Goal: Task Accomplishment & Management: Manage account settings

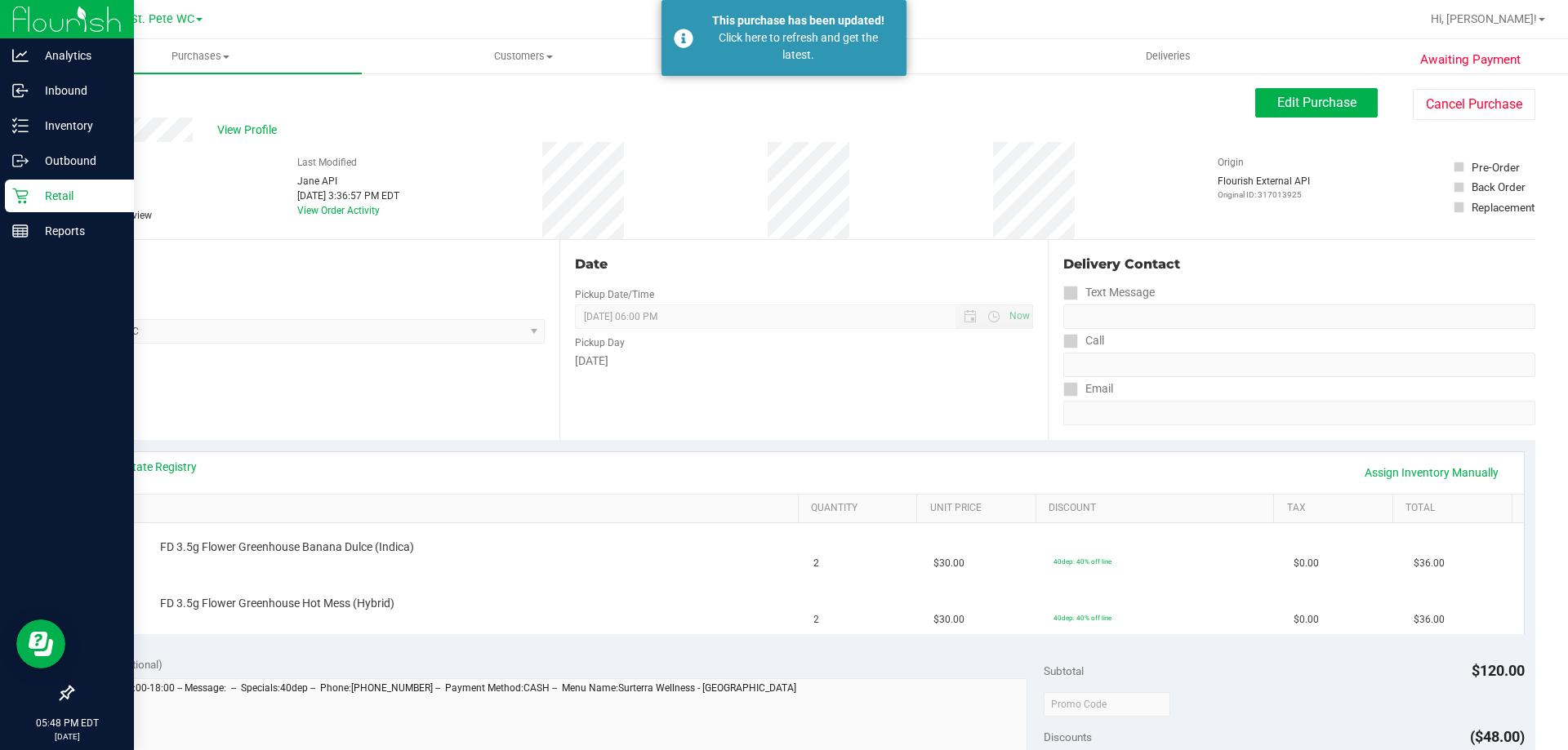
click at [58, 203] on p "Retail" at bounding box center [78, 196] width 98 height 20
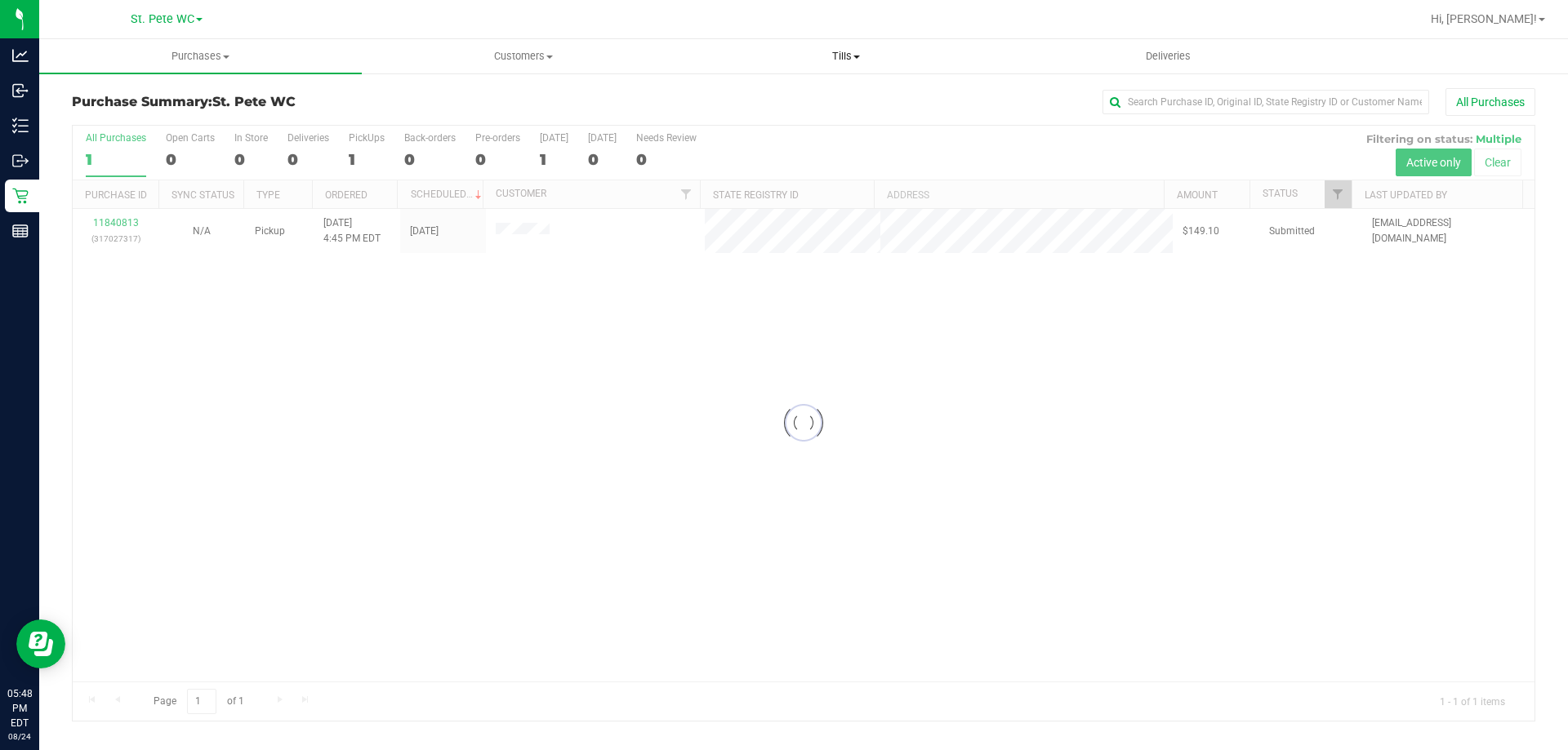
click at [847, 50] on span "Tills" at bounding box center [846, 56] width 321 height 15
click at [770, 93] on span "Manage tills" at bounding box center [739, 98] width 110 height 14
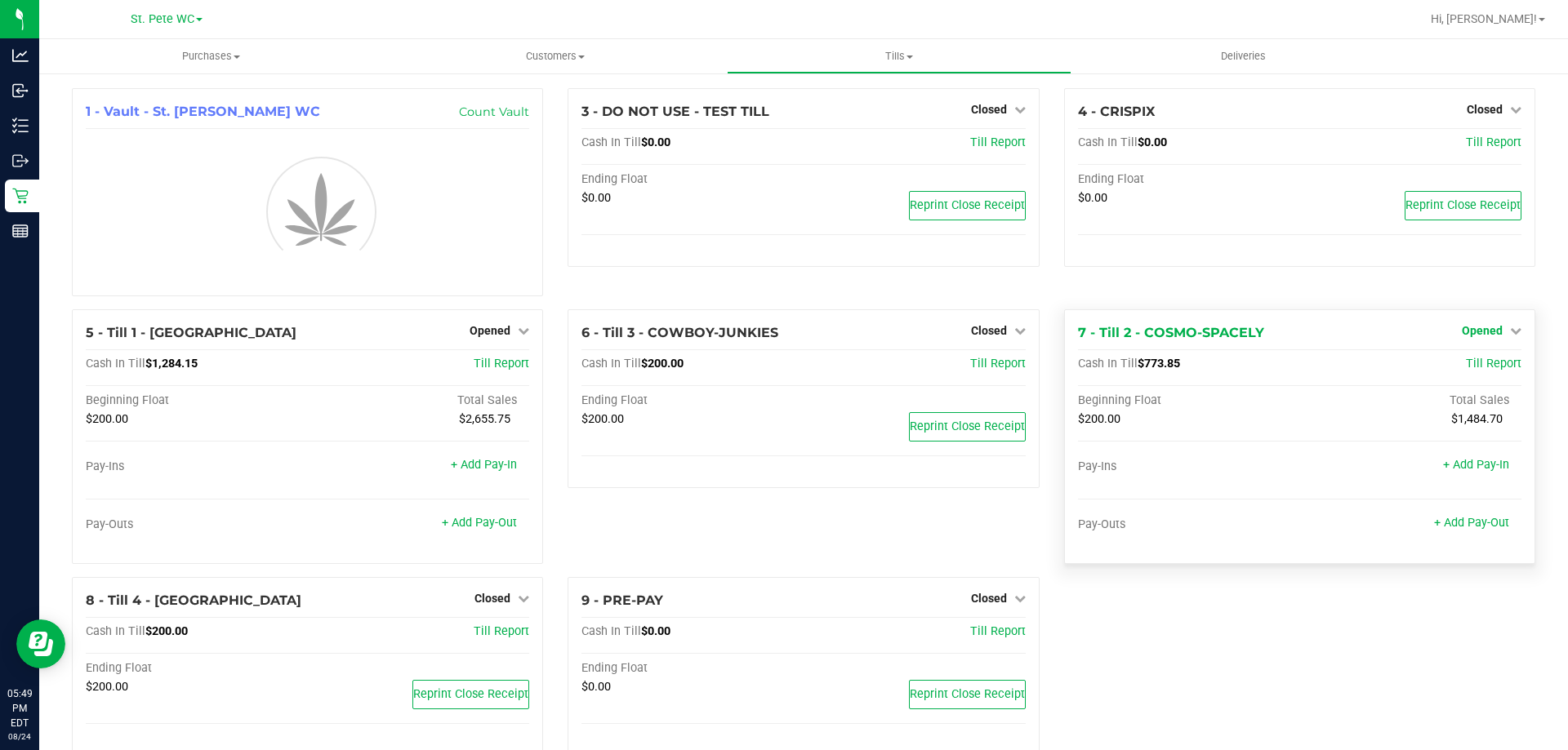
click at [1489, 328] on span "Opened" at bounding box center [1482, 330] width 41 height 13
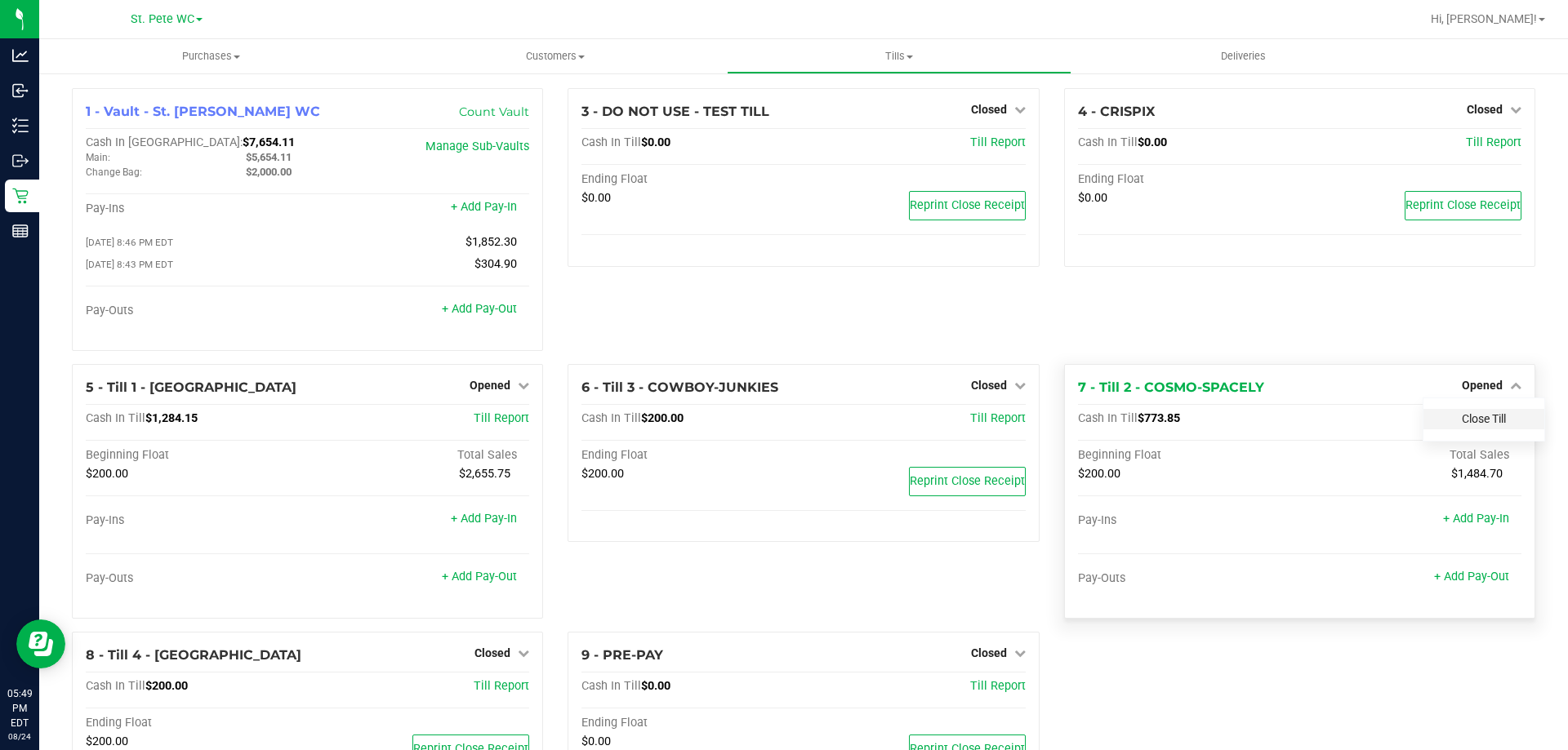
click at [1470, 420] on link "Close Till" at bounding box center [1484, 418] width 44 height 13
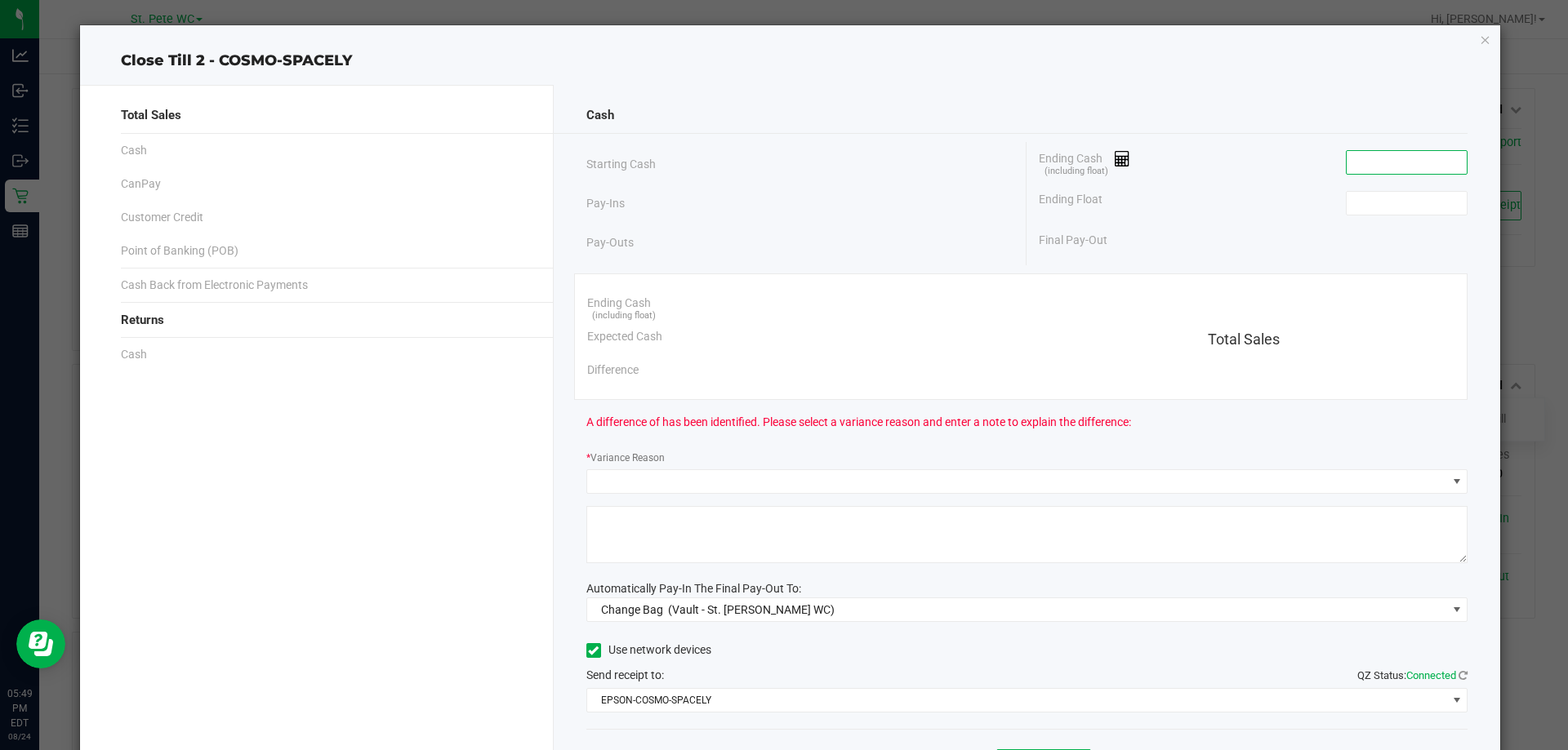
click at [1392, 158] on input at bounding box center [1406, 162] width 120 height 23
type input "$773.85"
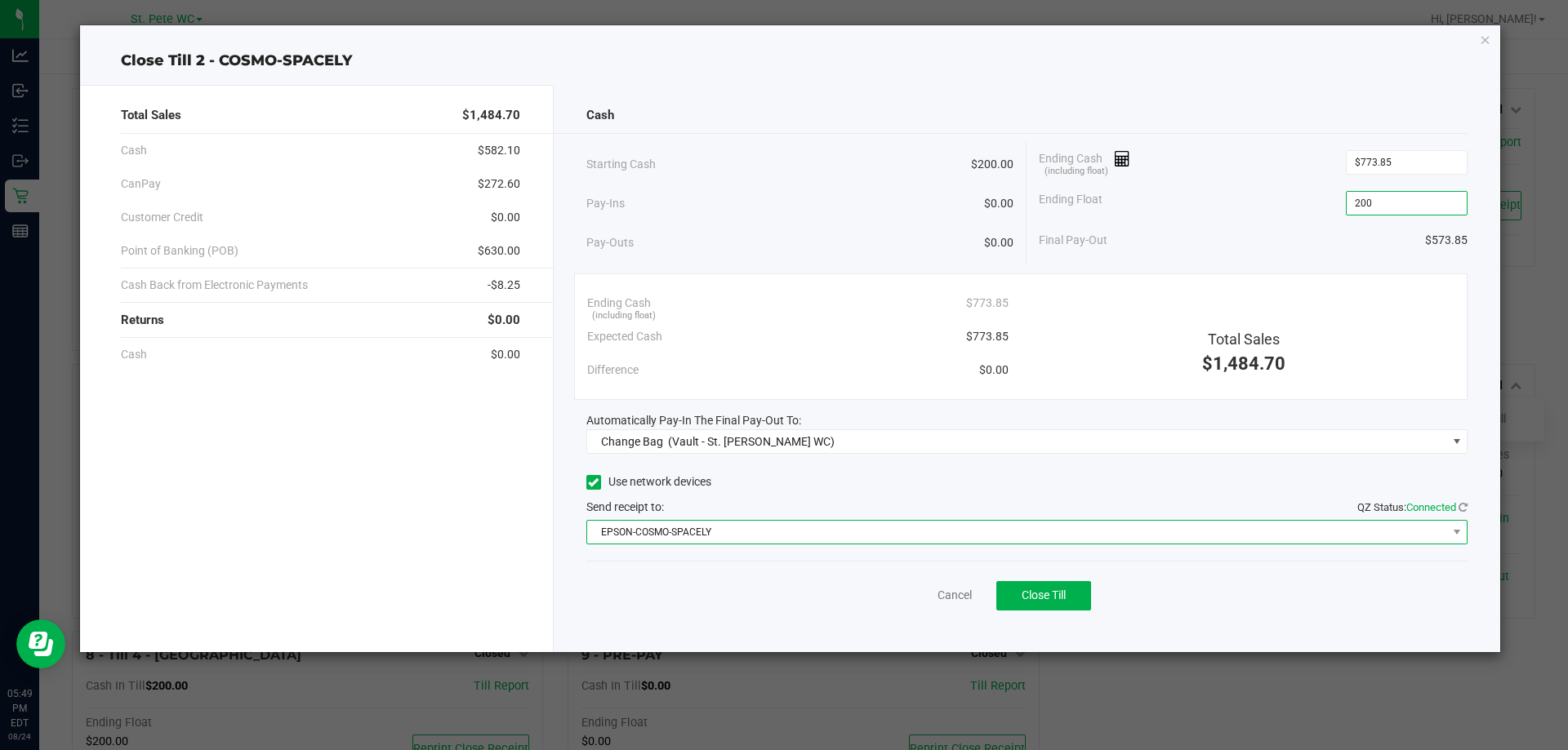
type input "$200.00"
click at [675, 528] on span "EPSON-COSMO-SPACELY" at bounding box center [1017, 531] width 860 height 23
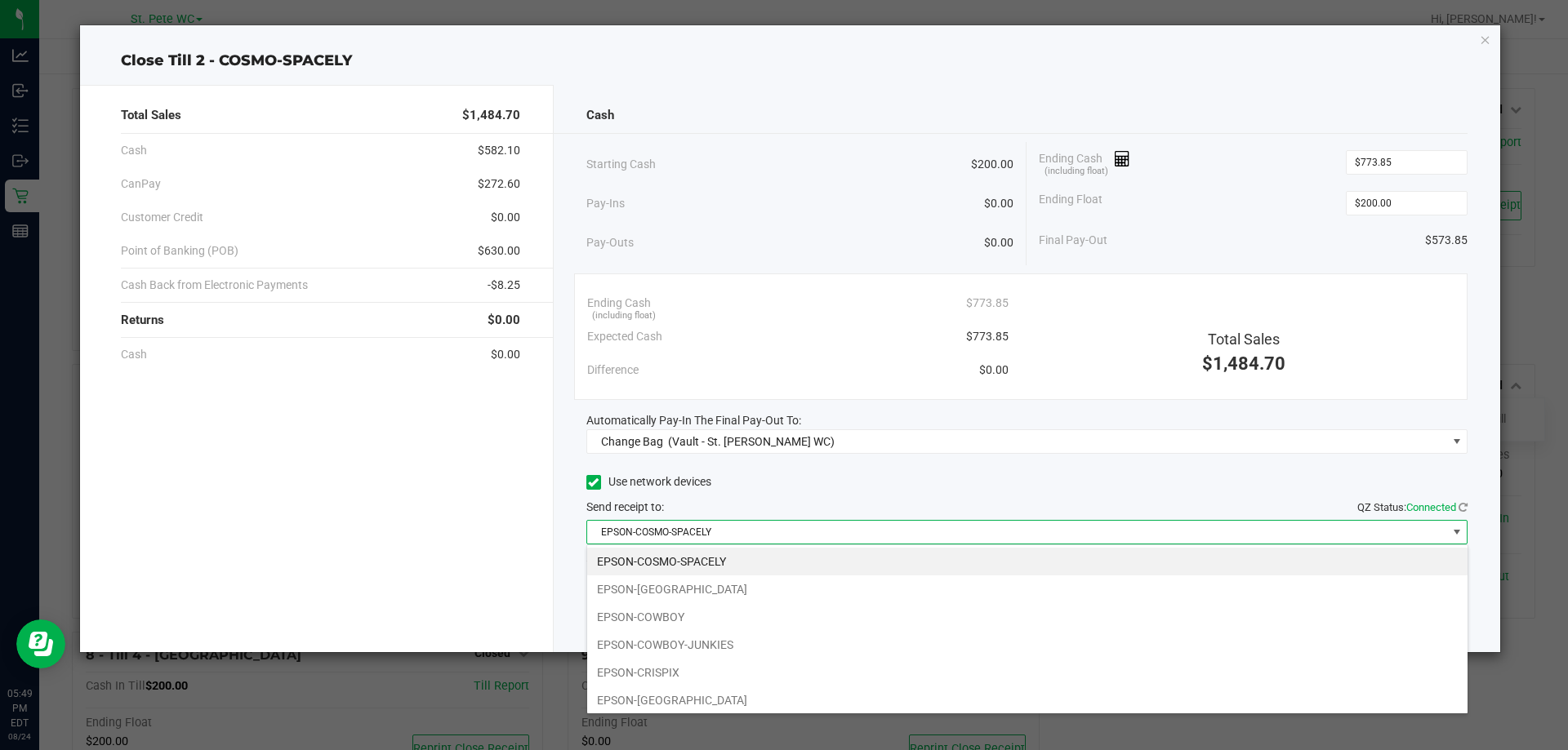
scroll to position [25, 881]
drag, startPoint x: 683, startPoint y: 674, endPoint x: 683, endPoint y: 659, distance: 15.0
click at [683, 669] on li "EPSON-CRISPIX" at bounding box center [1027, 673] width 880 height 28
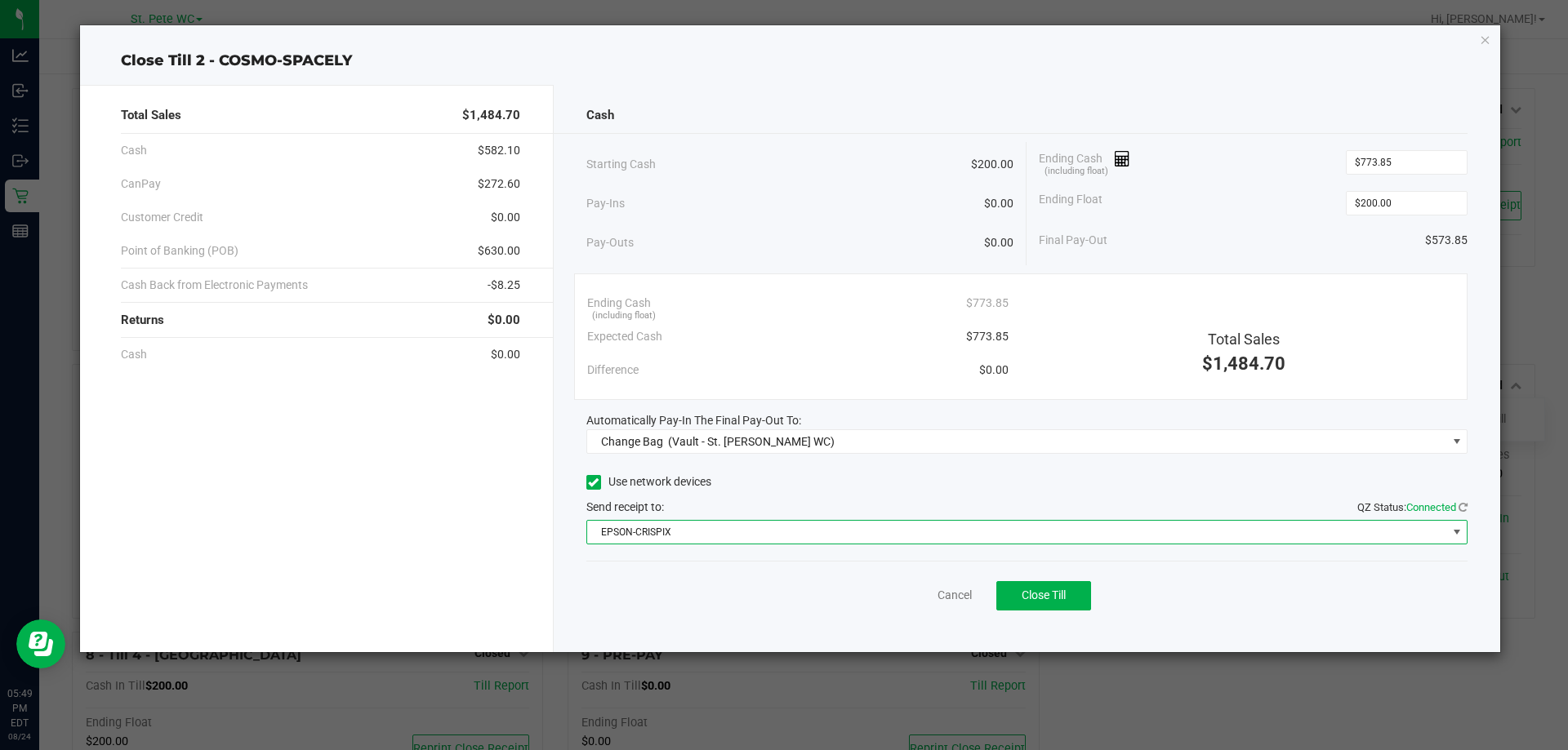
click at [726, 420] on span "Automatically Pay-In The Final Pay-Out To:" at bounding box center [694, 420] width 215 height 13
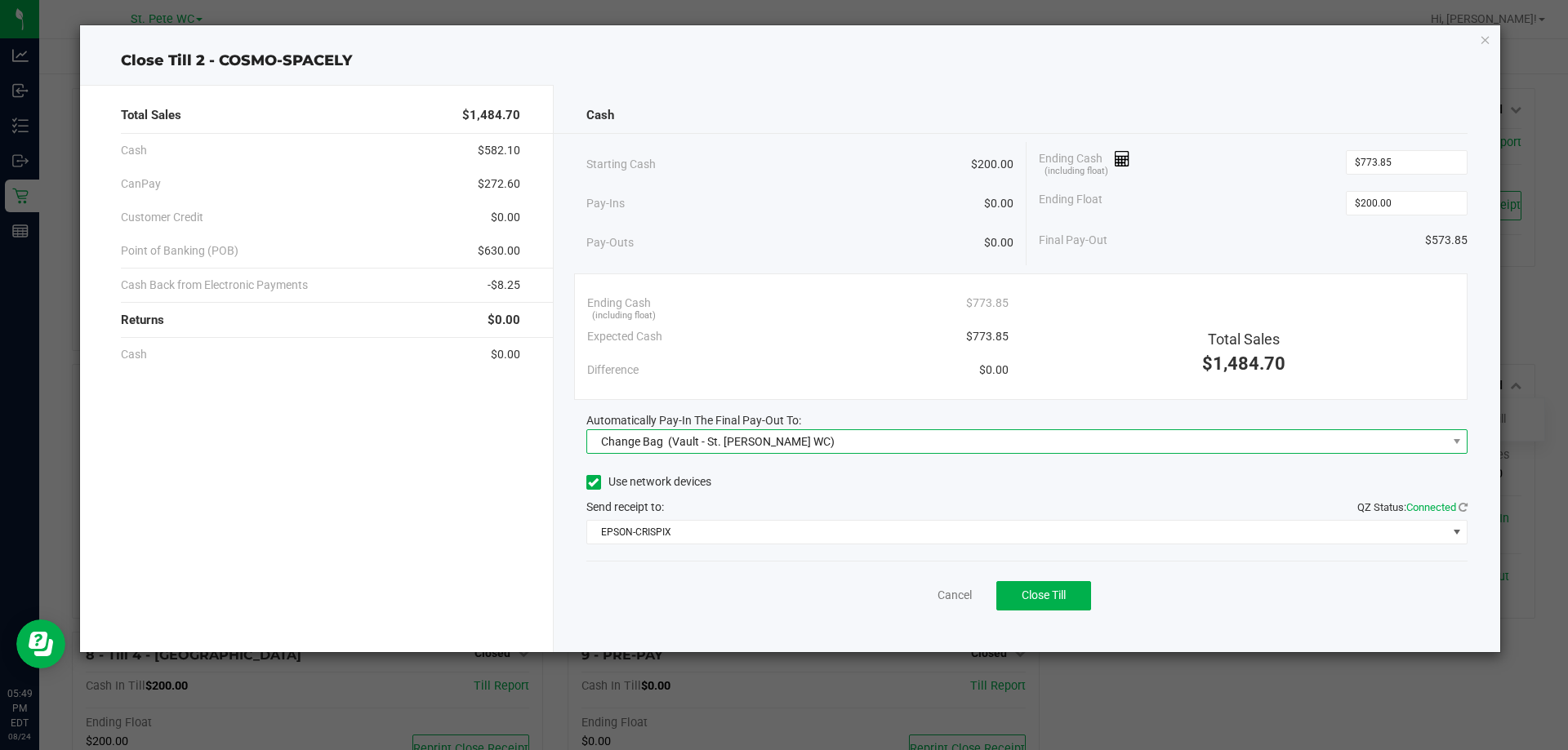
click at [722, 433] on div "Change Bag (Vault - St. [PERSON_NAME] WC)" at bounding box center [714, 442] width 241 height 30
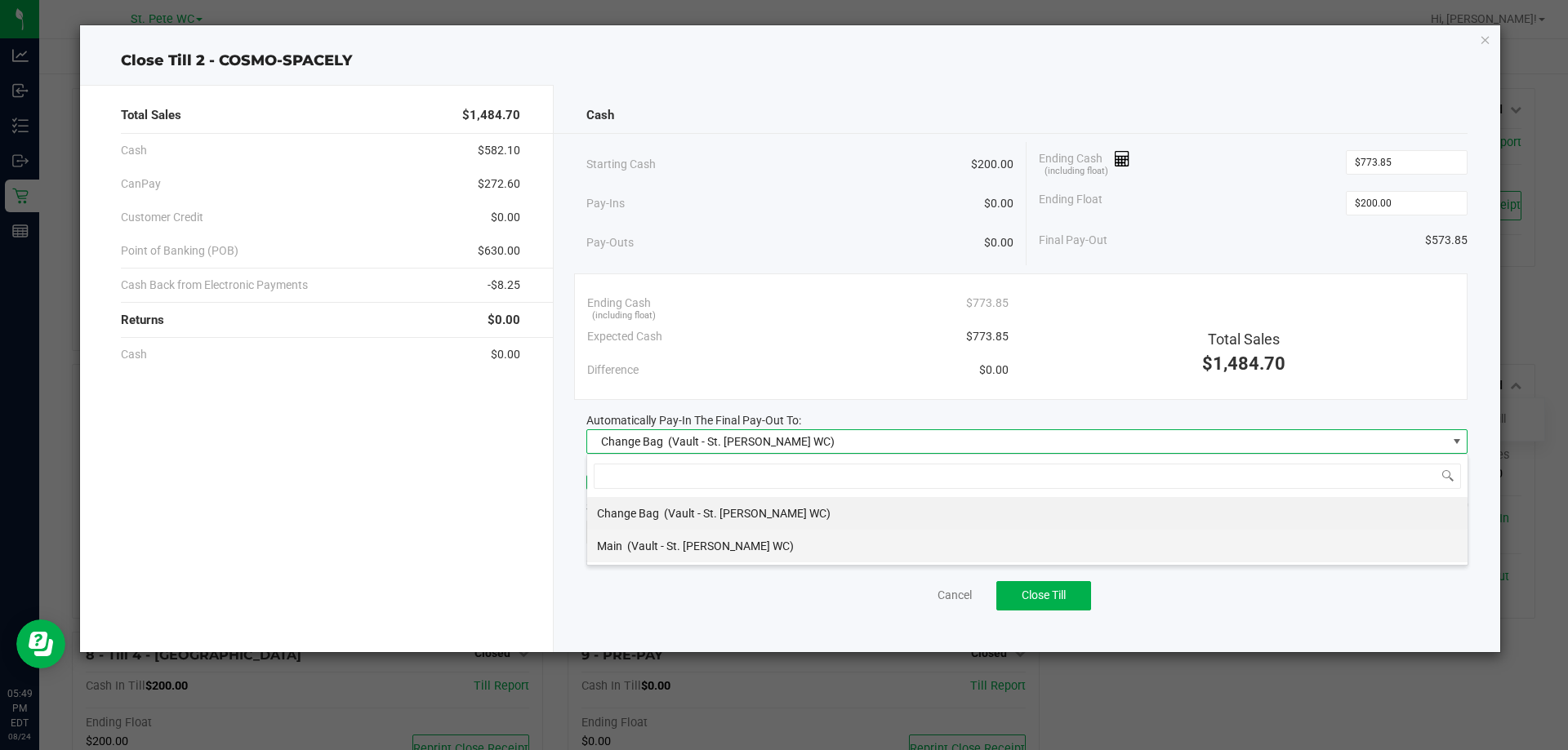
click at [686, 546] on span "(Vault - St. [PERSON_NAME] WC)" at bounding box center [710, 545] width 167 height 13
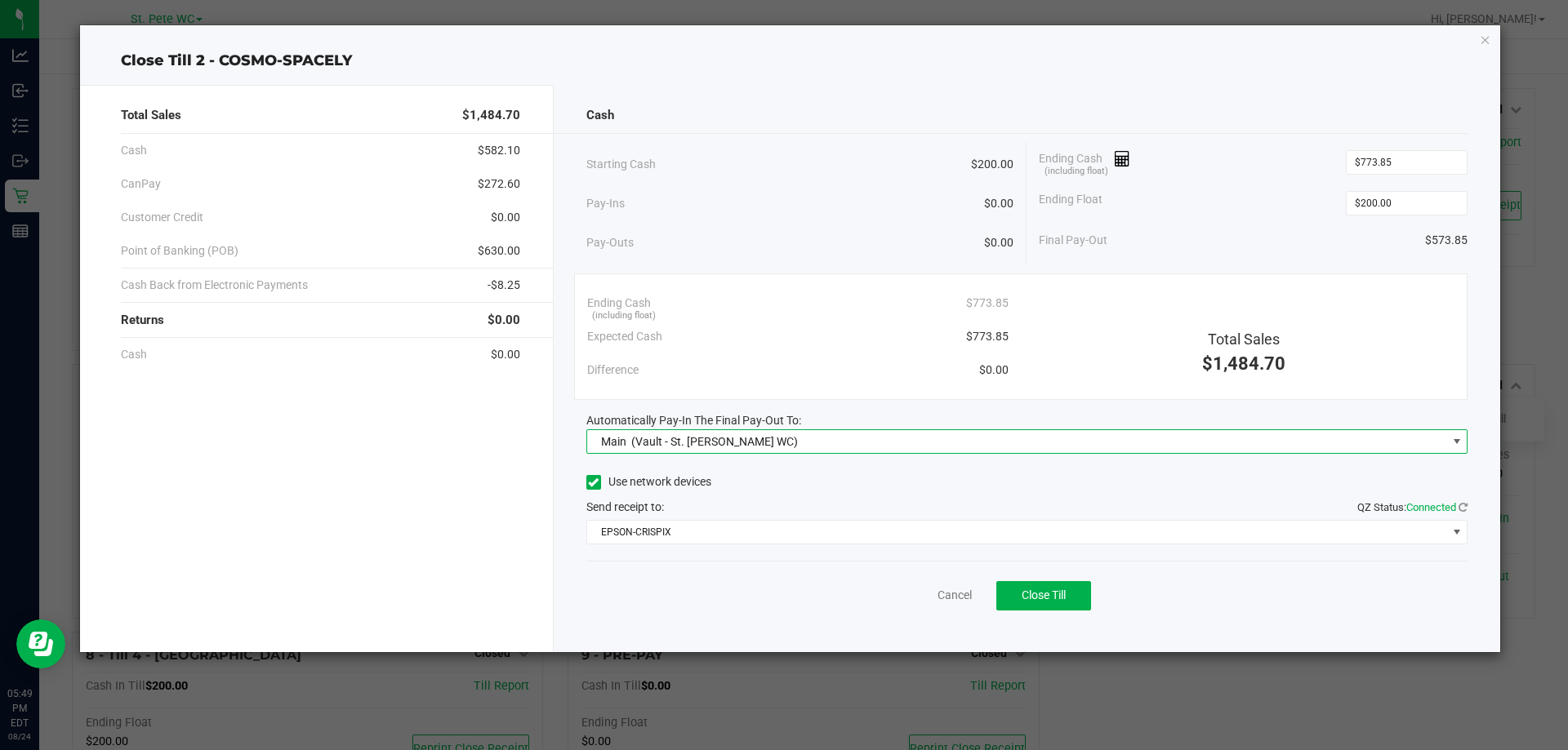
click at [655, 618] on div "Cancel Close Till" at bounding box center [1027, 592] width 882 height 63
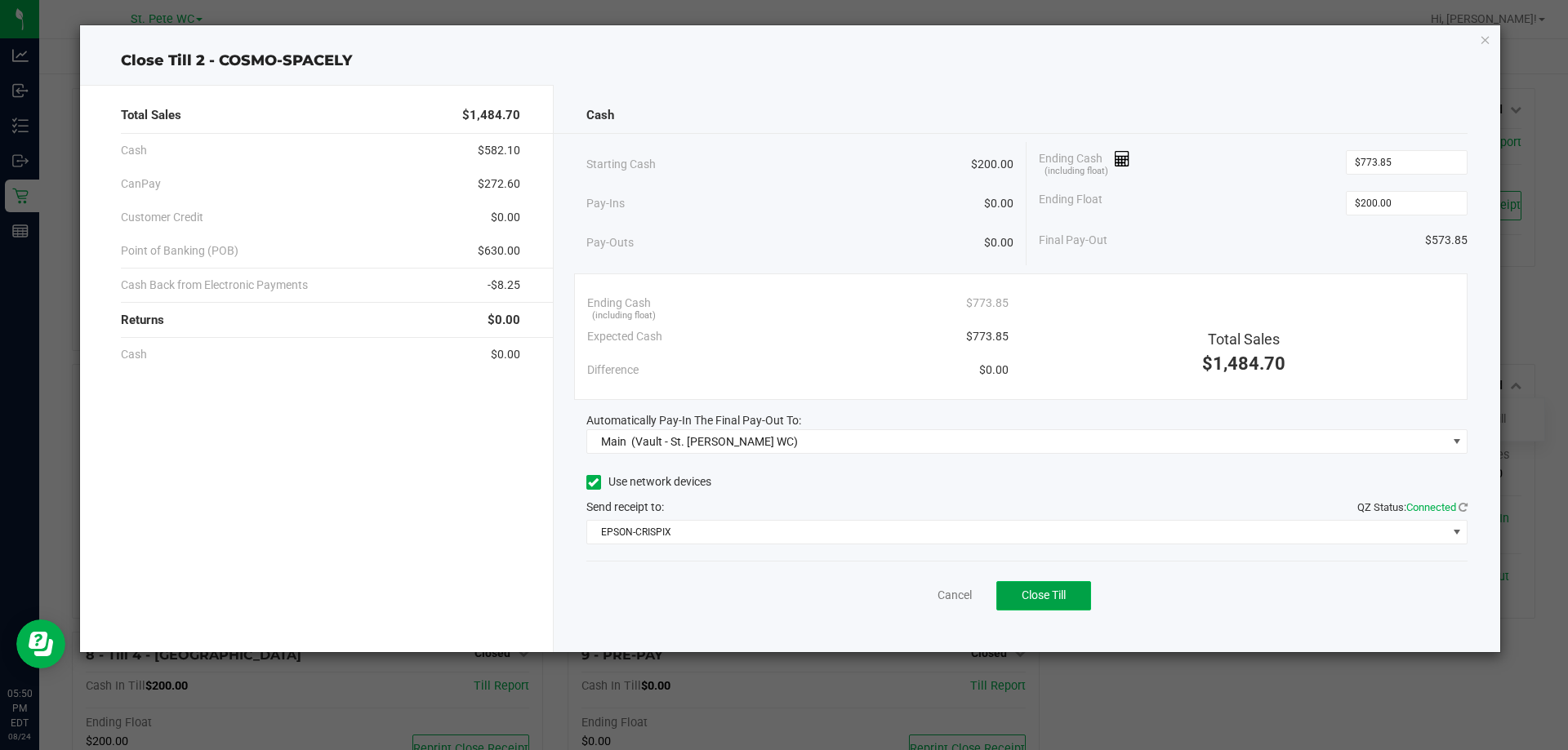
click at [1063, 601] on span "Close Till" at bounding box center [1043, 595] width 44 height 13
click at [919, 622] on div "Dismiss Reprint Closing Receipt" at bounding box center [1027, 592] width 882 height 63
click at [923, 598] on link "Dismiss" at bounding box center [918, 595] width 39 height 17
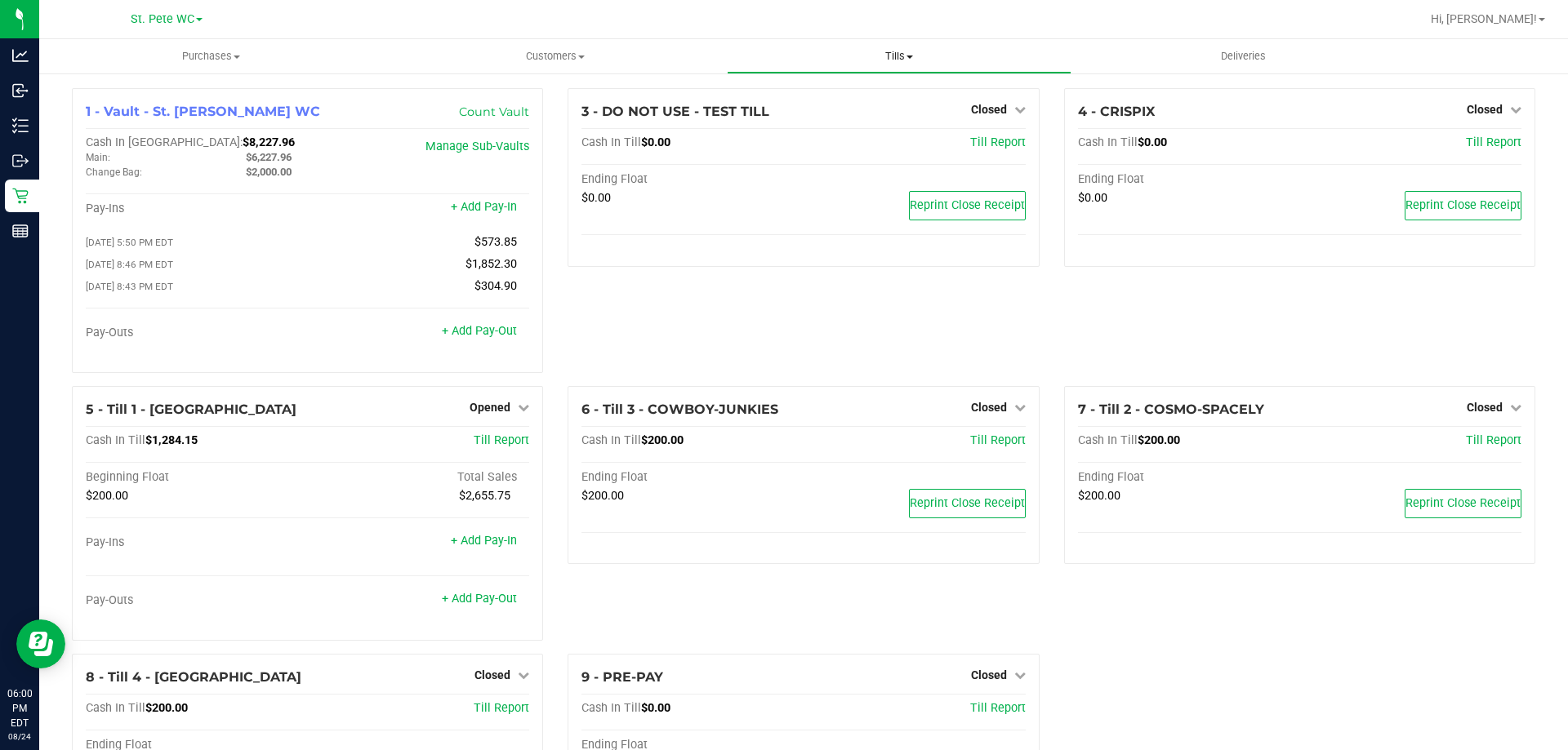
click at [899, 58] on span "Tills" at bounding box center [898, 56] width 342 height 15
click at [854, 122] on span "Reconcile e-payments" at bounding box center [808, 118] width 163 height 14
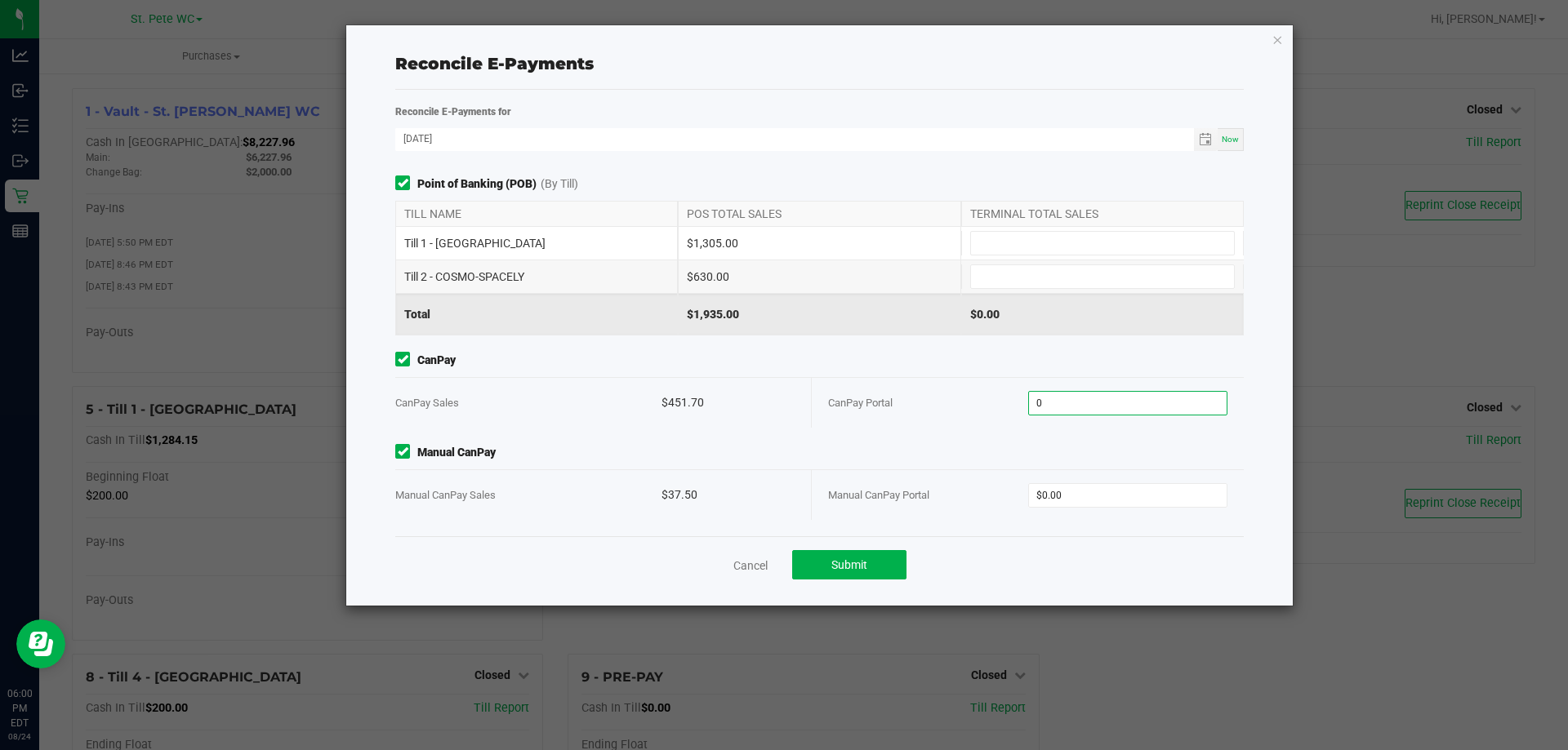
click at [1123, 401] on input "0" at bounding box center [1129, 403] width 199 height 23
type input "$451.70"
type input "$37.50"
click at [1068, 249] on input at bounding box center [1102, 242] width 263 height 23
type input "$1,305.00"
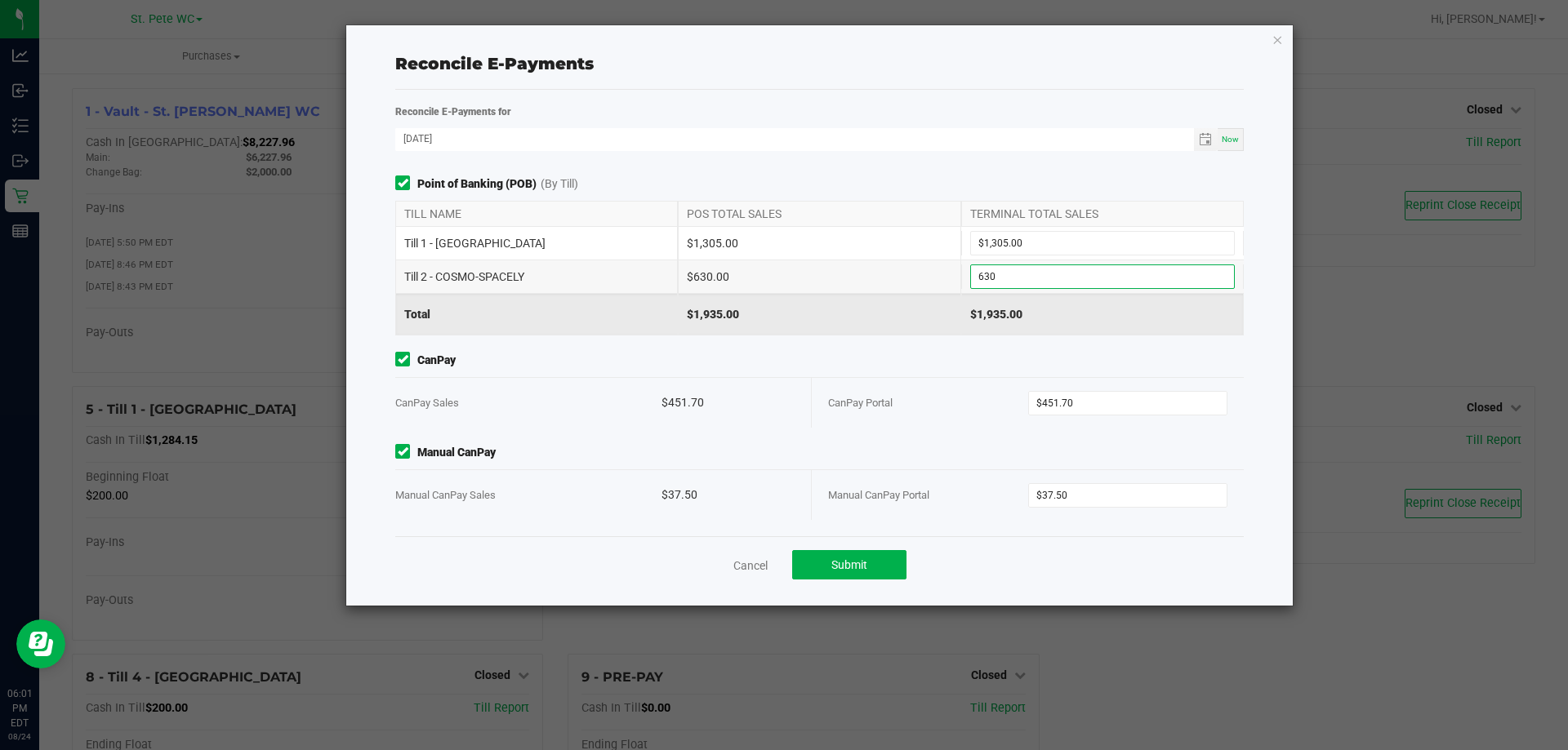
type input "$630.00"
click at [915, 375] on div "CanPay CanPay Sales $451.70 CanPay Portal $451.70" at bounding box center [819, 389] width 873 height 75
click at [891, 572] on button "Submit" at bounding box center [849, 565] width 114 height 30
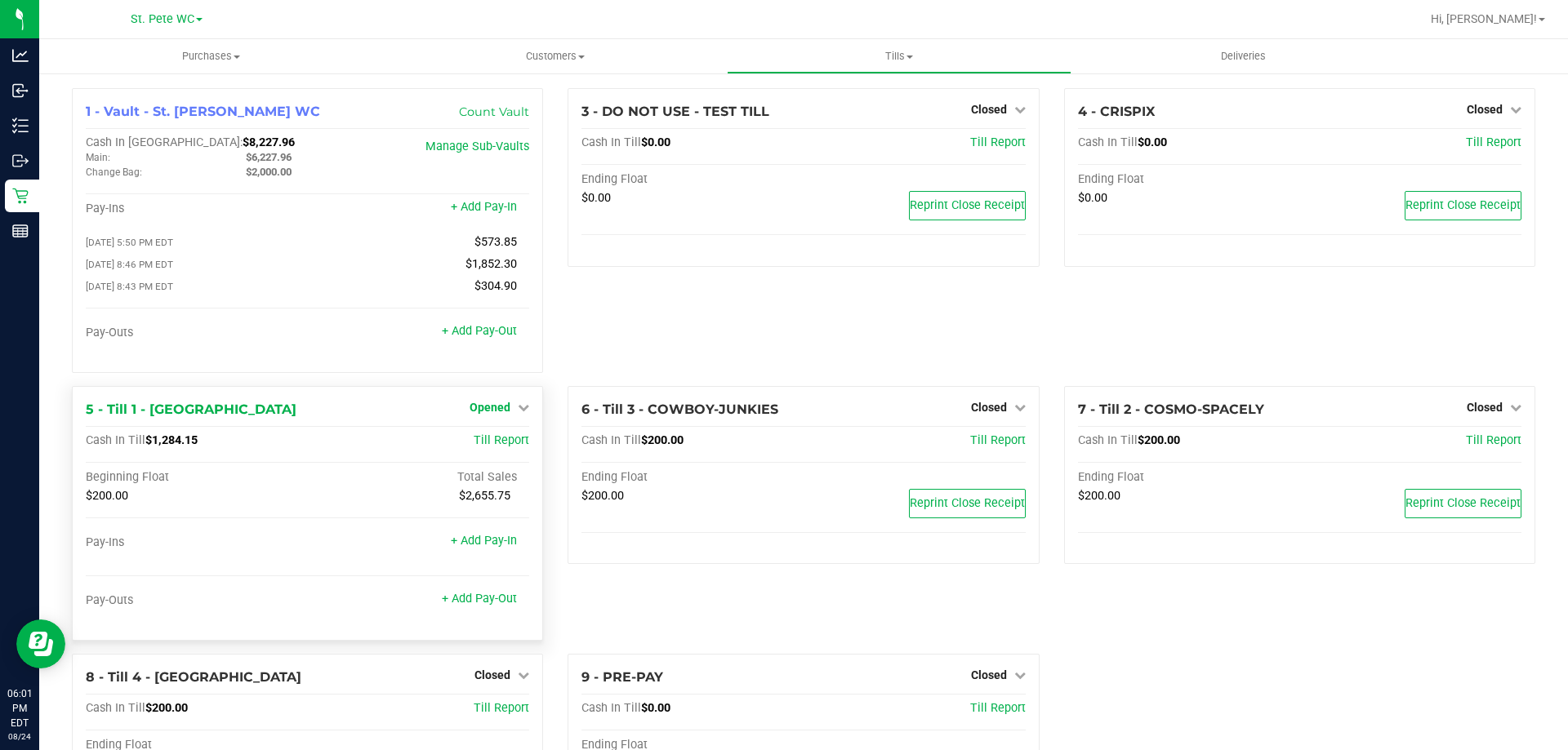
click at [490, 414] on span "Opened" at bounding box center [490, 407] width 41 height 13
click at [493, 446] on link "Close Till" at bounding box center [492, 440] width 44 height 13
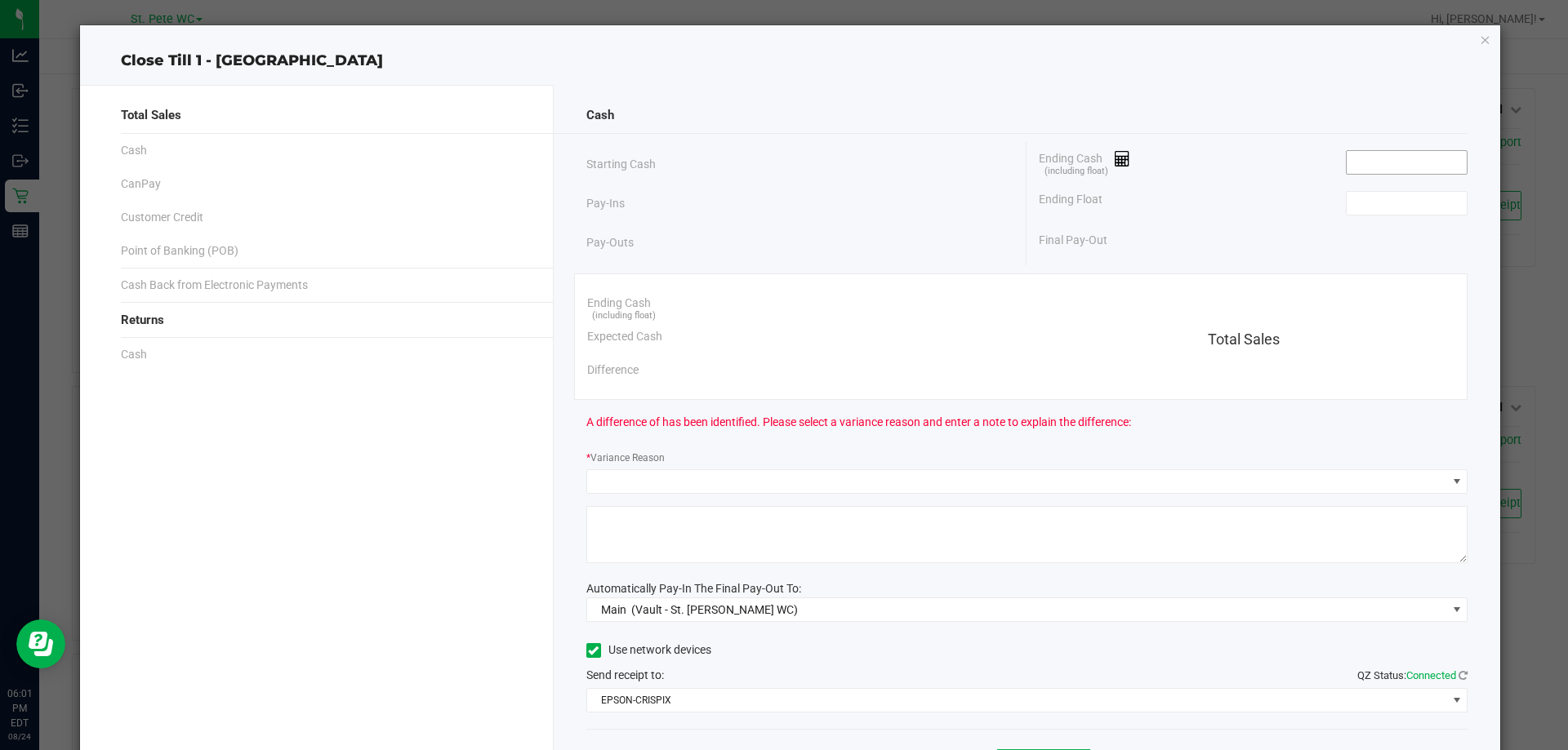
click at [1400, 153] on input at bounding box center [1406, 162] width 120 height 23
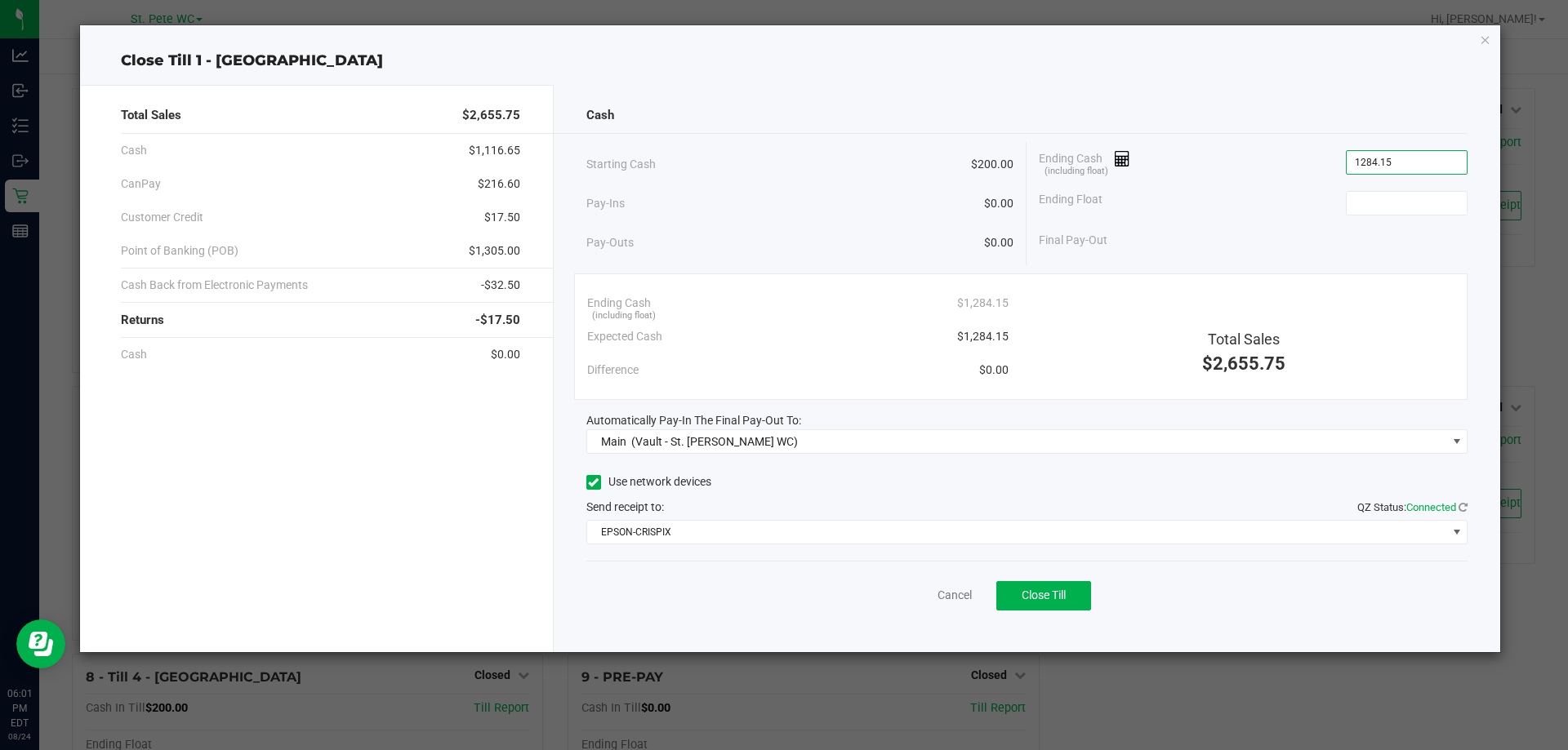
type input "$1,284.15"
type input "$200.00"
click at [1161, 262] on div "Starting Cash $200.00 Pay-Ins $0.00 Pay-Outs $0.00 Ending Cash (including float…" at bounding box center [1027, 204] width 882 height 123
click at [1048, 581] on button "Close Till" at bounding box center [1043, 596] width 94 height 30
click at [929, 596] on link "Dismiss" at bounding box center [918, 595] width 39 height 17
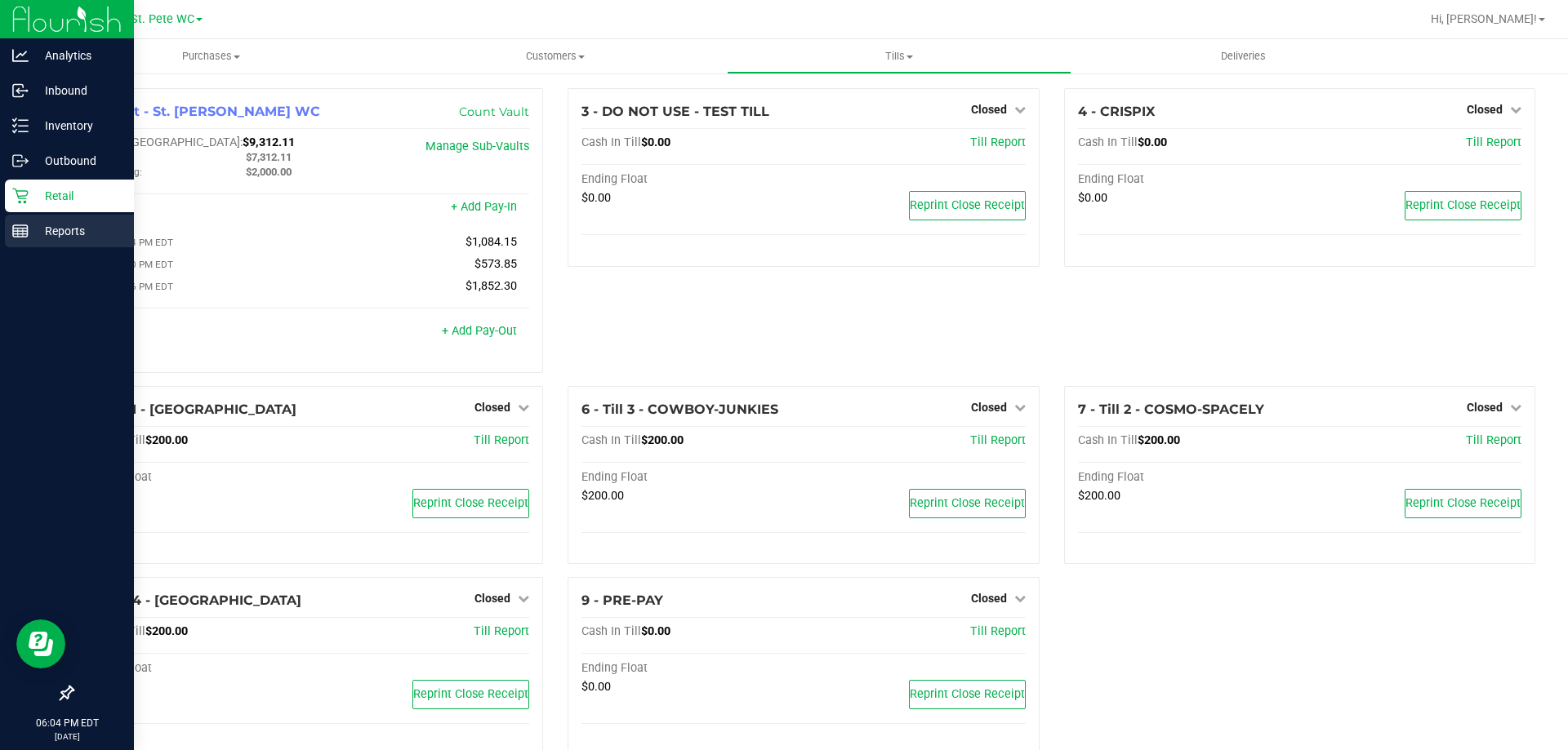
click at [29, 230] on p "Reports" at bounding box center [78, 231] width 98 height 20
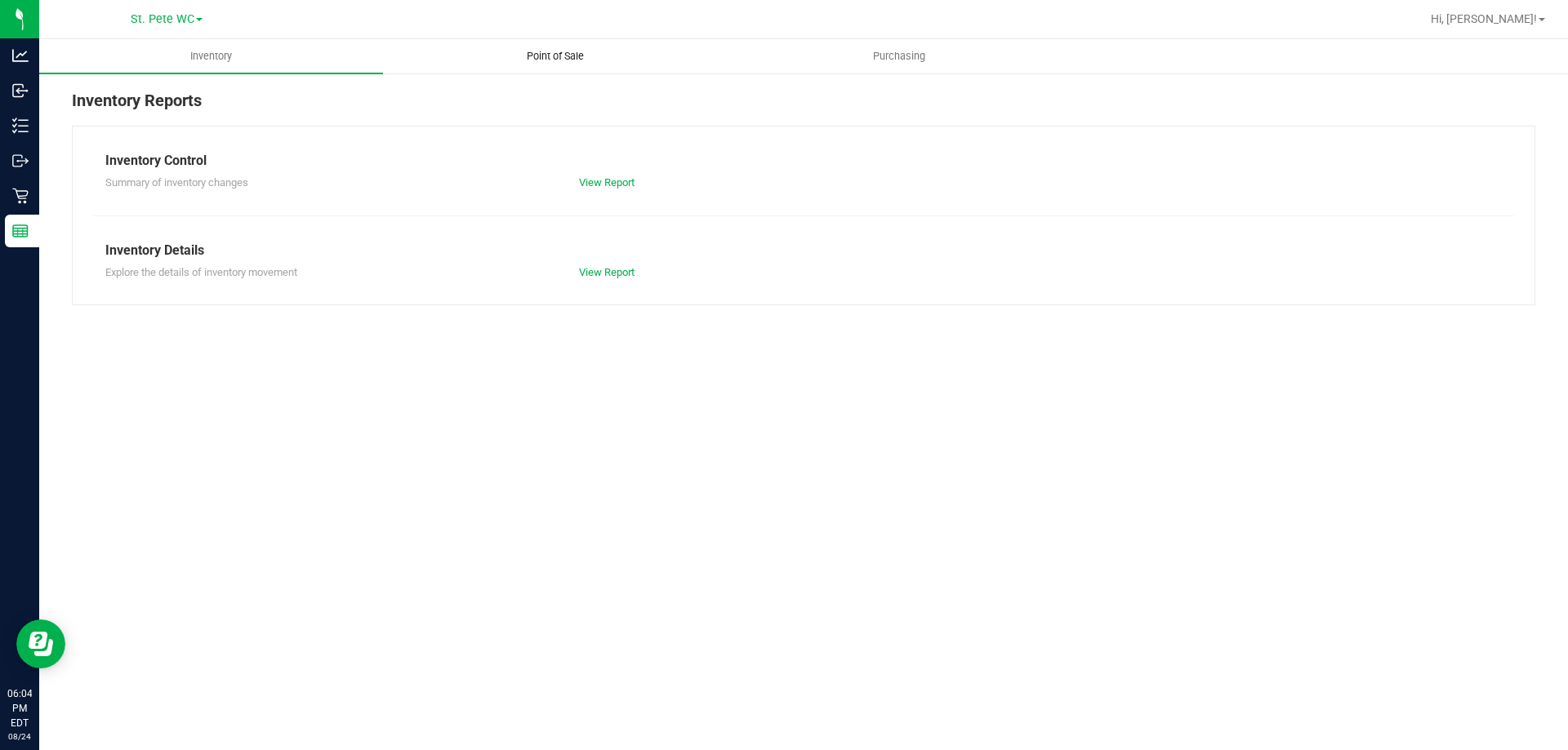
click at [568, 60] on span "Point of Sale" at bounding box center [555, 56] width 101 height 15
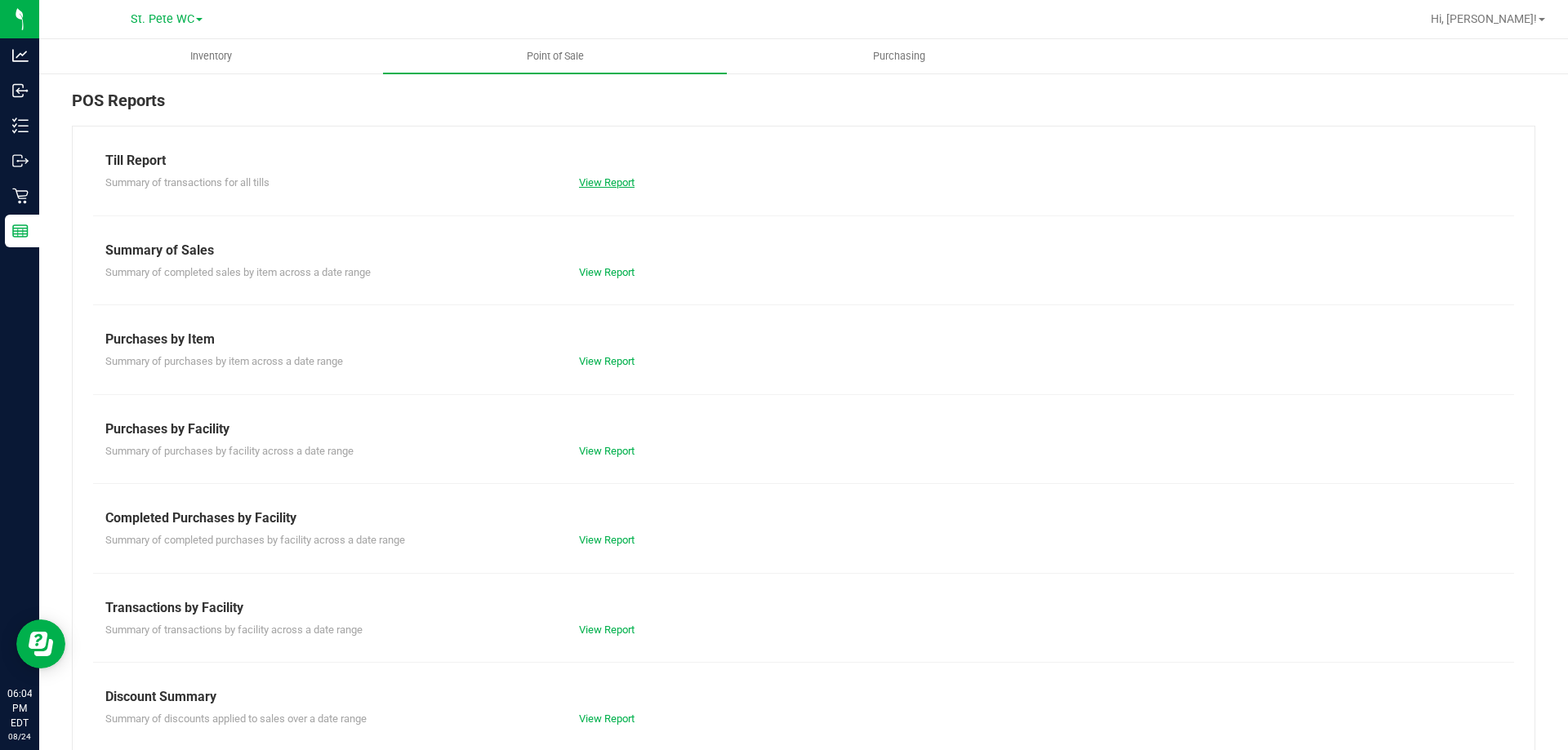
click at [604, 182] on link "View Report" at bounding box center [607, 183] width 56 height 12
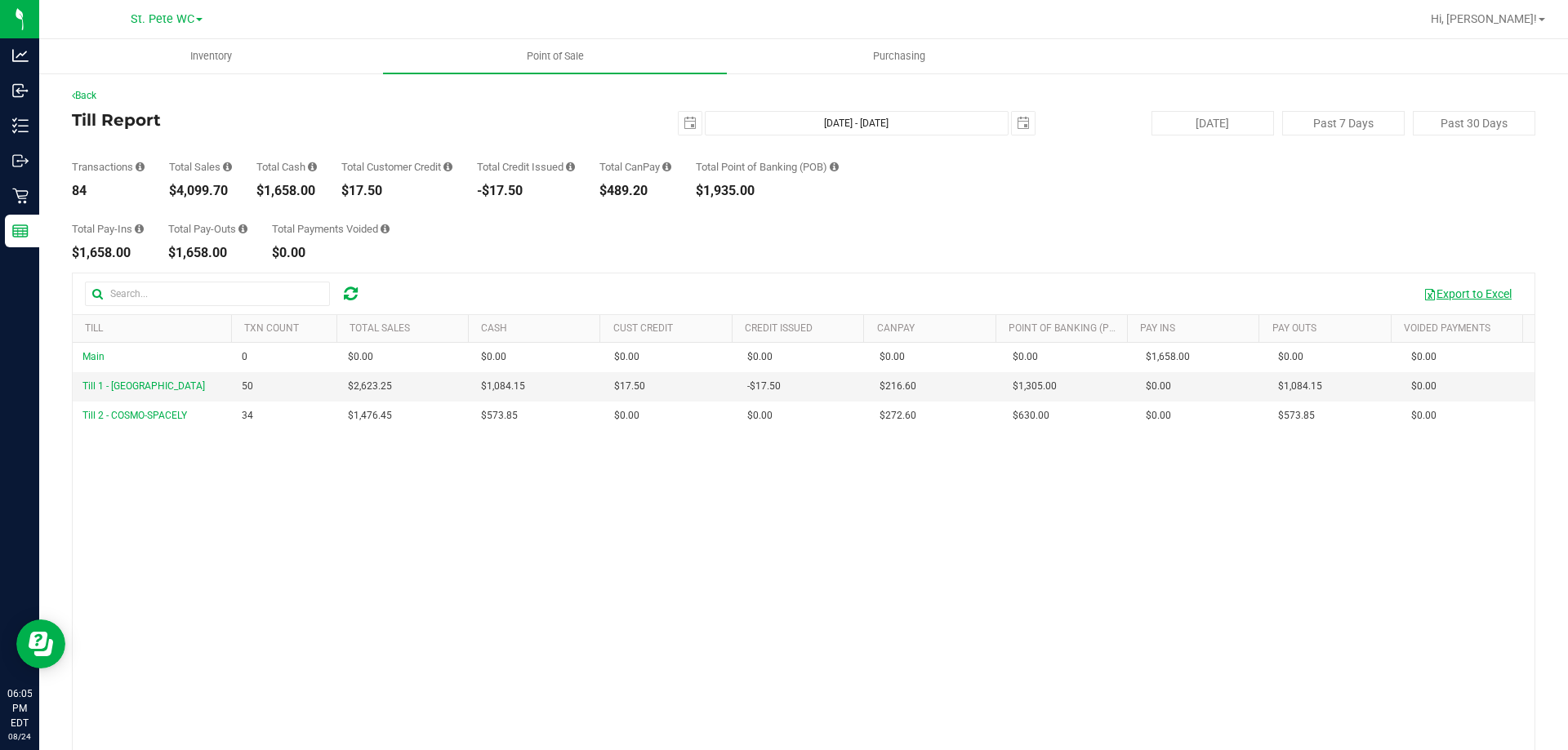
click at [1440, 298] on button "Export to Excel" at bounding box center [1468, 294] width 109 height 28
click at [216, 186] on div "$4,099.70" at bounding box center [200, 191] width 63 height 13
copy div "4,099.70"
click at [680, 112] on span "select" at bounding box center [690, 123] width 23 height 23
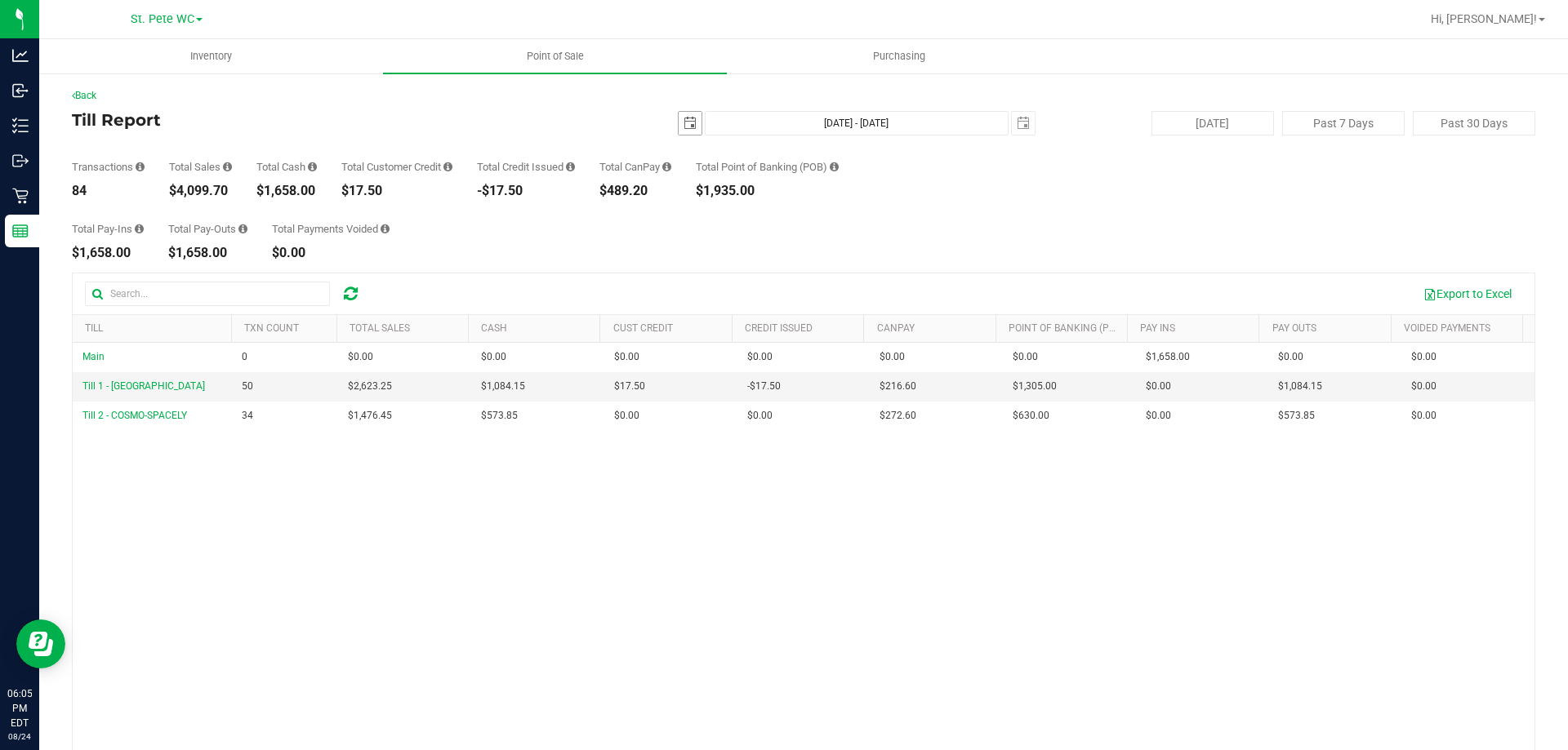
scroll to position [0, 41]
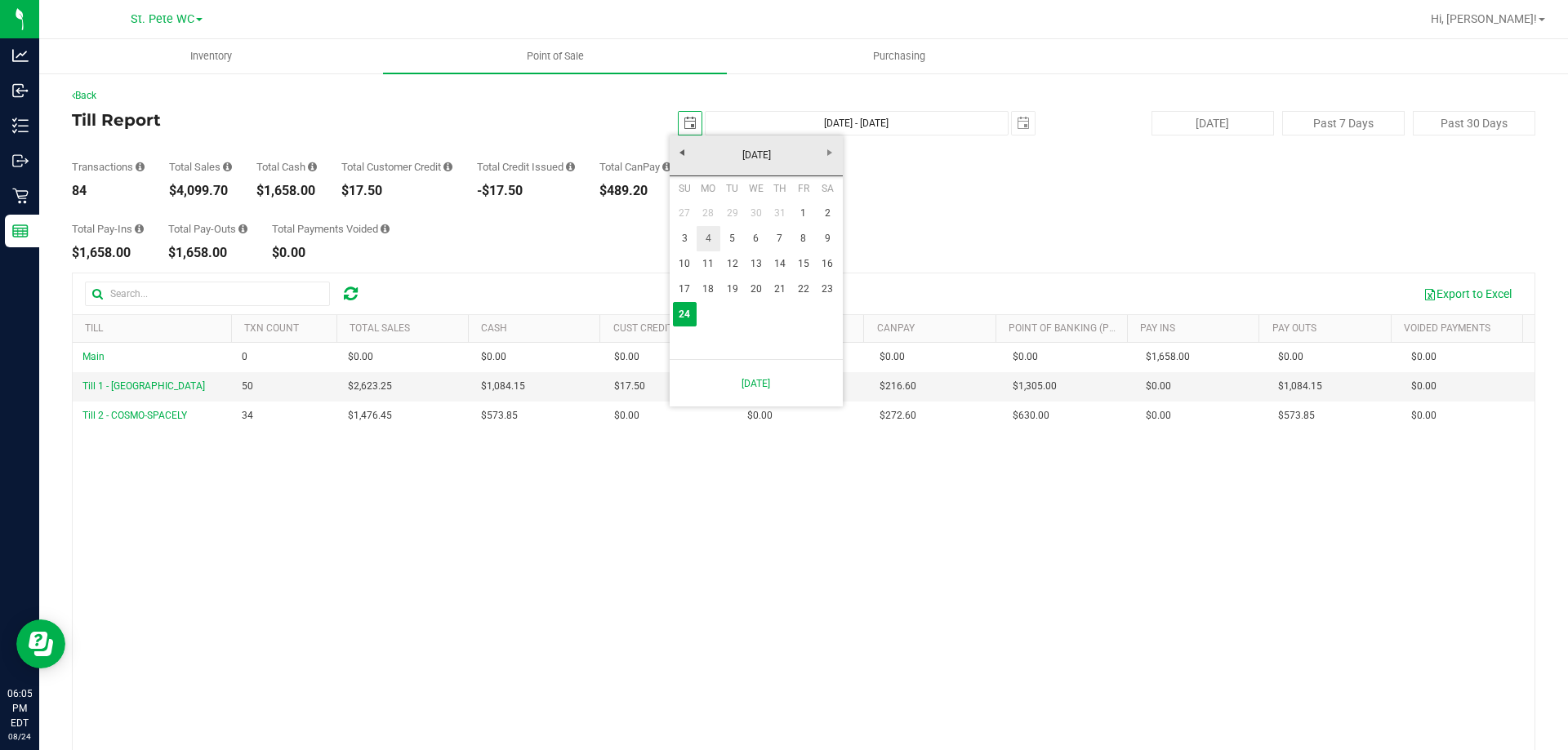
click at [708, 235] on link "4" at bounding box center [708, 238] width 24 height 25
type input "[DATE]"
type input "[DATE] - [DATE]"
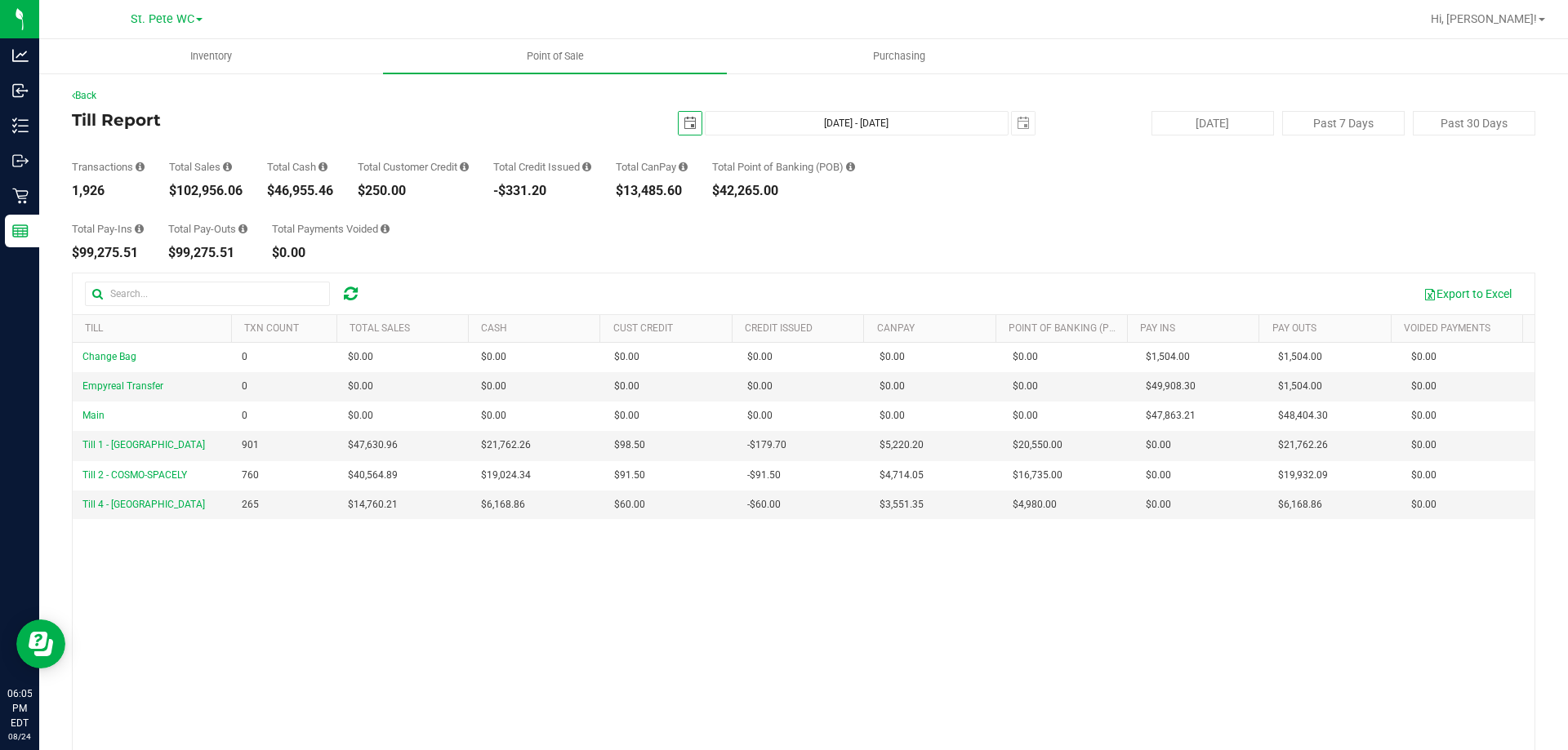
click at [204, 195] on div "$102,956.06" at bounding box center [206, 191] width 74 height 13
copy div "102,956.06"
click at [686, 114] on div "Back Till Report [DATE] [DATE] - [DATE] [DATE] [DATE] Past 7 Days Past 30 Days …" at bounding box center [803, 472] width 1464 height 768
click at [686, 114] on span "select" at bounding box center [690, 123] width 23 height 23
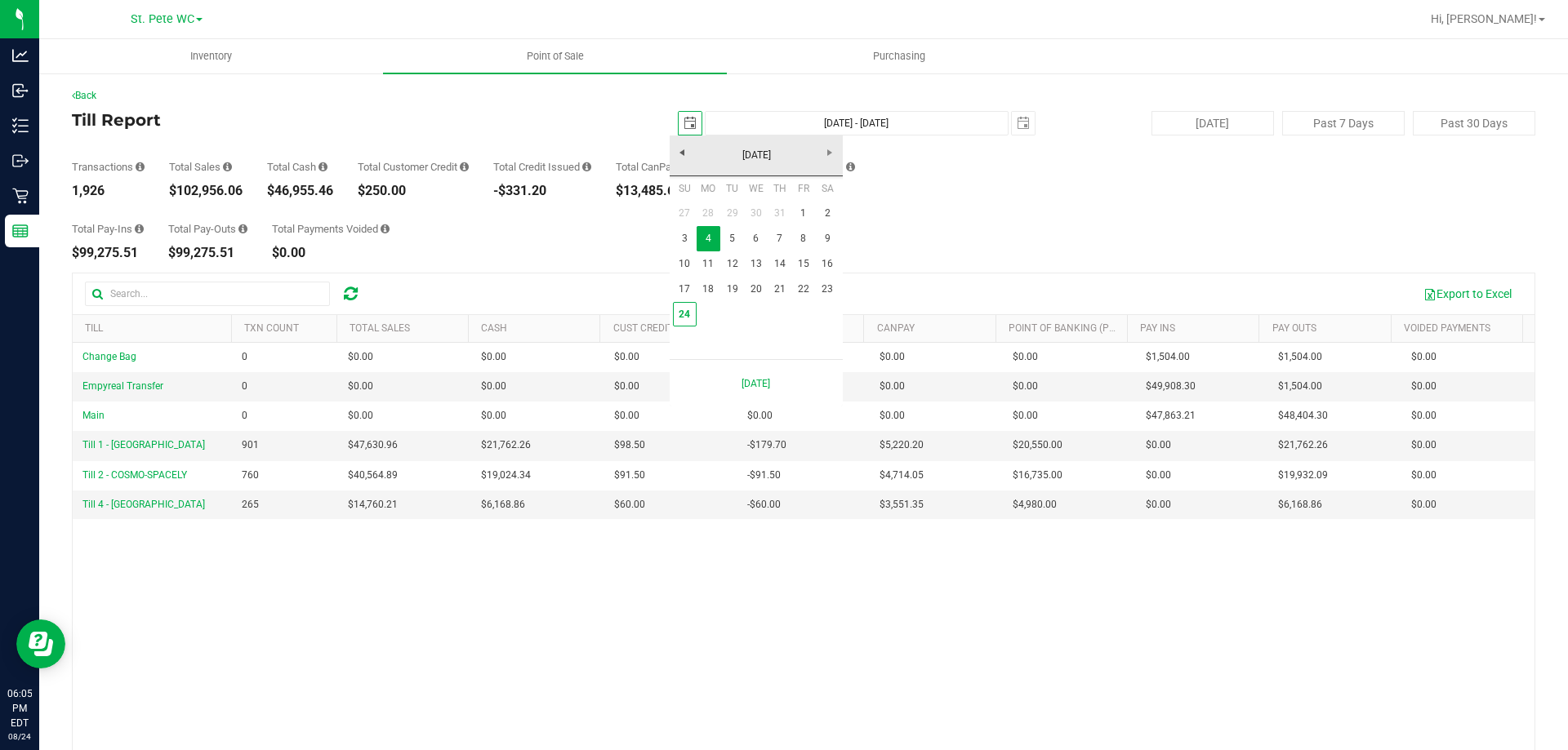
scroll to position [0, 41]
click at [711, 280] on link "18" at bounding box center [708, 289] width 24 height 25
type input "[DATE]"
type input "[DATE] - [DATE]"
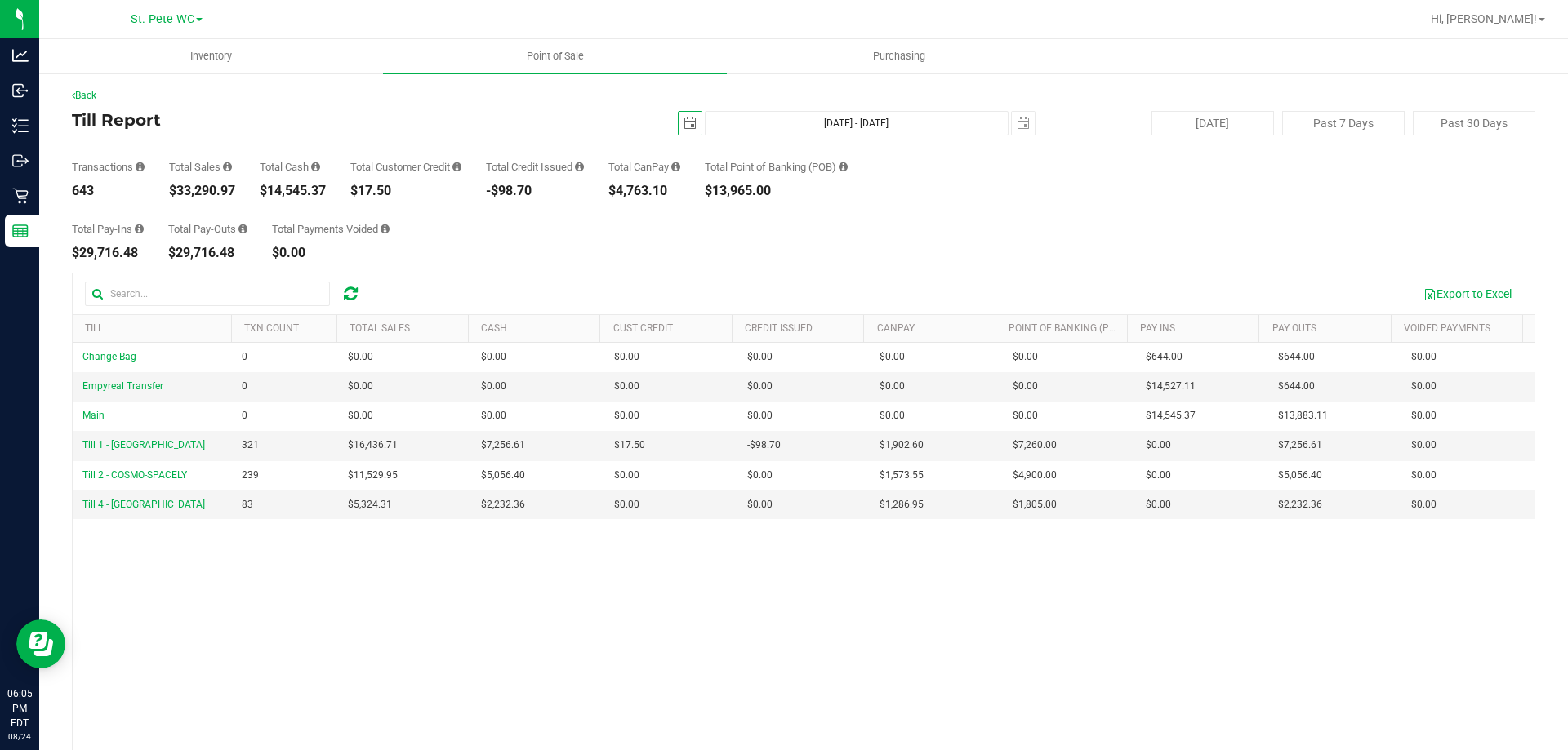
click at [207, 193] on div "$33,290.97" at bounding box center [202, 191] width 67 height 13
copy div "33,290.97"
click at [571, 64] on uib-tab-heading "Point of Sale" at bounding box center [554, 56] width 344 height 35
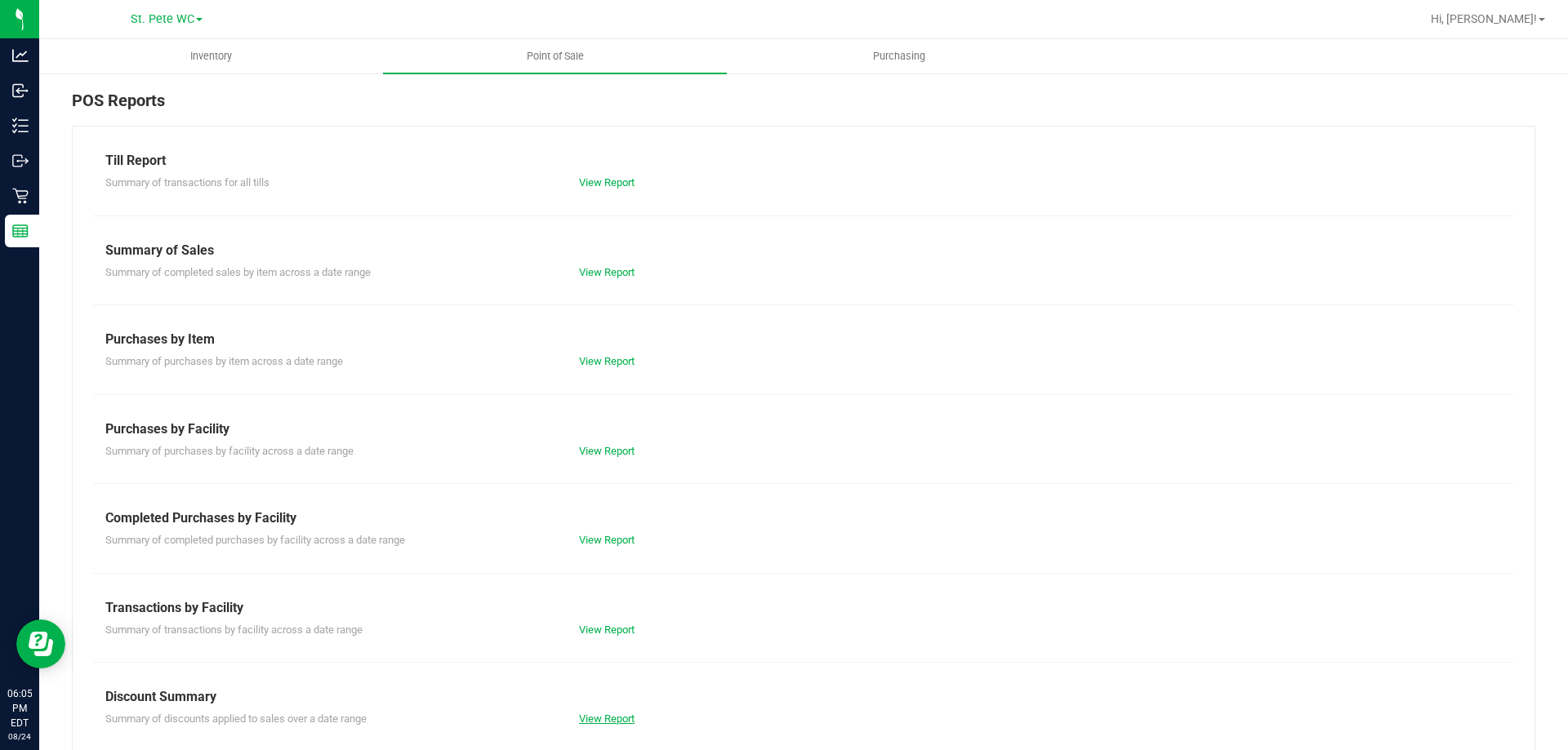
click at [603, 718] on link "View Report" at bounding box center [607, 719] width 56 height 12
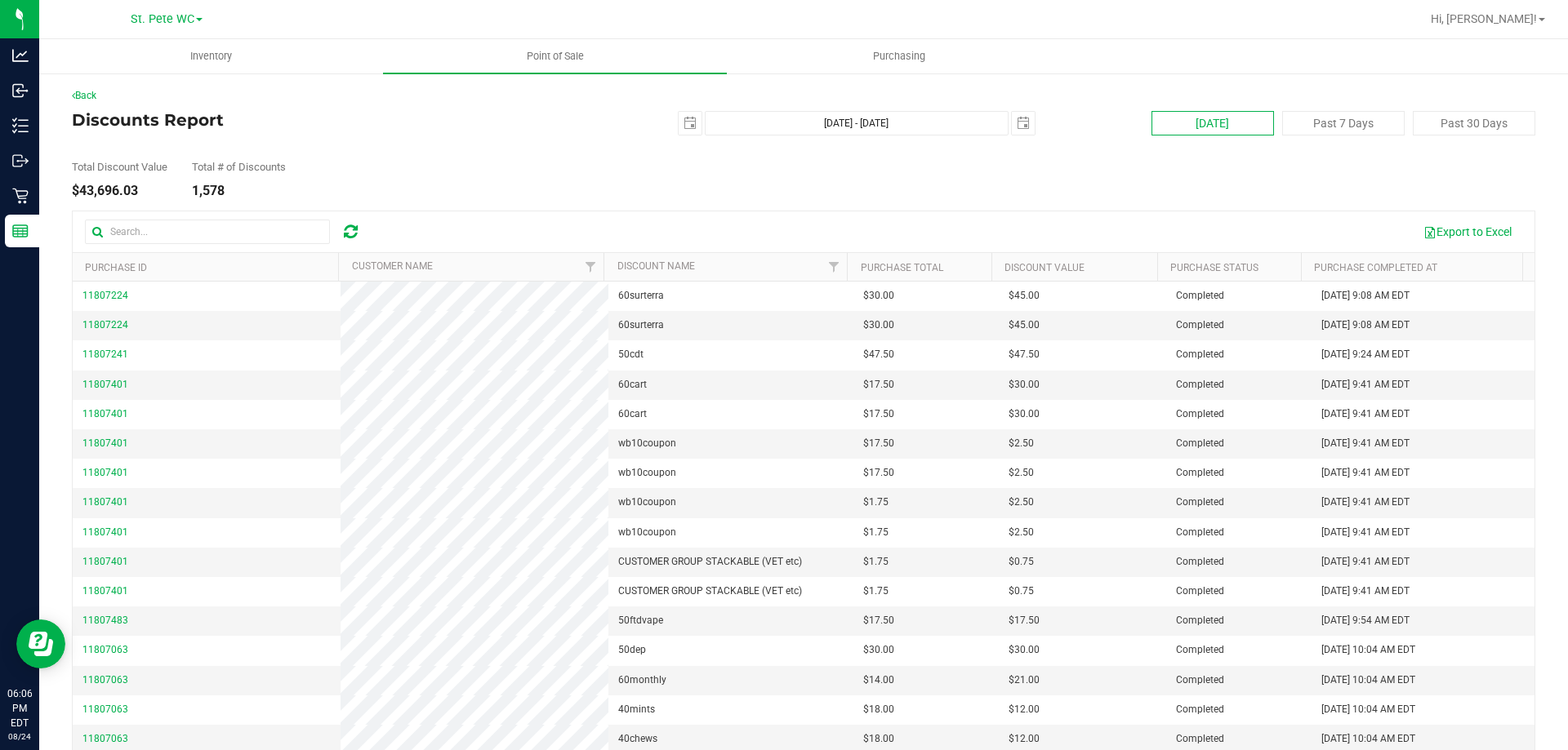
click at [1247, 120] on button "[DATE]" at bounding box center [1212, 123] width 122 height 25
type input "[DATE] - [DATE]"
click at [119, 193] on div "$5,313.80" at bounding box center [119, 191] width 95 height 13
copy div "5,313.80"
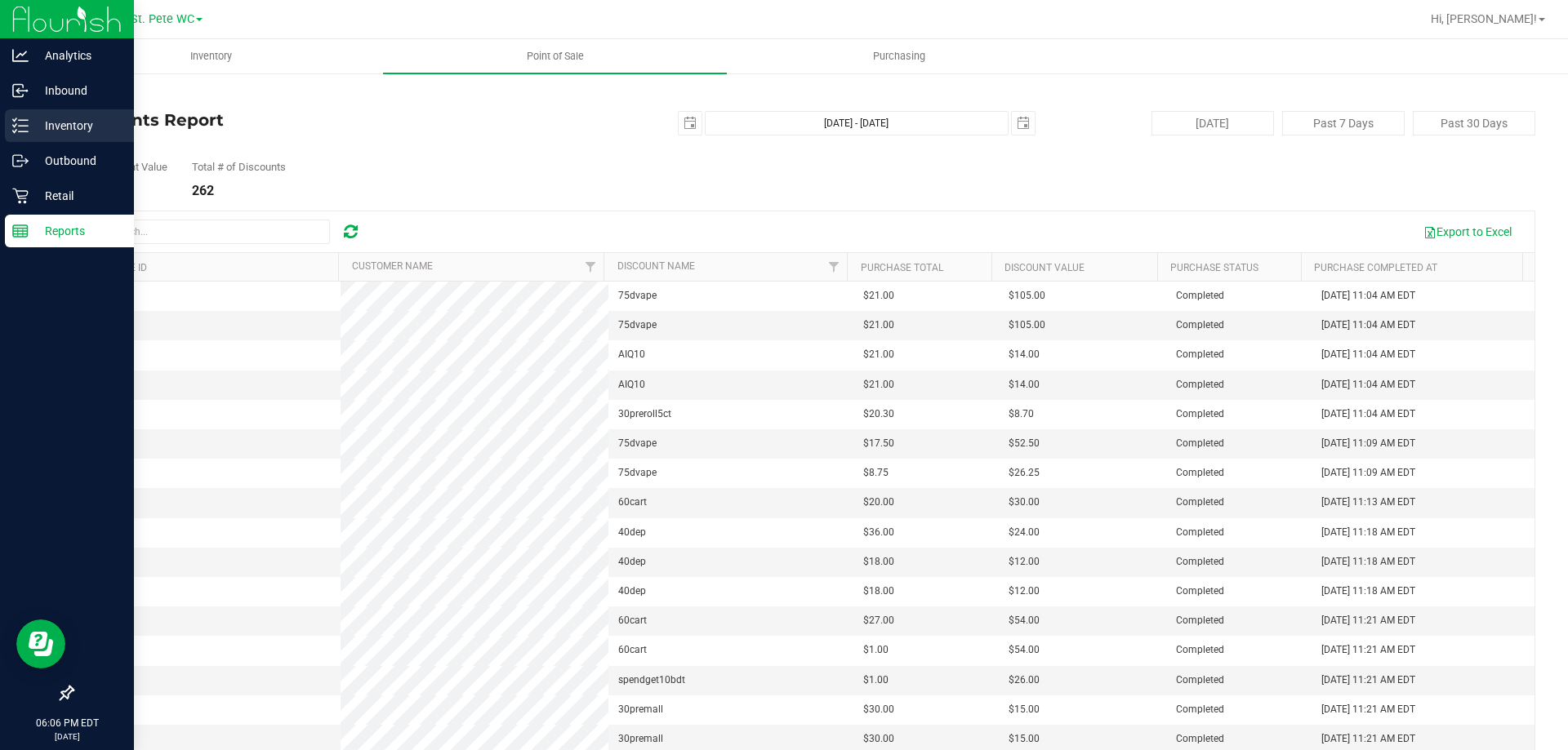
click at [27, 112] on div "Inventory" at bounding box center [70, 125] width 129 height 33
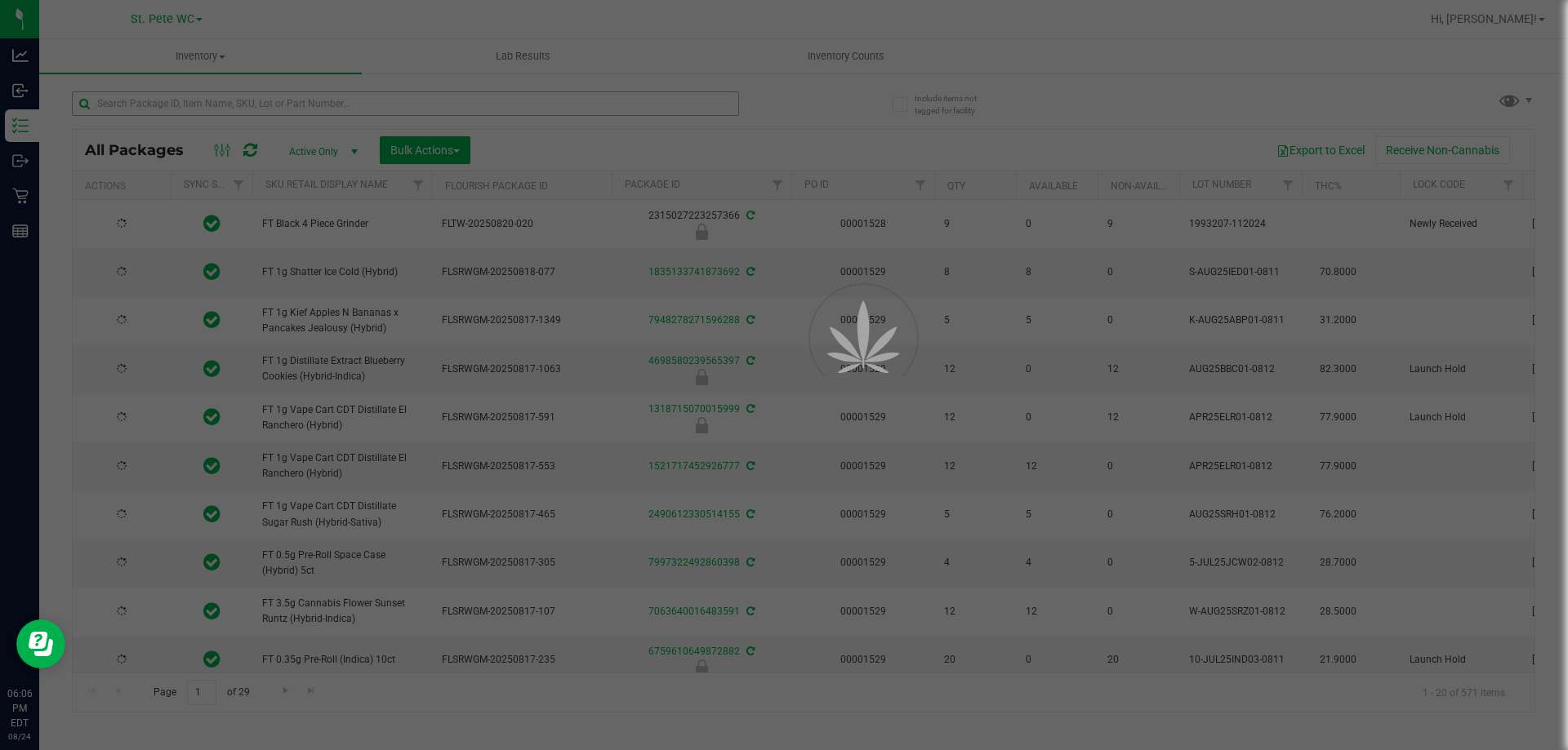
click at [235, 102] on div at bounding box center [784, 375] width 1568 height 750
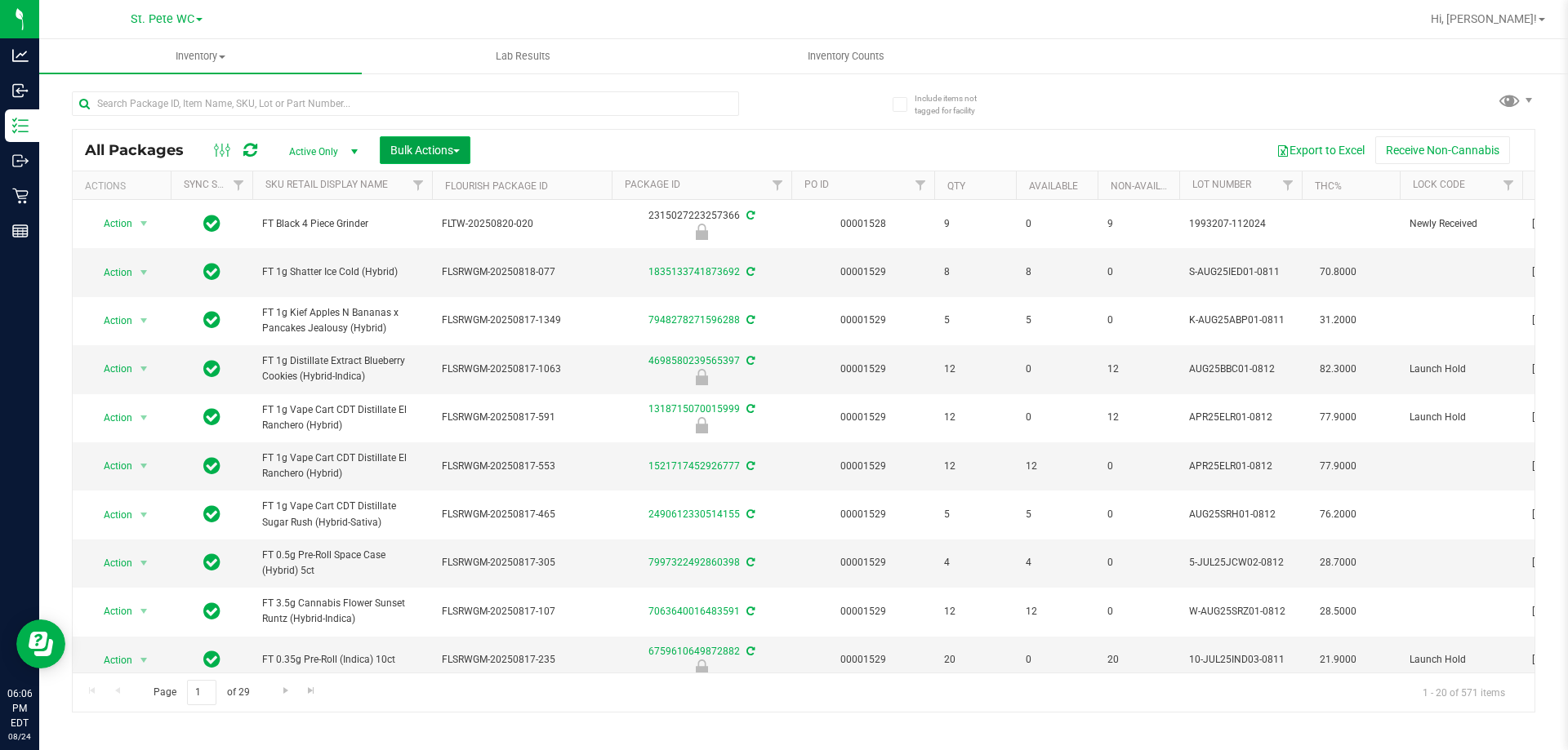
click at [424, 144] on span "Bulk Actions" at bounding box center [425, 150] width 70 height 13
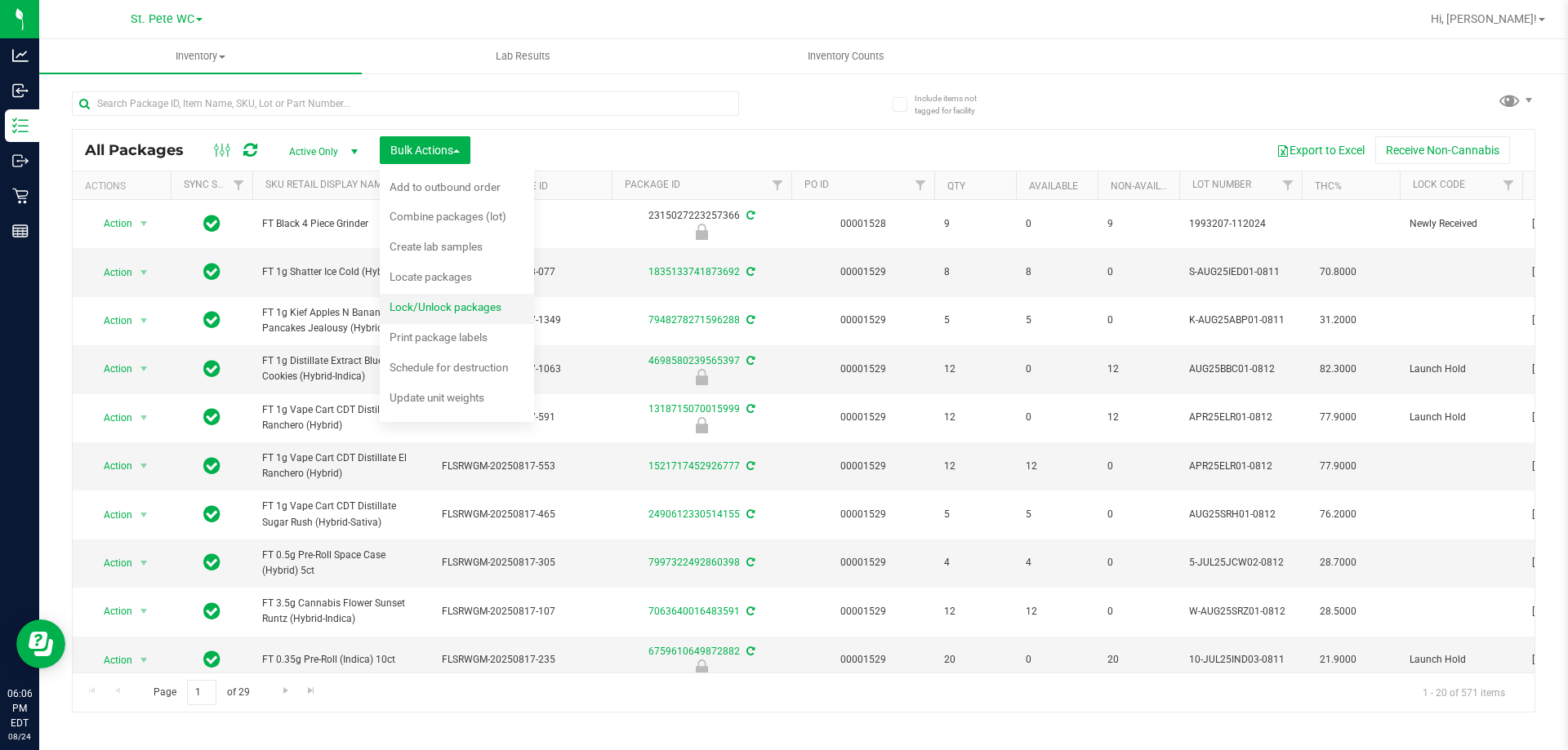
click at [463, 305] on span "Lock/Unlock packages" at bounding box center [445, 306] width 112 height 13
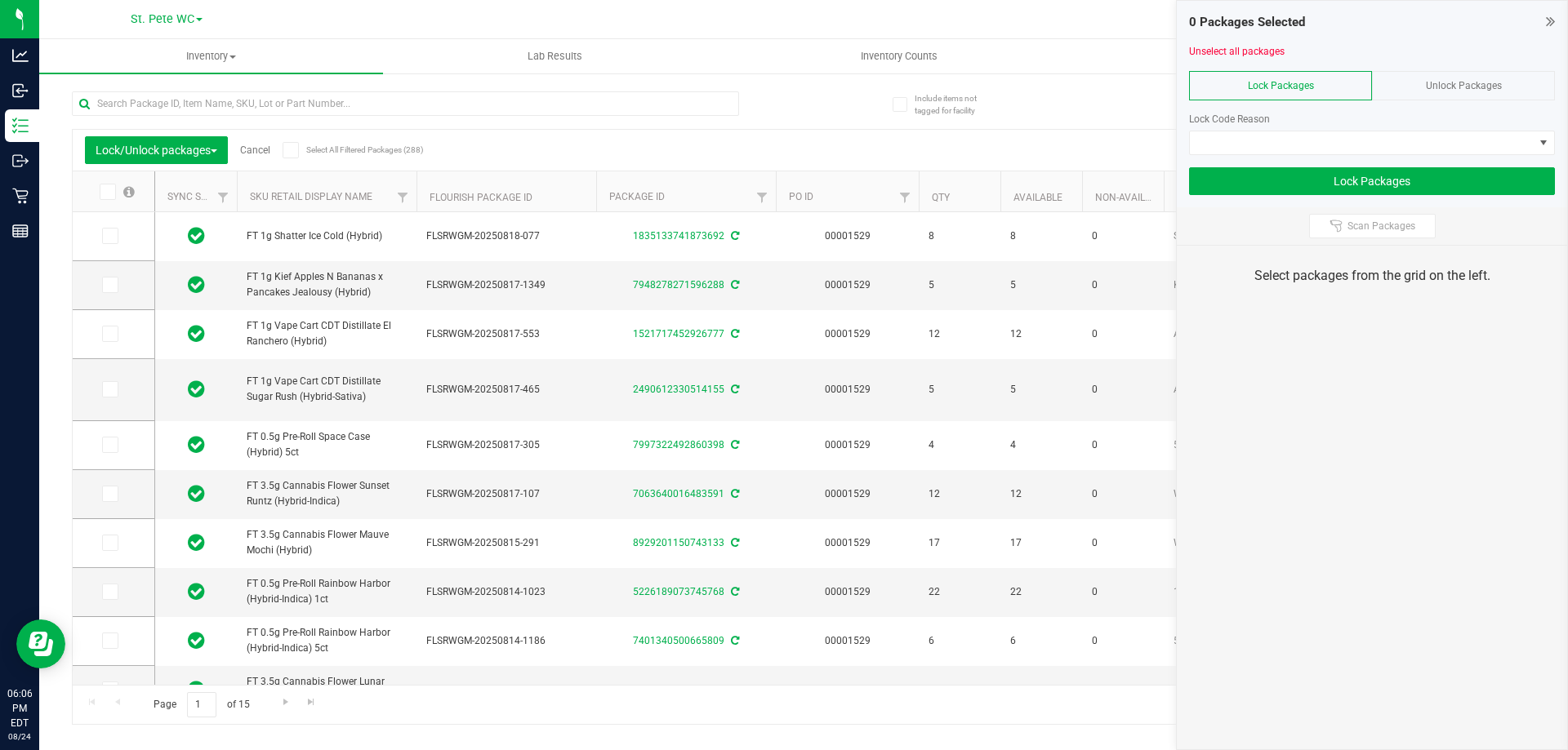
click at [1461, 91] on div "Unlock Packages" at bounding box center [1464, 86] width 183 height 30
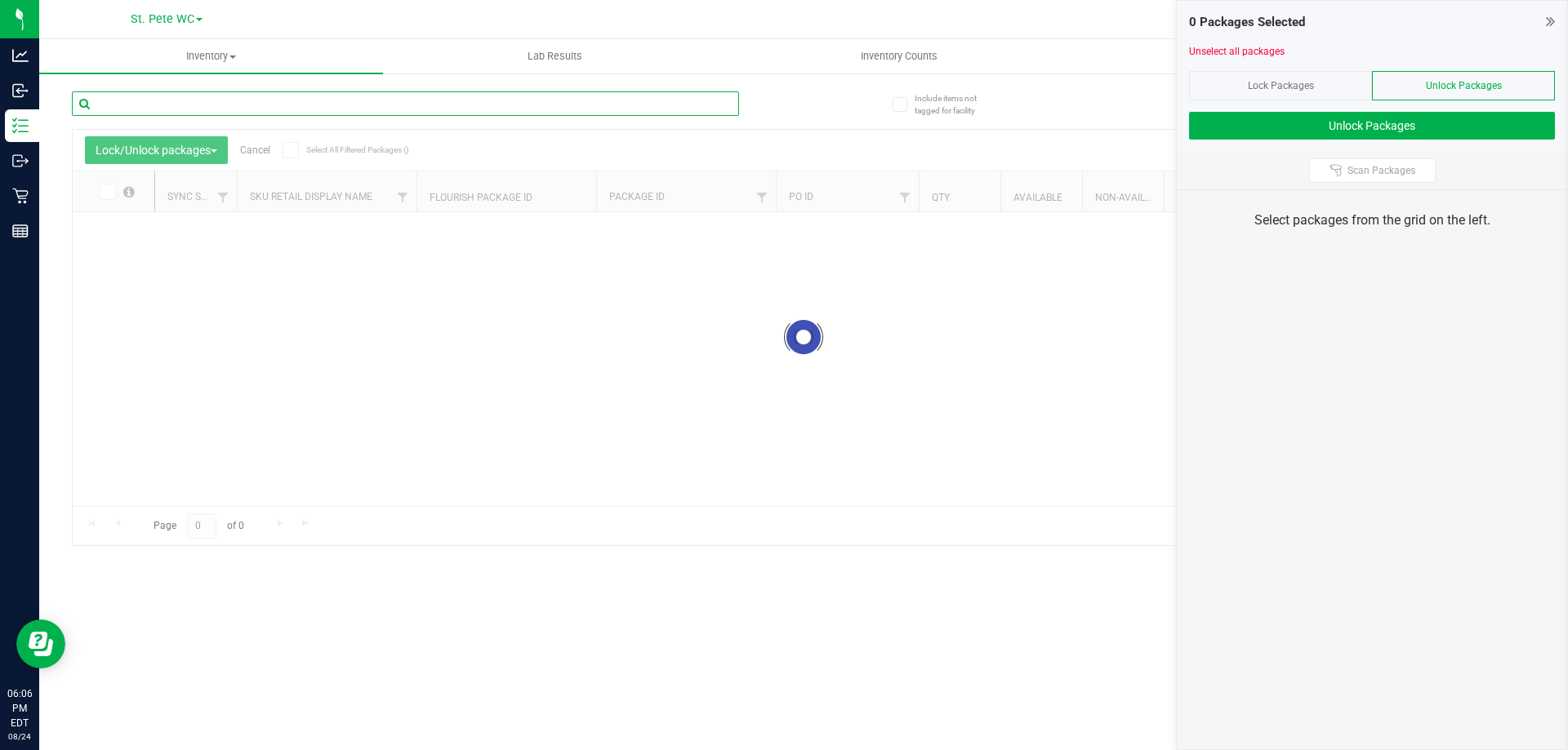
click at [240, 104] on input "text" at bounding box center [404, 103] width 667 height 25
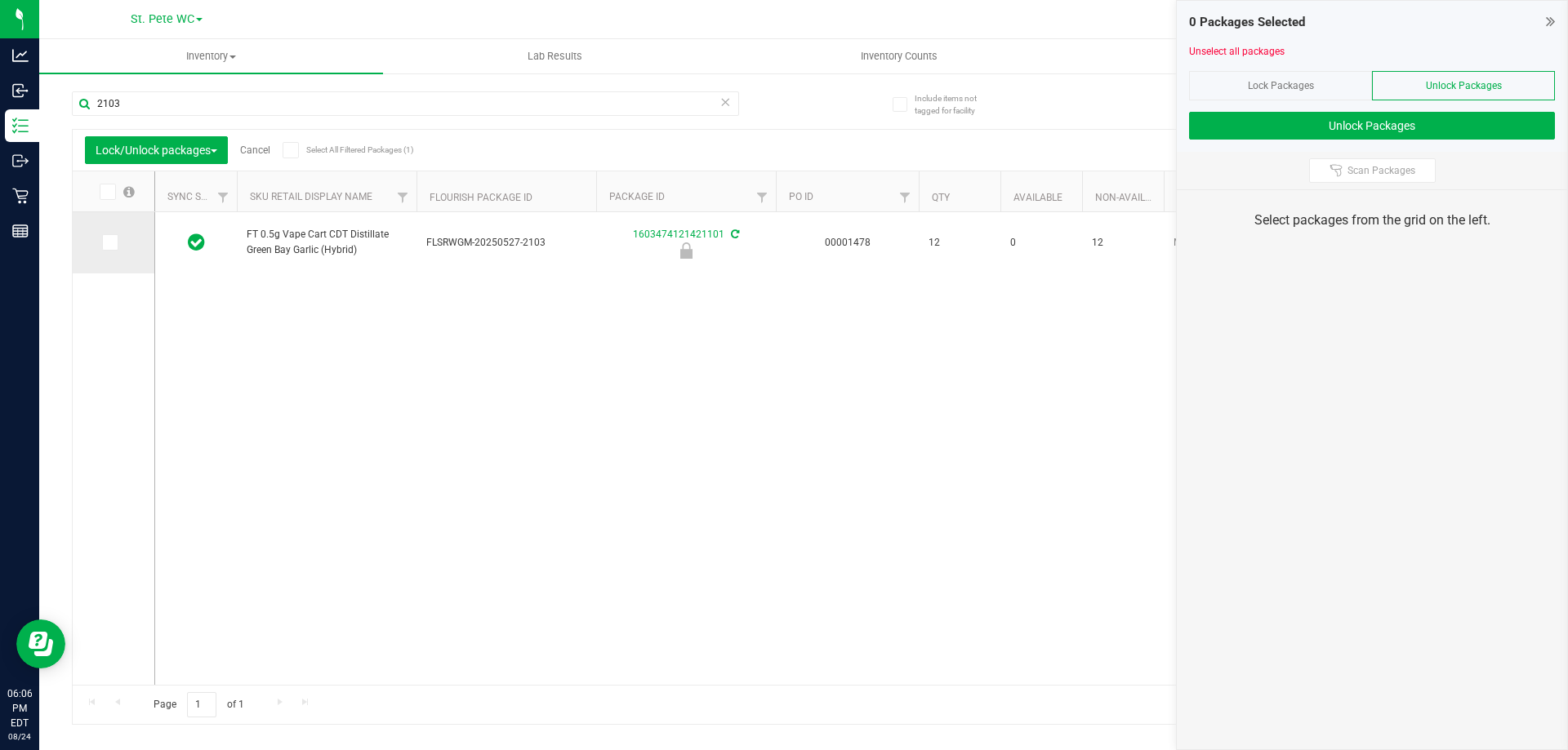
click at [98, 236] on td at bounding box center [113, 243] width 81 height 62
click at [117, 254] on td at bounding box center [113, 243] width 81 height 62
click at [107, 242] on icon at bounding box center [108, 242] width 11 height 0
click at [0, 0] on input "checkbox" at bounding box center [0, 0] width 0 height 0
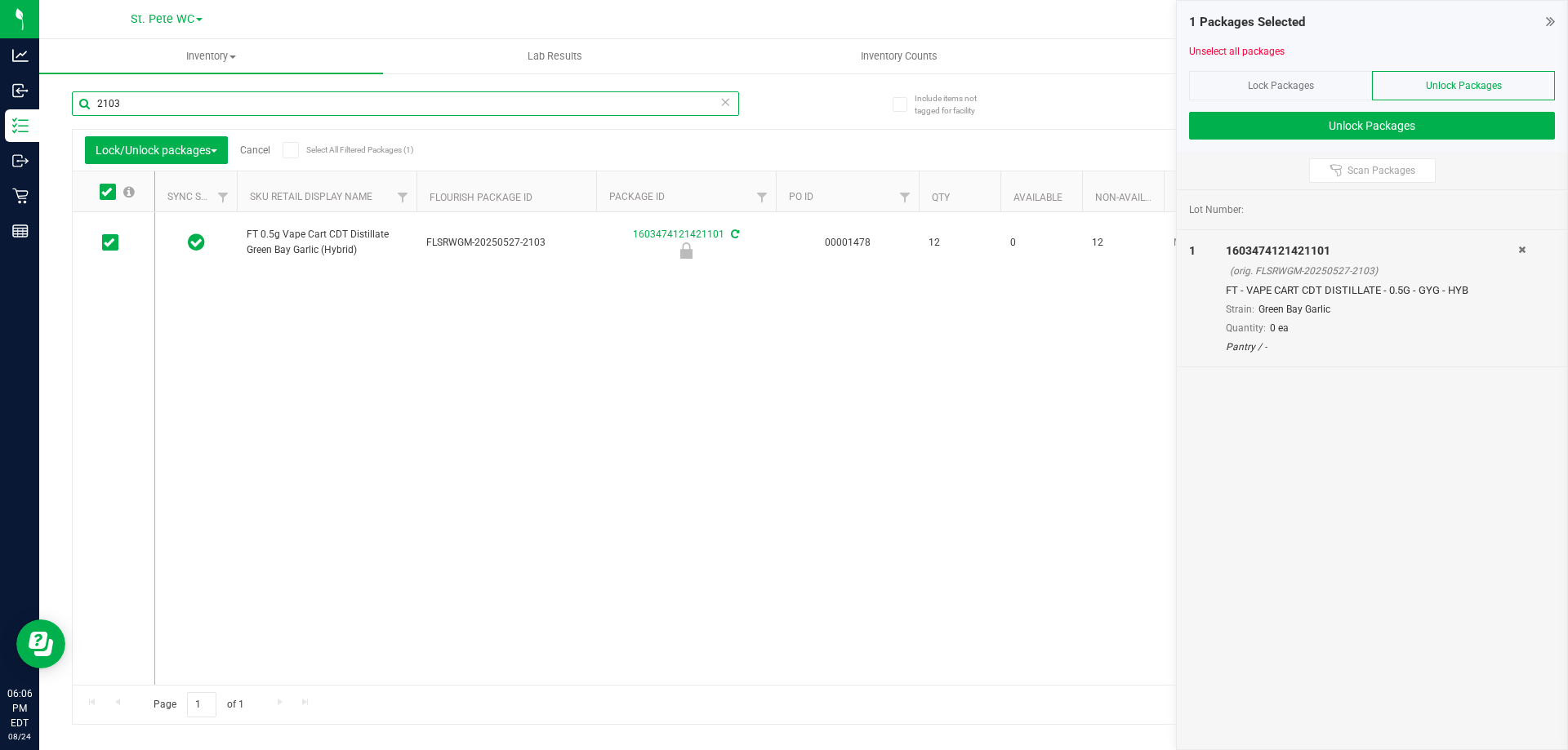
click at [165, 107] on input "2103" at bounding box center [404, 103] width 667 height 25
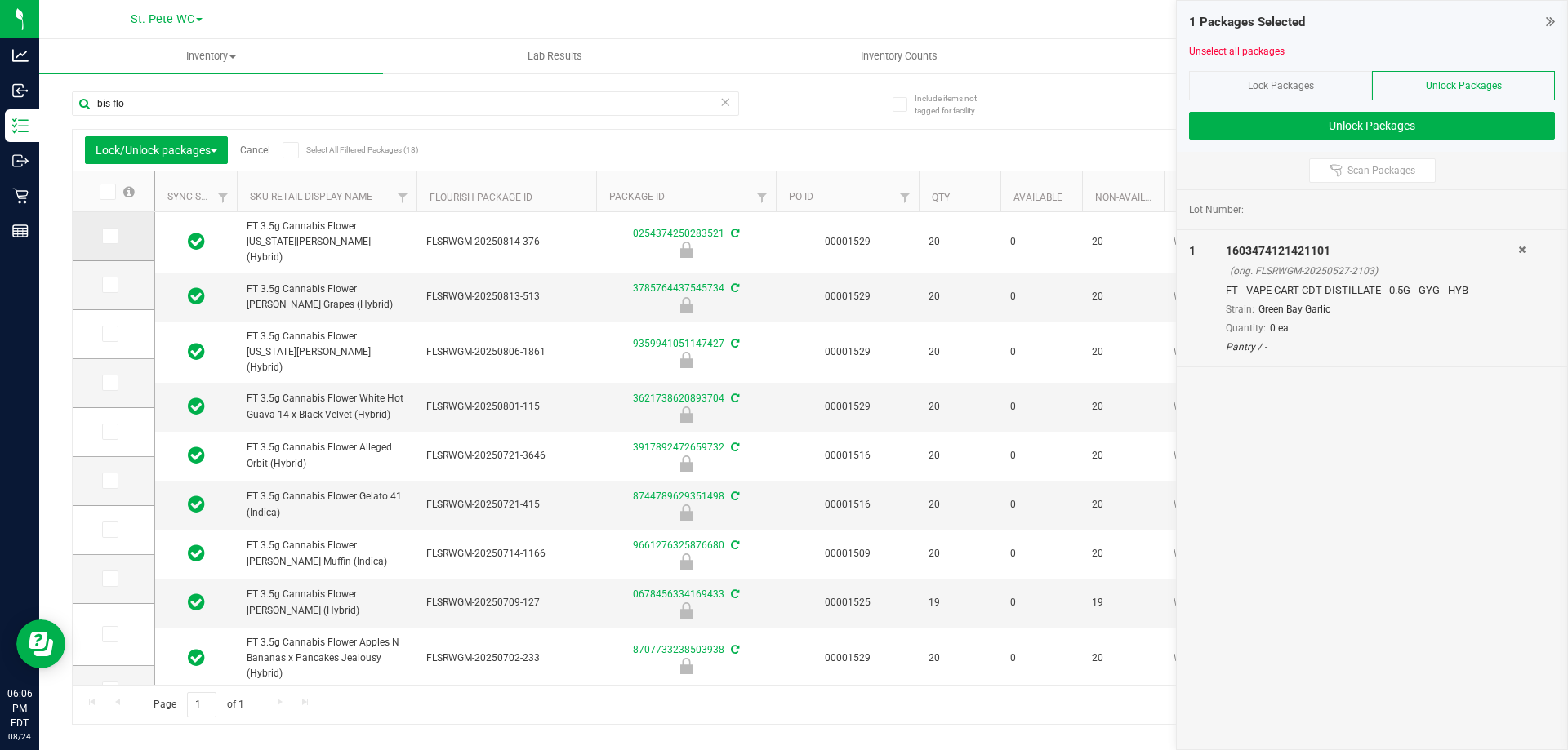
click at [116, 229] on span at bounding box center [110, 235] width 16 height 16
click at [0, 0] on input "checkbox" at bounding box center [0, 0] width 0 height 0
click at [116, 229] on span at bounding box center [110, 235] width 16 height 16
click at [0, 0] on input "checkbox" at bounding box center [0, 0] width 0 height 0
click at [102, 327] on label at bounding box center [114, 334] width 24 height 16
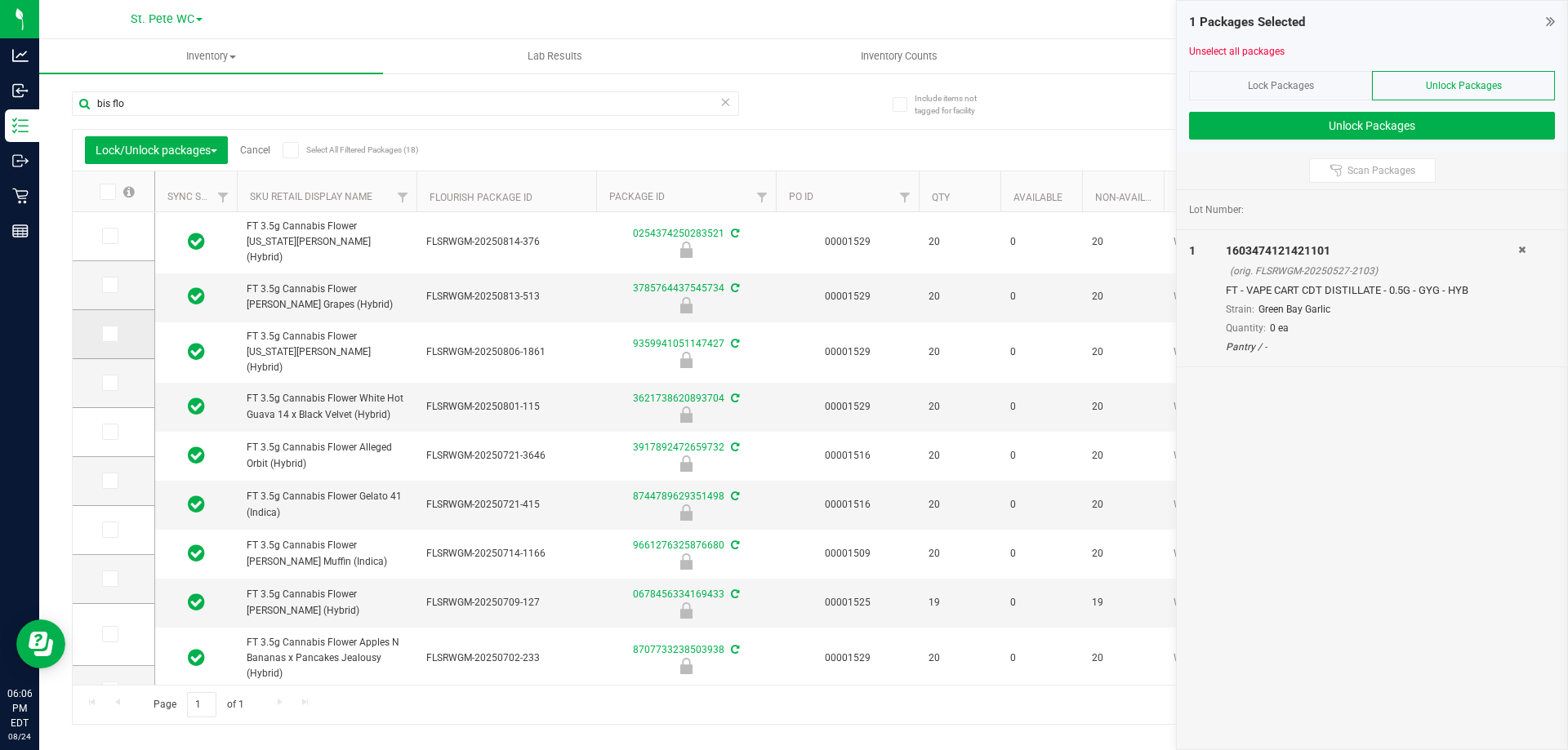
click at [0, 0] on input "checkbox" at bounding box center [0, 0] width 0 height 0
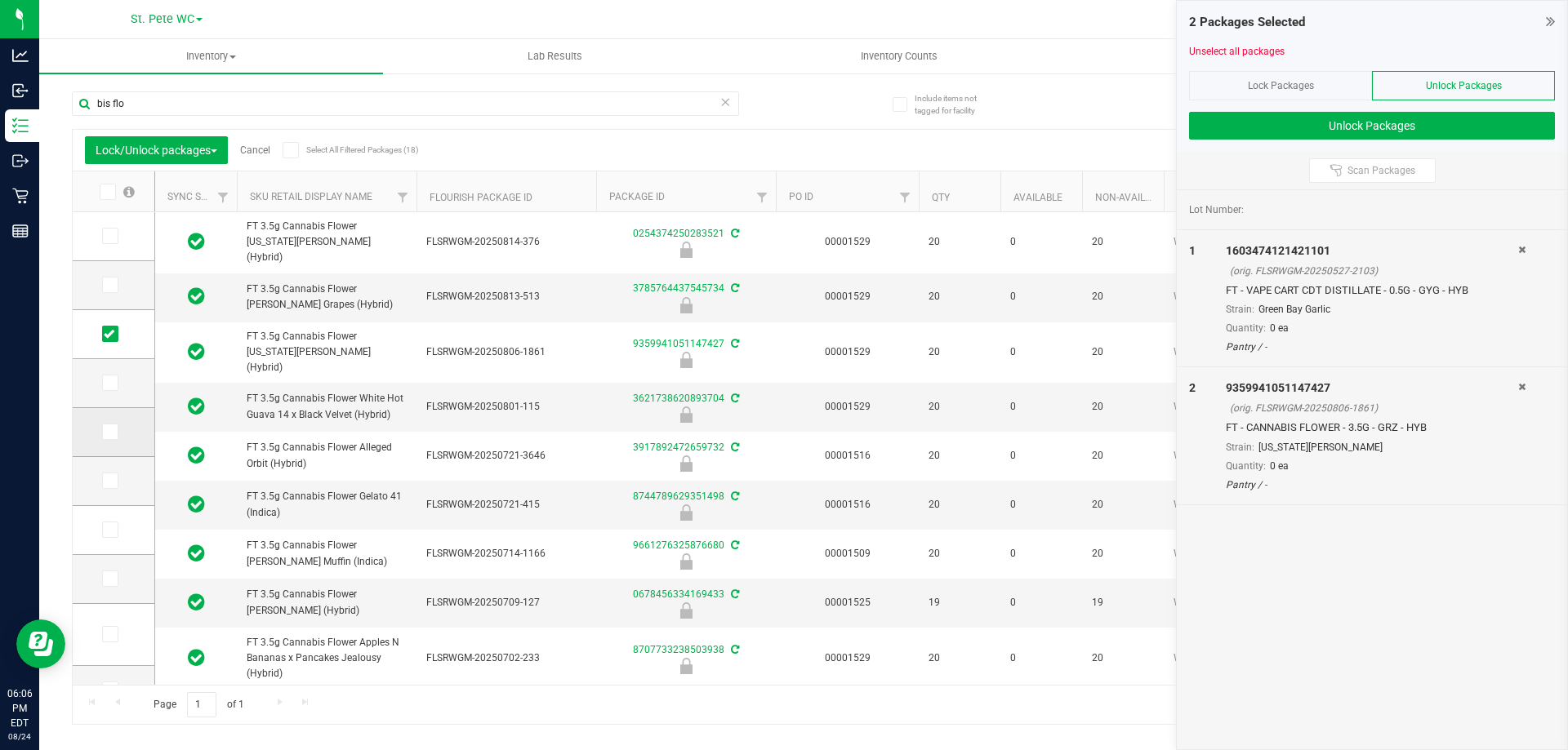
click at [99, 421] on td at bounding box center [113, 432] width 81 height 49
click at [103, 424] on span at bounding box center [110, 432] width 16 height 16
click at [0, 0] on input "checkbox" at bounding box center [0, 0] width 0 height 0
click at [111, 481] on icon at bounding box center [108, 481] width 11 height 0
click at [0, 0] on input "checkbox" at bounding box center [0, 0] width 0 height 0
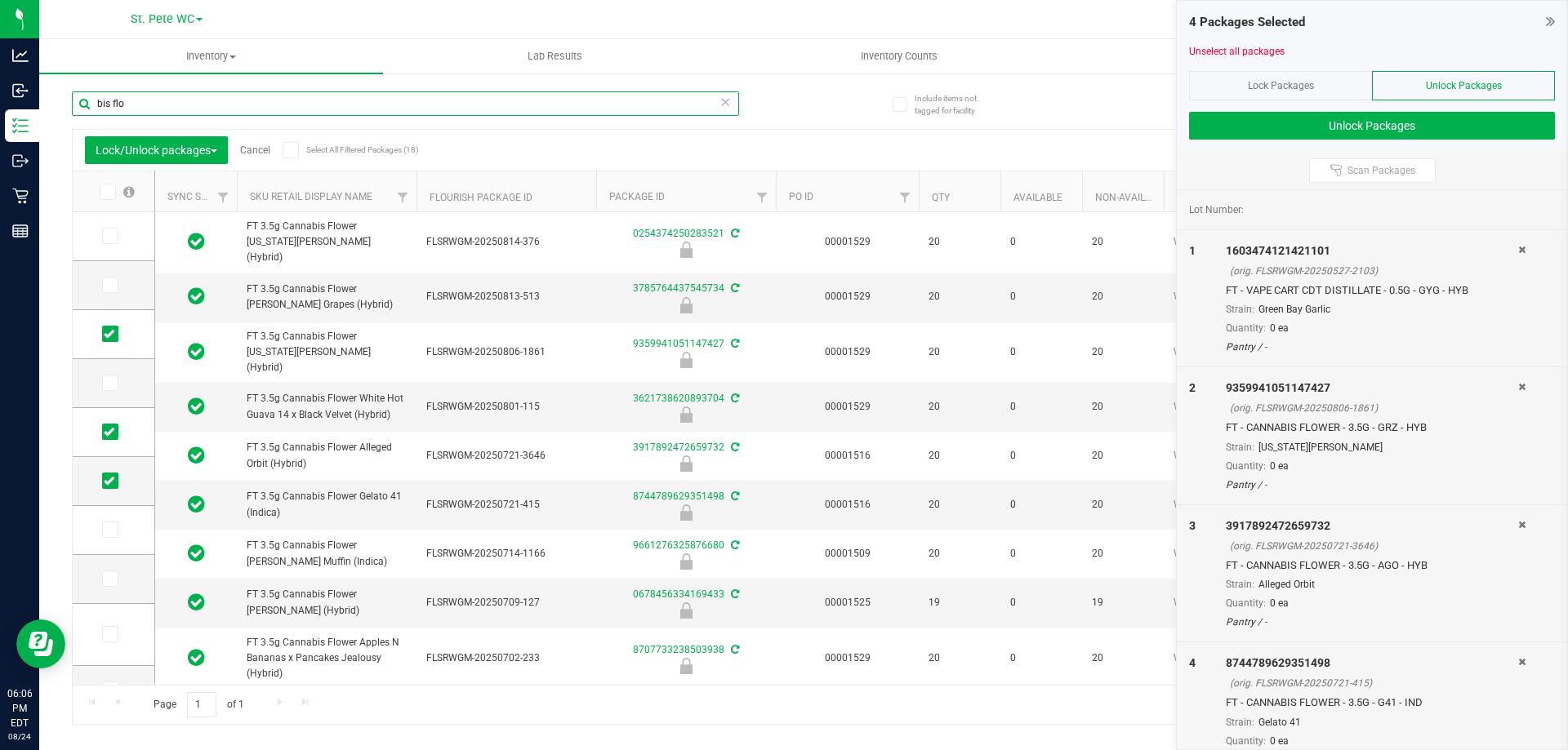
click at [291, 110] on input "bis flo" at bounding box center [404, 103] width 667 height 25
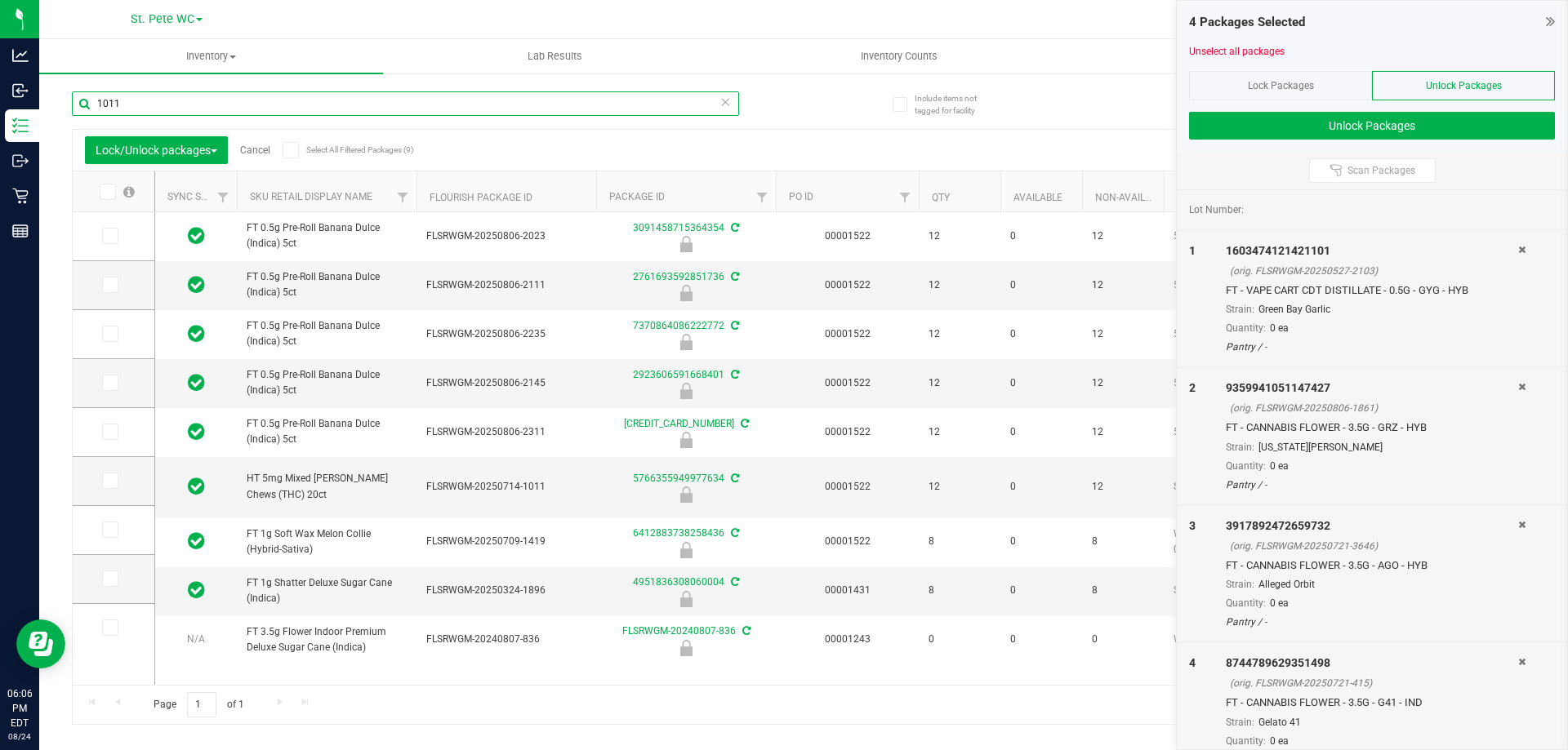
click at [291, 110] on input "1011" at bounding box center [404, 103] width 667 height 25
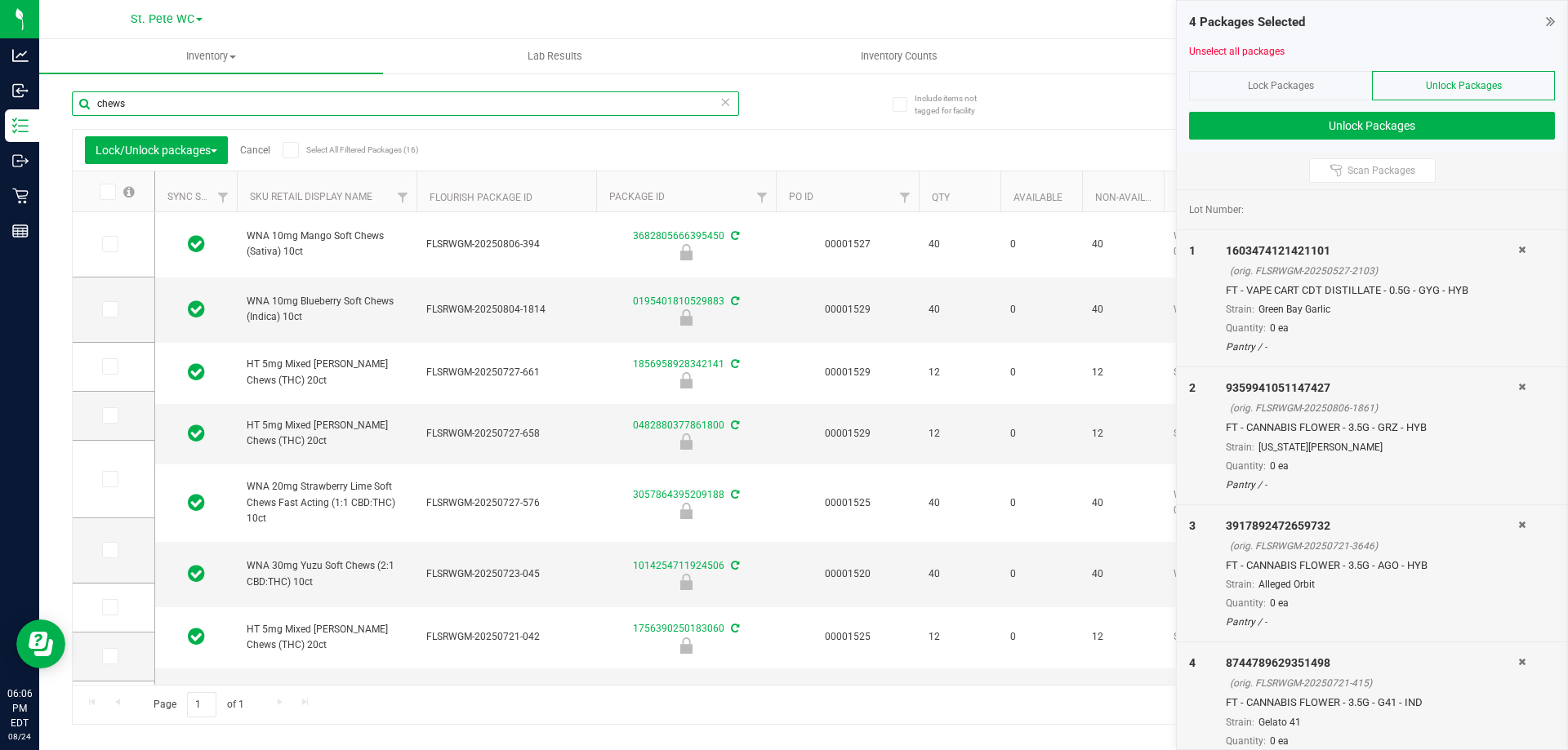
click at [291, 110] on input "chews" at bounding box center [404, 103] width 667 height 25
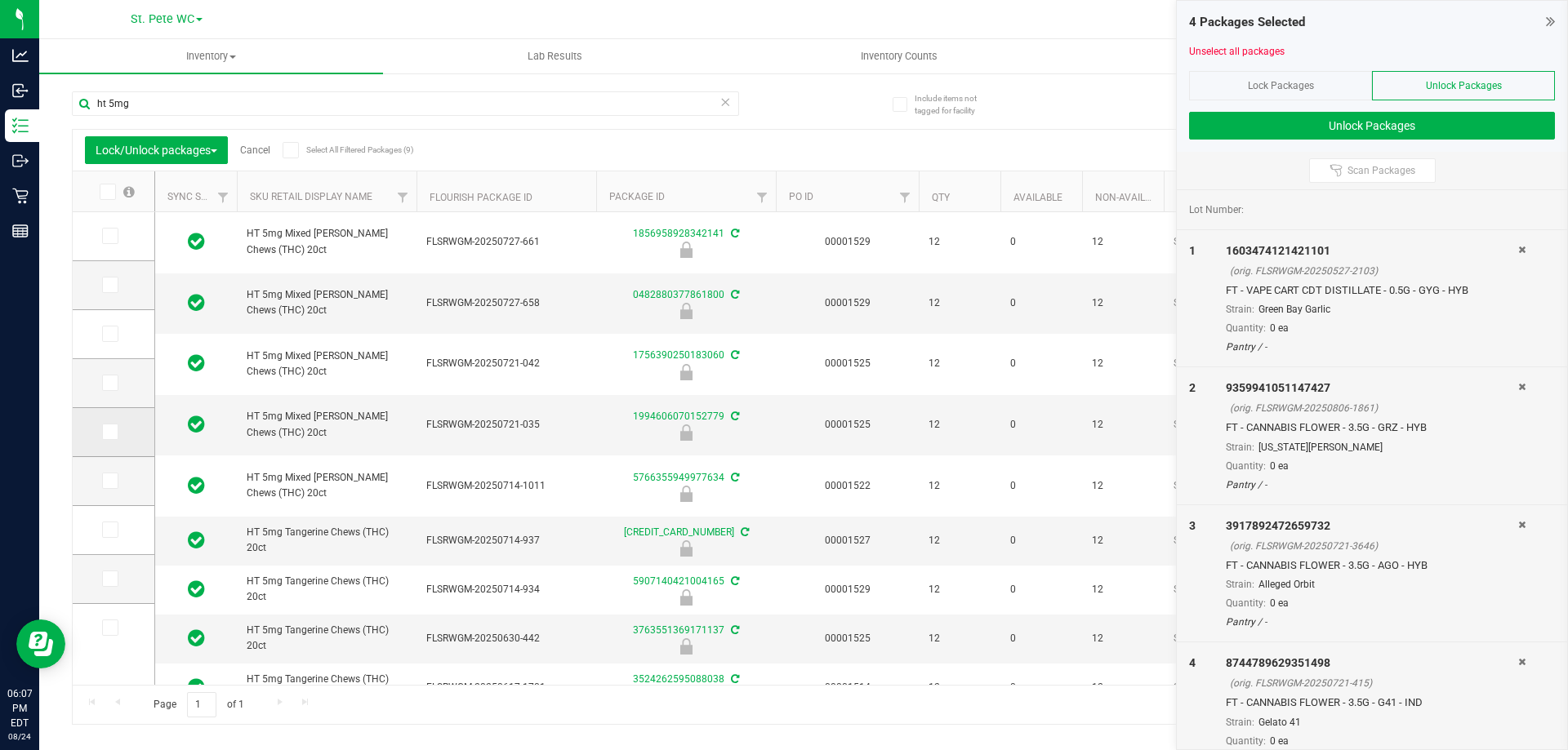
click at [102, 424] on span at bounding box center [110, 432] width 16 height 16
click at [0, 0] on input "checkbox" at bounding box center [0, 0] width 0 height 0
click at [105, 628] on icon at bounding box center [108, 628] width 11 height 0
click at [0, 0] on input "checkbox" at bounding box center [0, 0] width 0 height 0
click at [229, 91] on input "ht 5mg" at bounding box center [404, 103] width 667 height 25
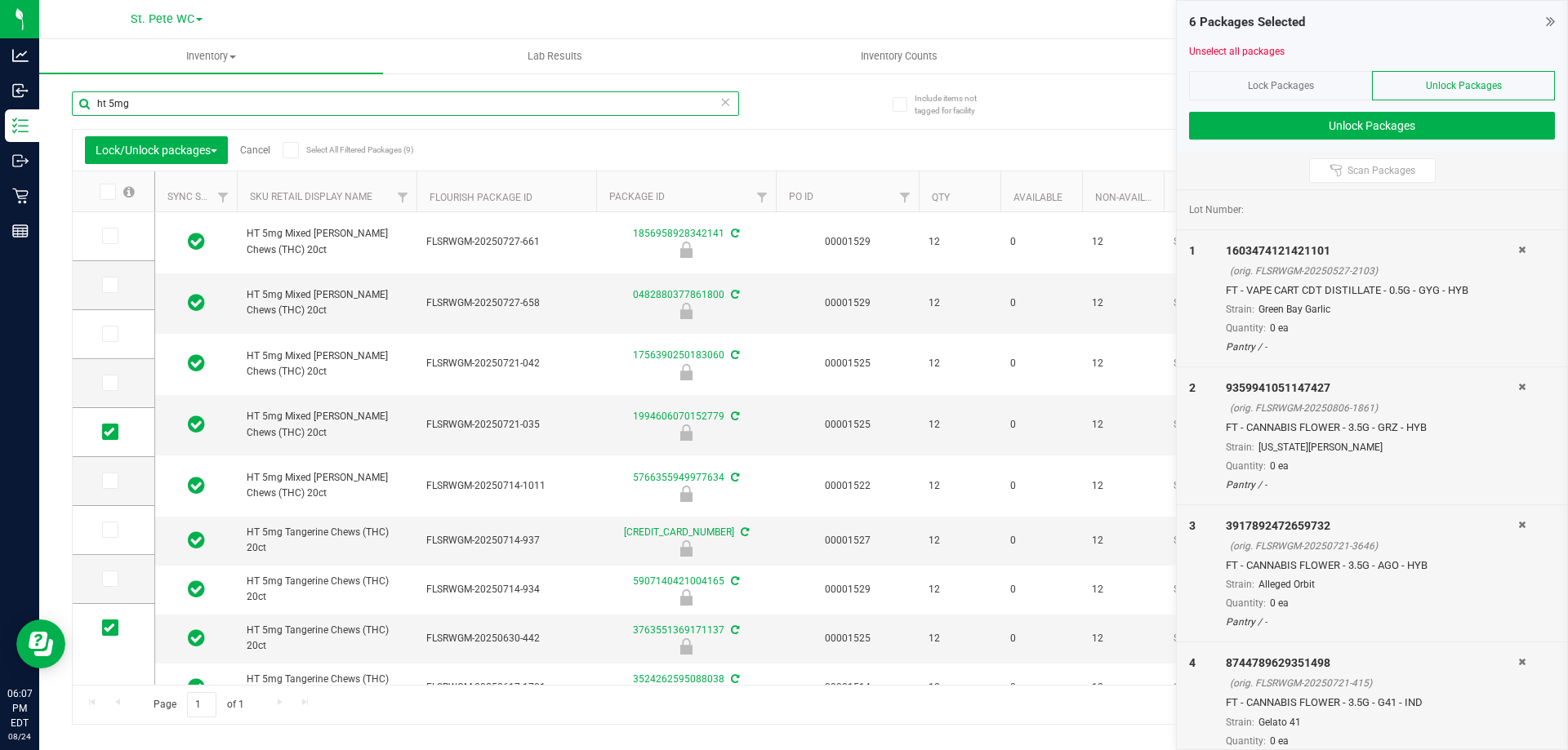
click at [229, 91] on input "ht 5mg" at bounding box center [404, 103] width 667 height 25
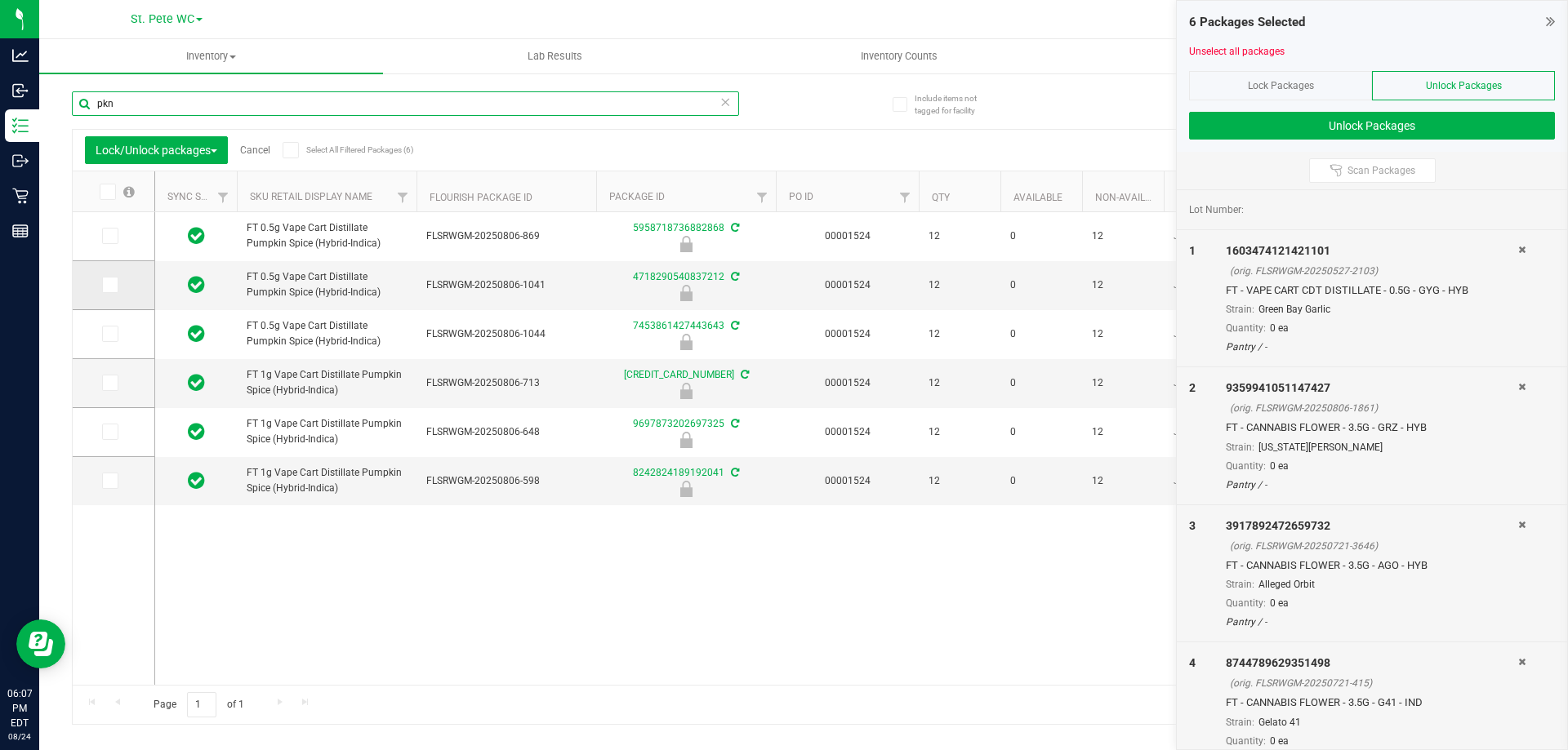
type input "pkn"
click at [107, 277] on span at bounding box center [110, 285] width 16 height 16
click at [0, 0] on input "checkbox" at bounding box center [0, 0] width 0 height 0
click at [114, 377] on span at bounding box center [110, 382] width 16 height 16
click at [0, 0] on input "checkbox" at bounding box center [0, 0] width 0 height 0
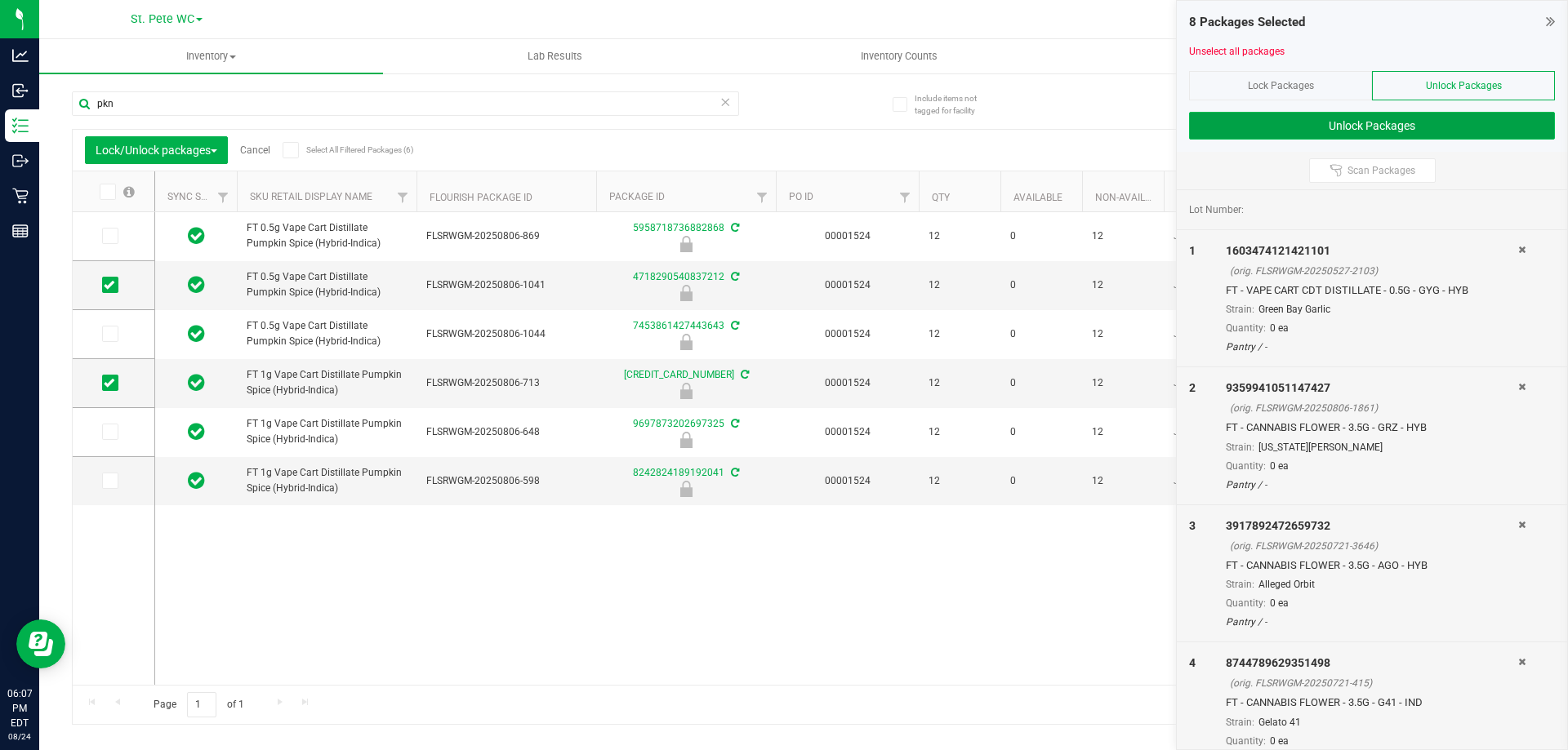
click at [1297, 124] on button "Unlock Packages" at bounding box center [1372, 126] width 366 height 28
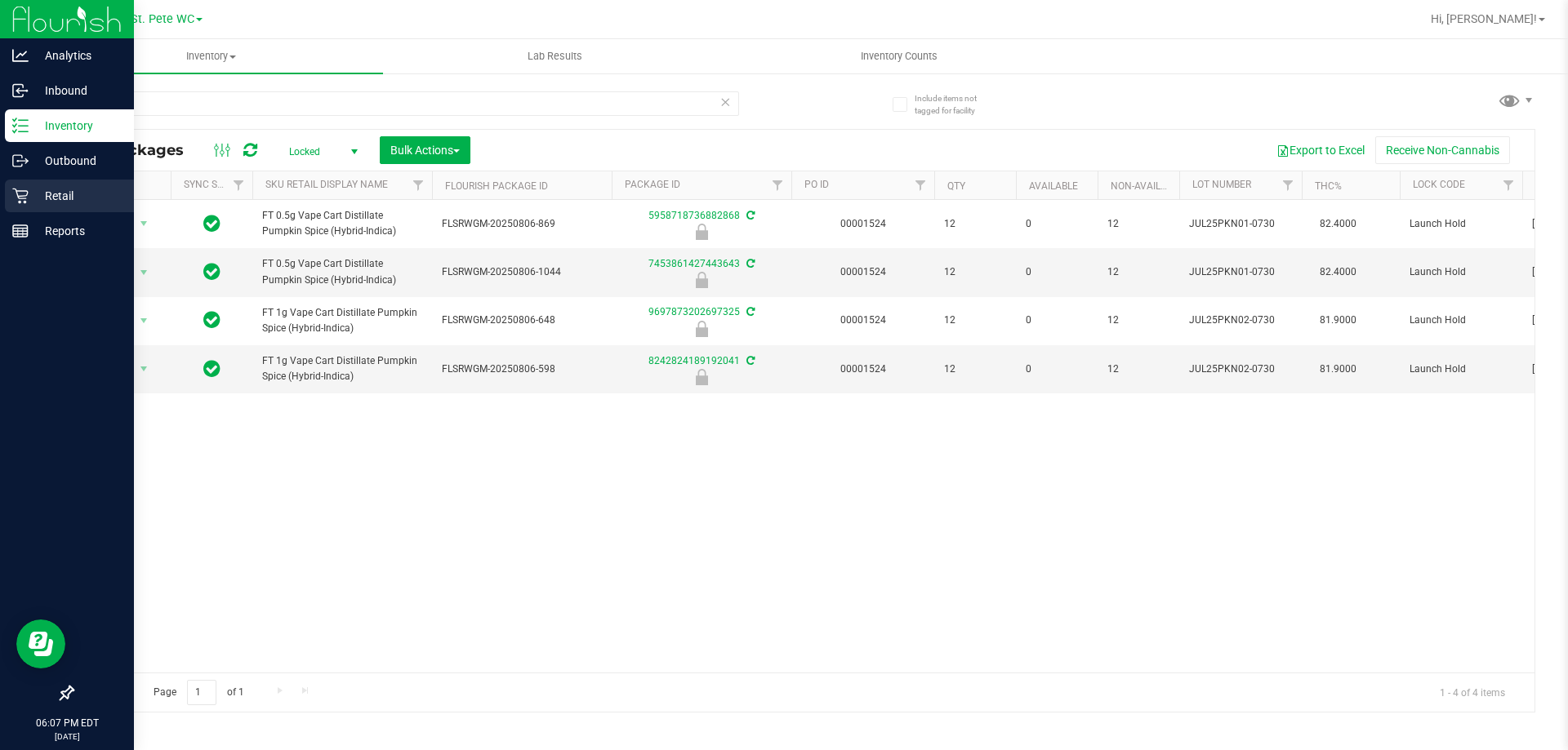
click at [57, 197] on p "Retail" at bounding box center [78, 196] width 98 height 20
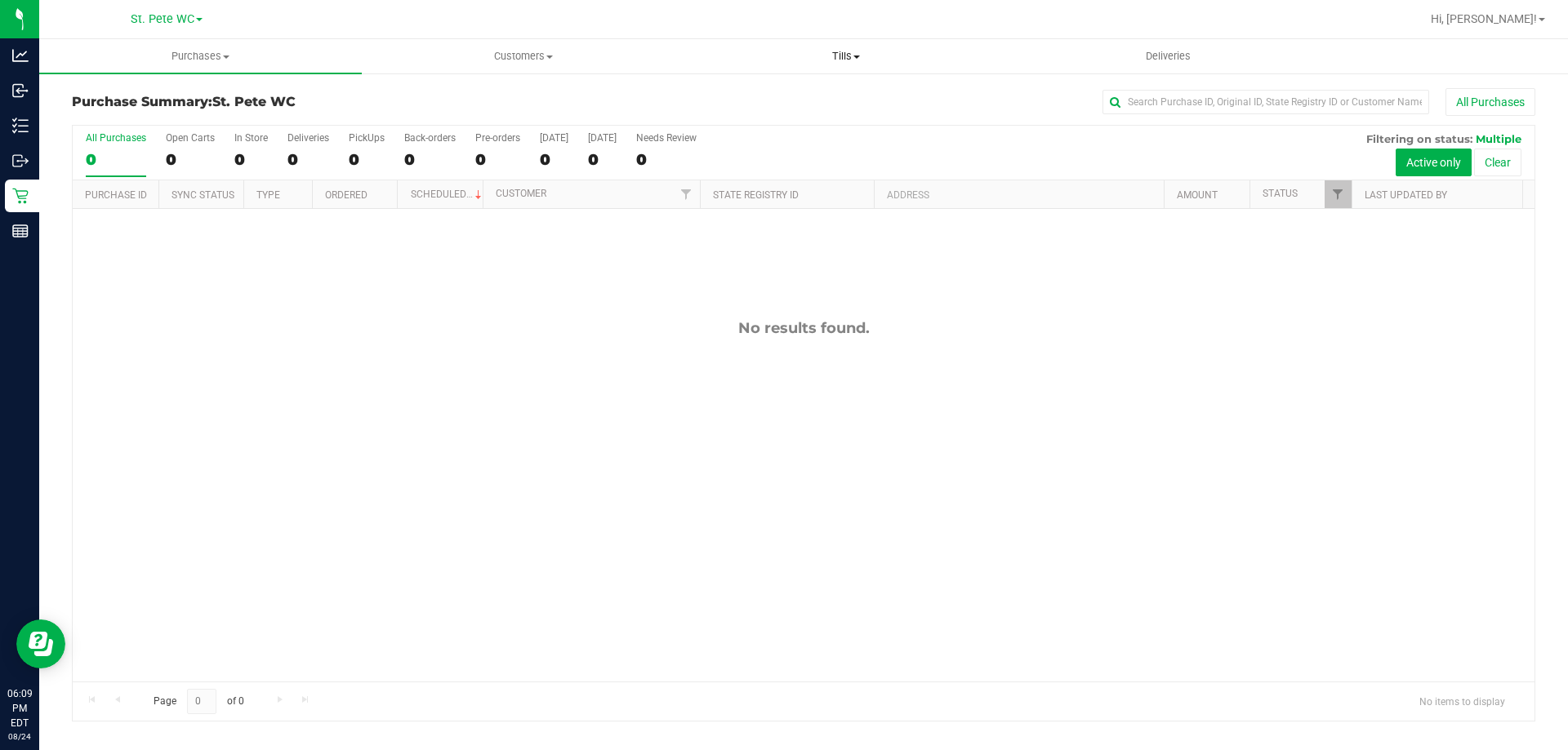
click at [863, 49] on span "Tills" at bounding box center [846, 56] width 321 height 15
click at [810, 89] on li "Manage tills" at bounding box center [846, 99] width 323 height 20
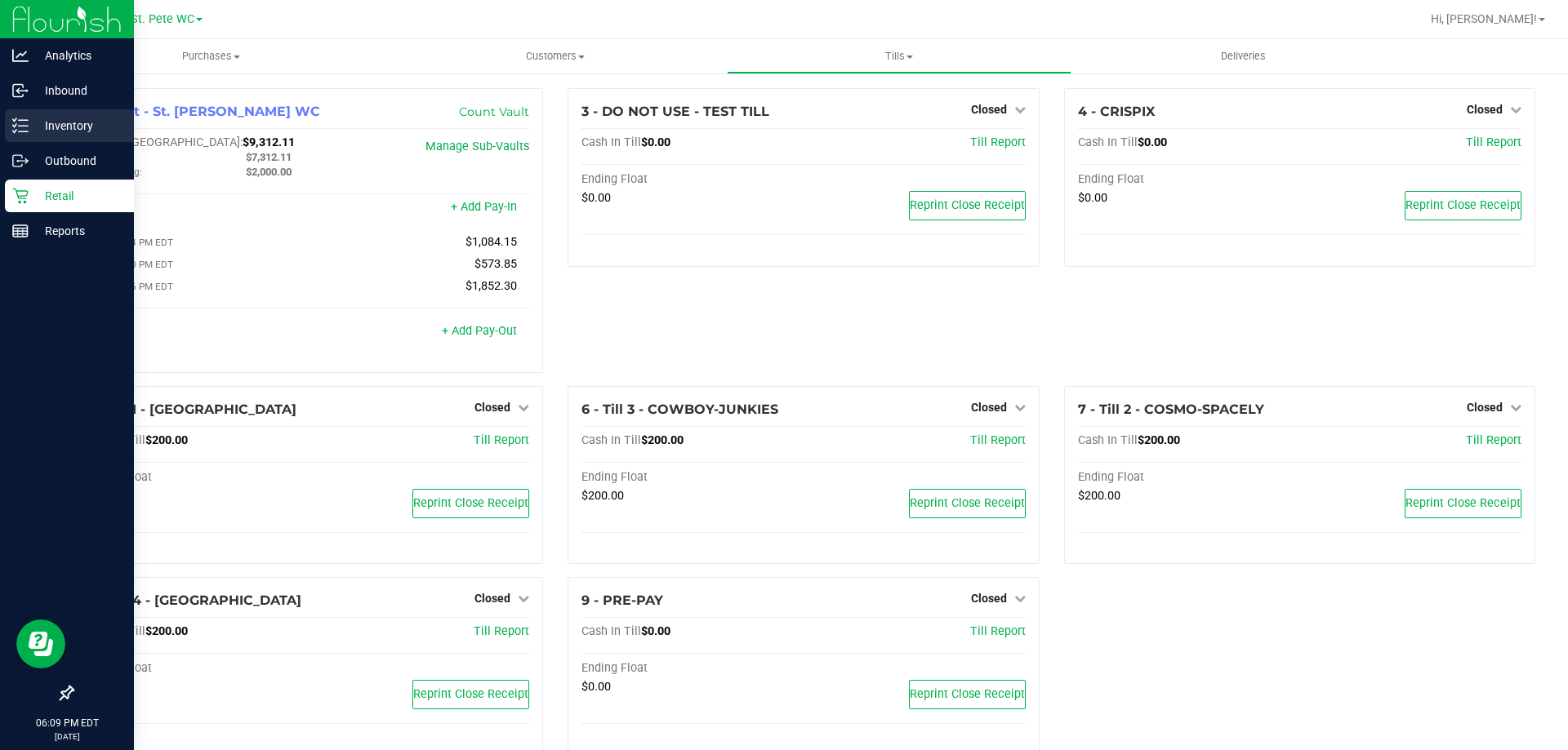
click at [44, 143] on link "Inventory" at bounding box center [67, 126] width 134 height 35
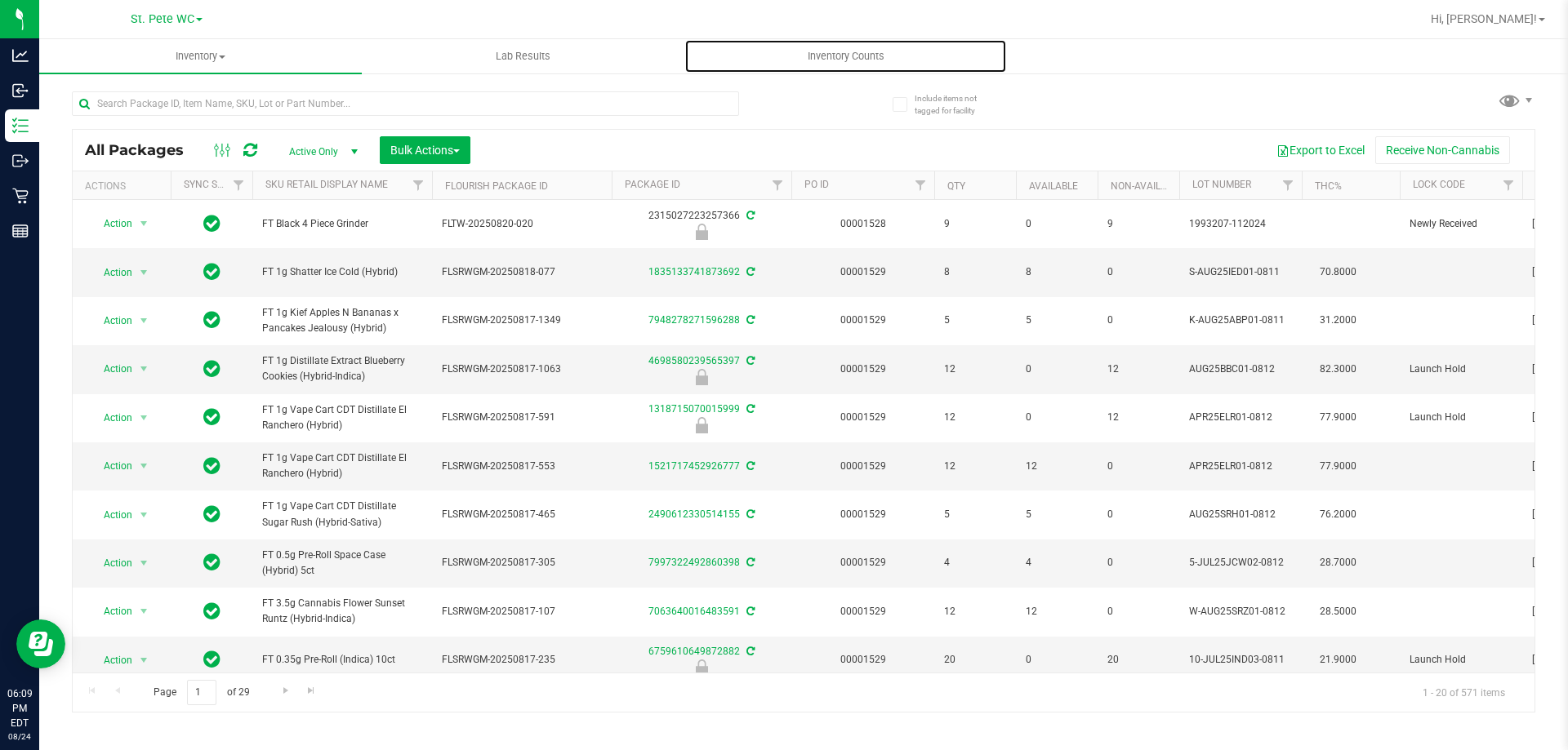
click at [877, 54] on span "Inventory Counts" at bounding box center [847, 56] width 121 height 15
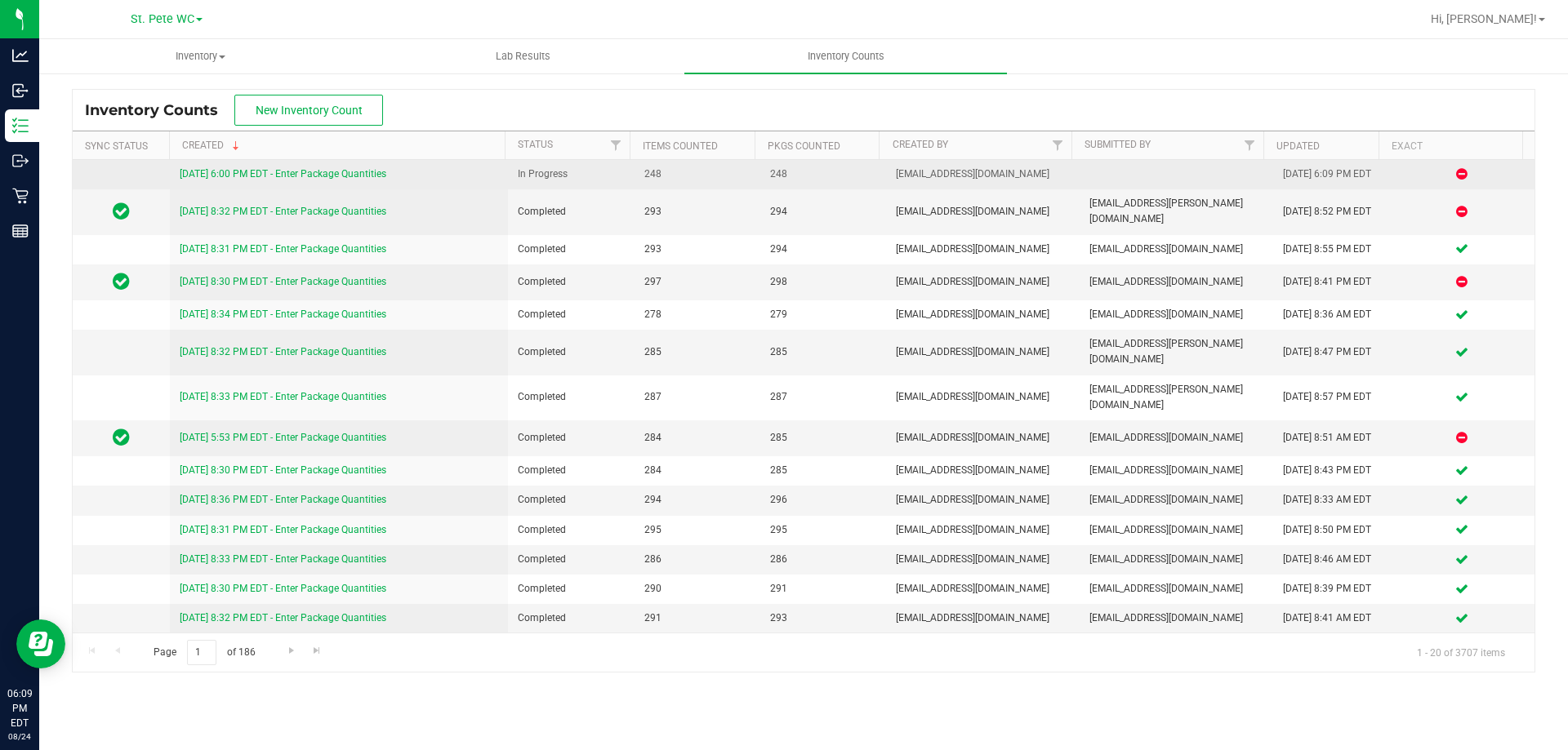
click at [356, 173] on link "[DATE] 6:00 PM EDT - Enter Package Quantities" at bounding box center [283, 174] width 207 height 12
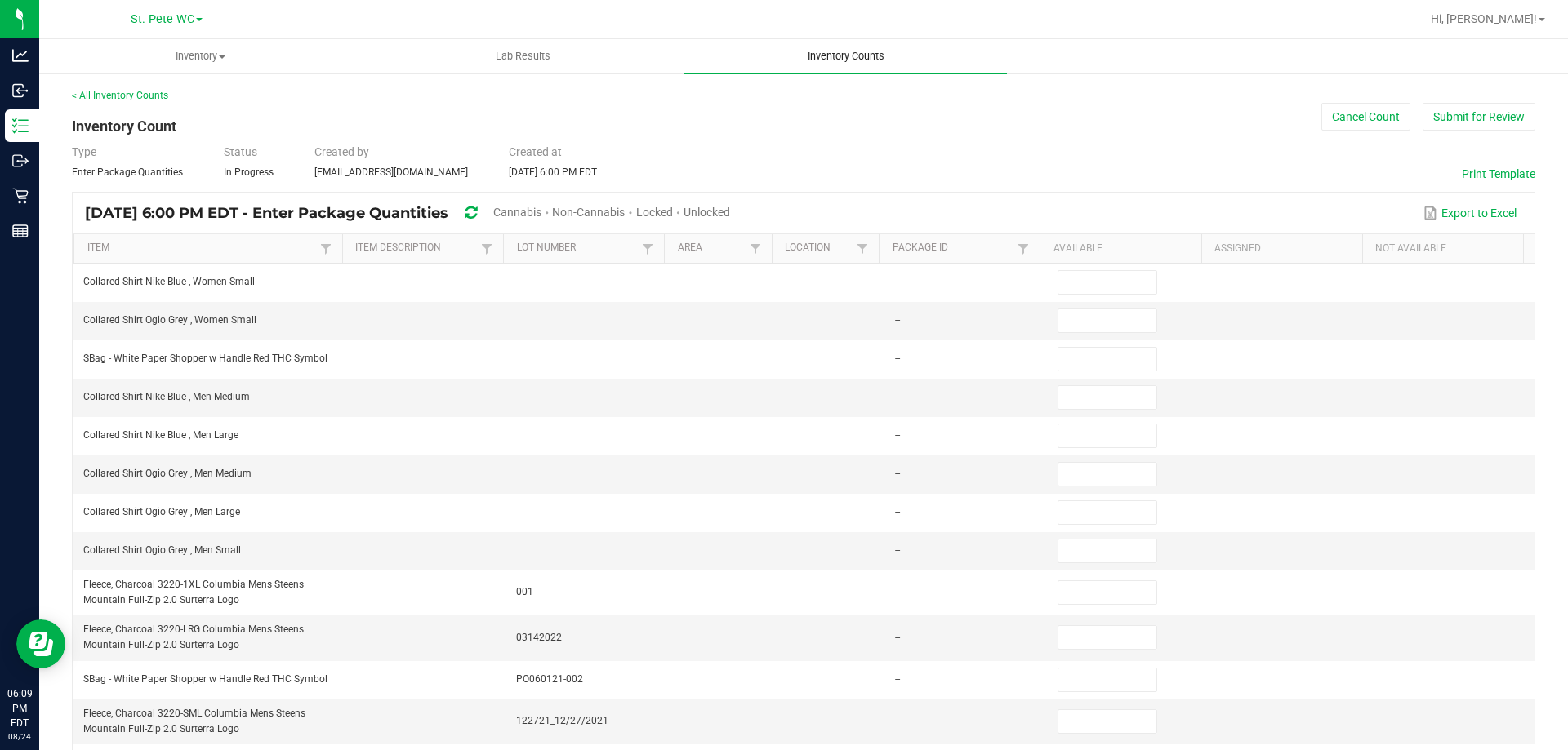
click at [846, 60] on span "Inventory Counts" at bounding box center [847, 56] width 121 height 15
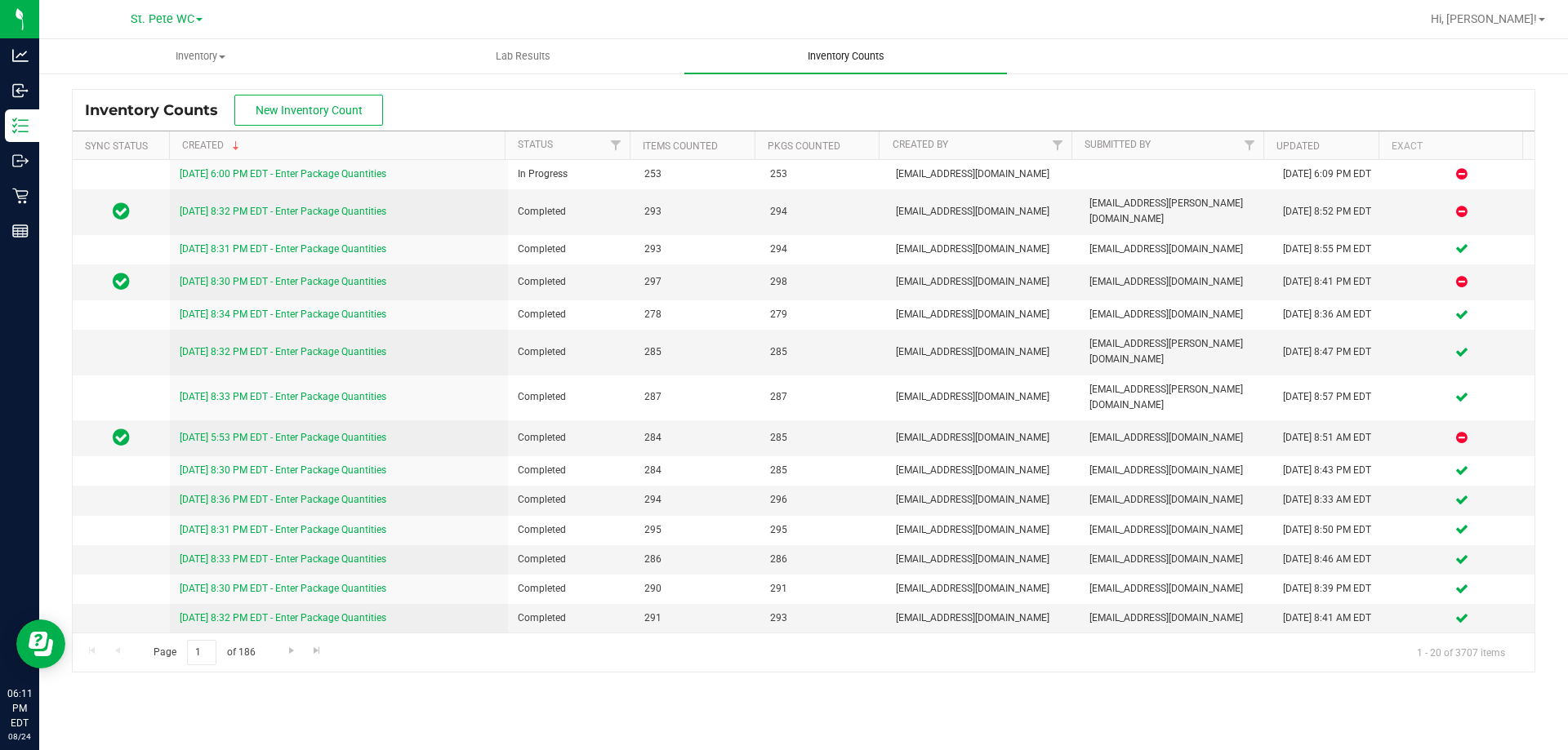
click at [860, 41] on uib-tab-heading "Inventory Counts" at bounding box center [846, 56] width 323 height 35
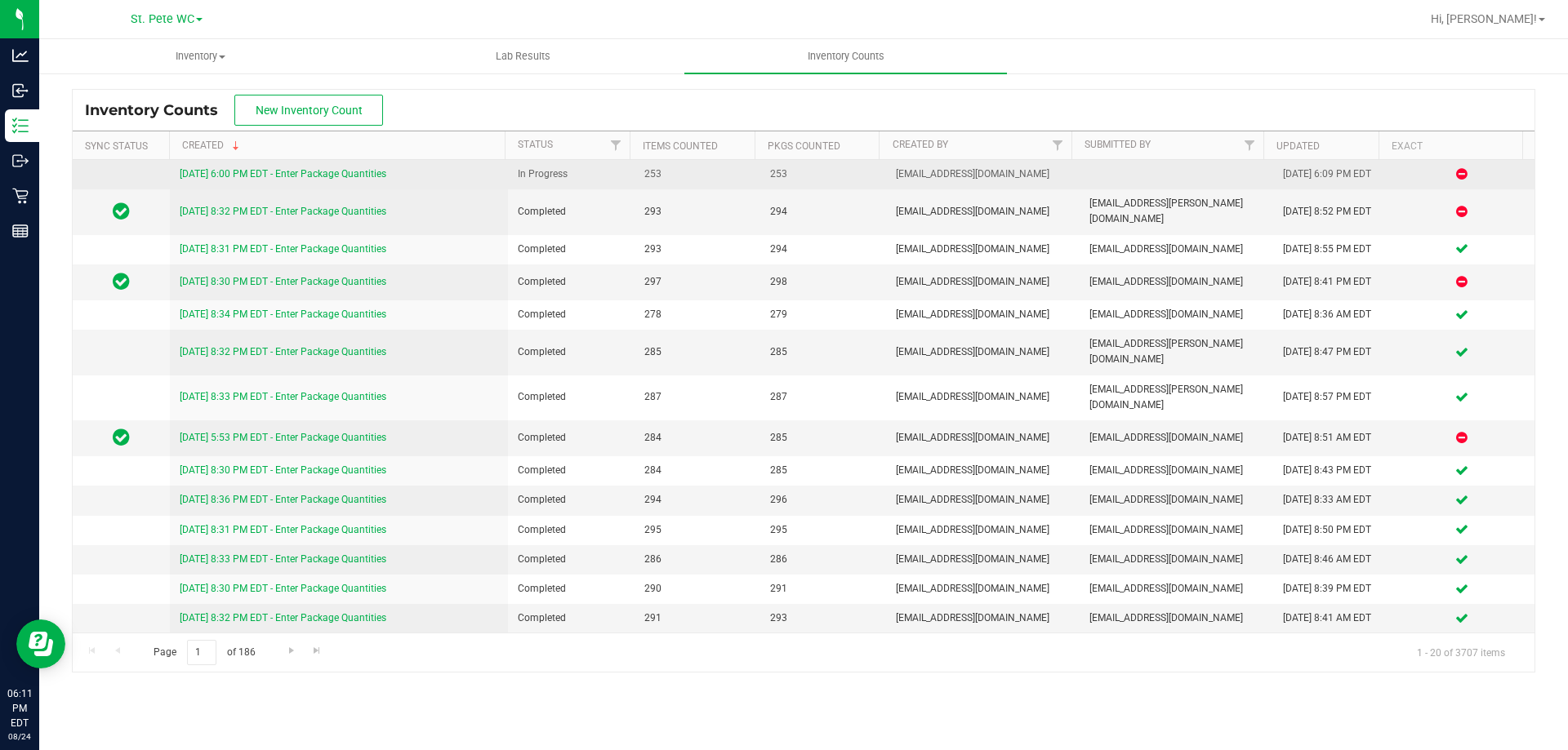
click at [273, 170] on link "[DATE] 6:00 PM EDT - Enter Package Quantities" at bounding box center [283, 174] width 207 height 12
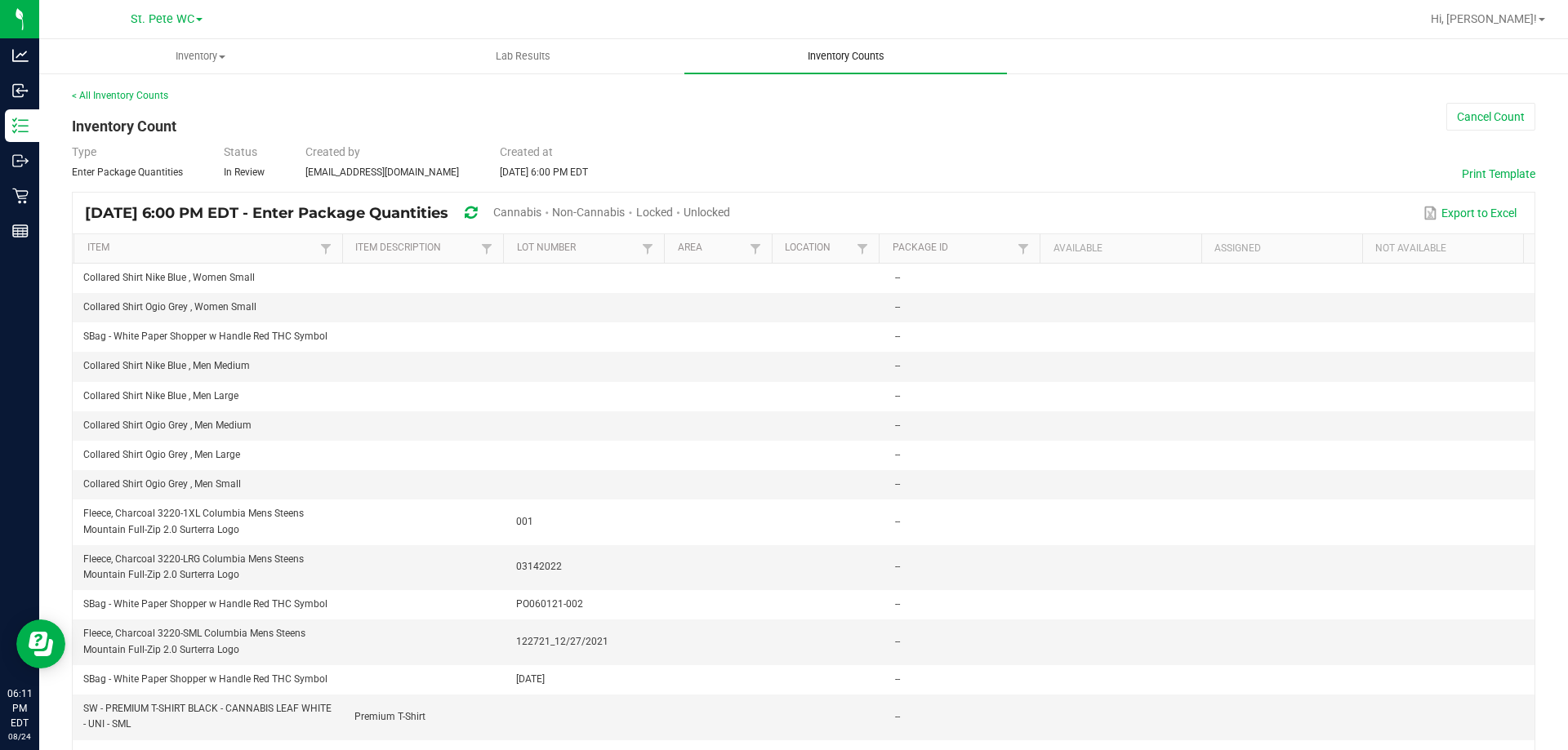
click at [851, 46] on uib-tab-heading "Inventory Counts" at bounding box center [846, 56] width 323 height 35
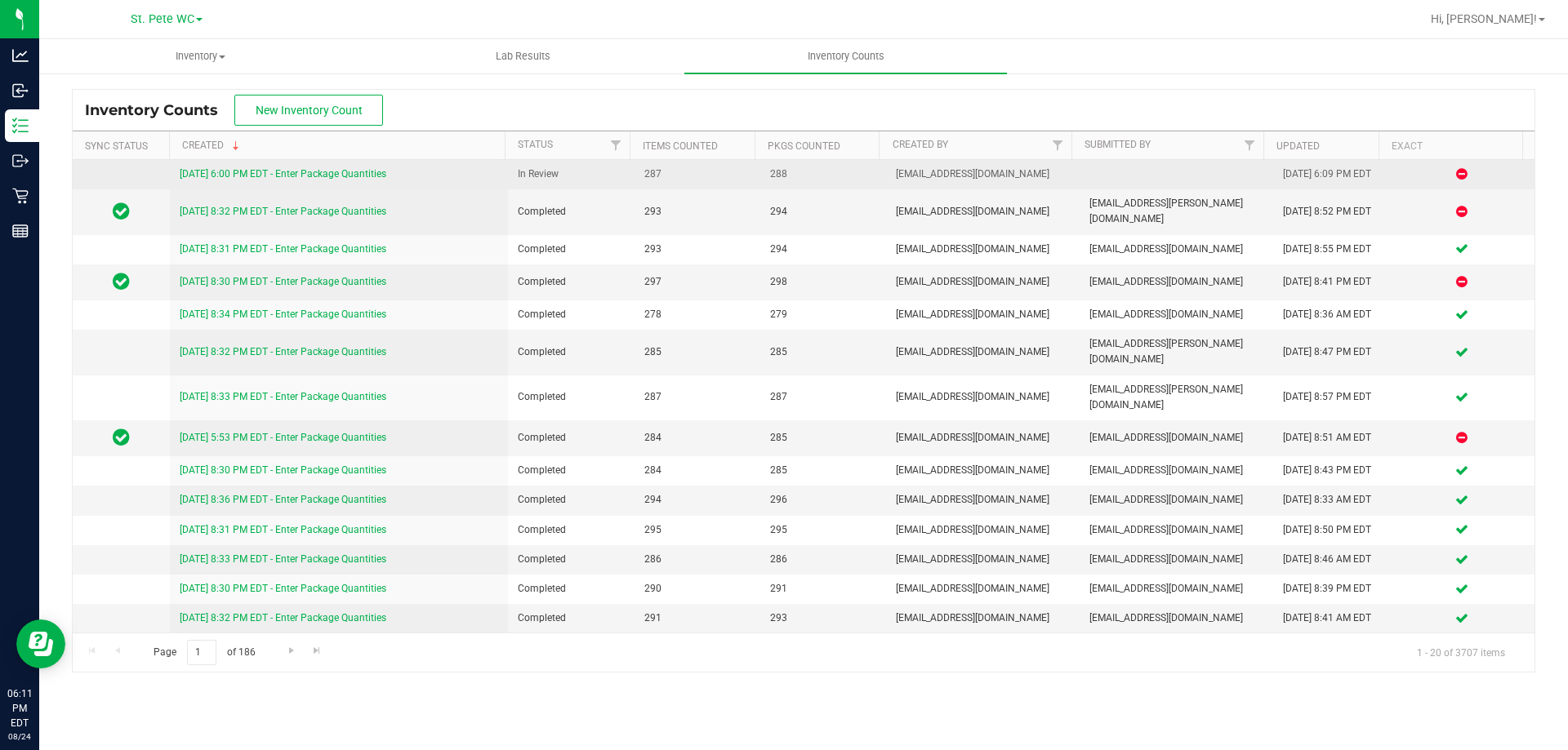
click at [357, 177] on link "[DATE] 6:00 PM EDT - Enter Package Quantities" at bounding box center [283, 174] width 207 height 12
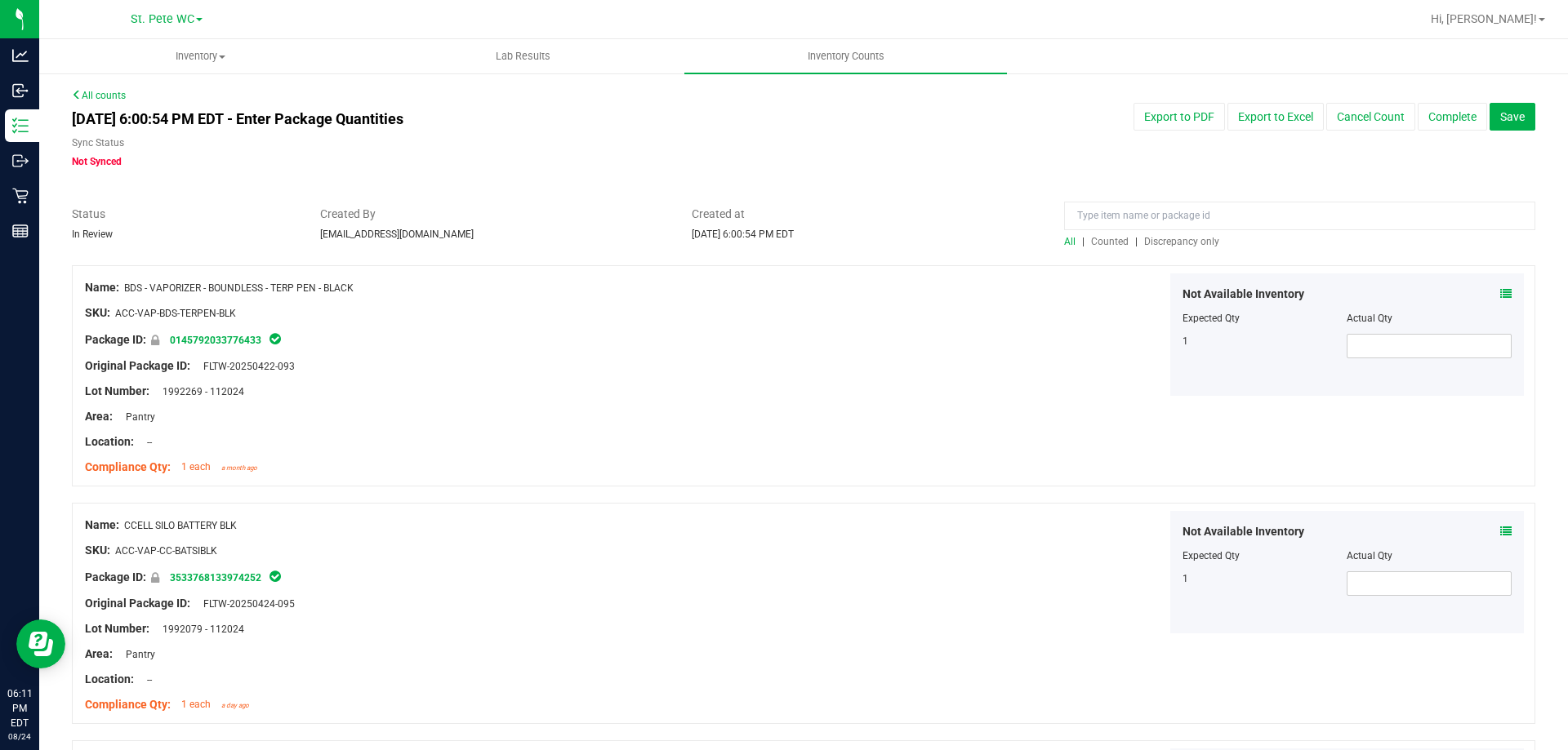
click at [1181, 236] on span "Discrepancy only" at bounding box center [1181, 242] width 76 height 12
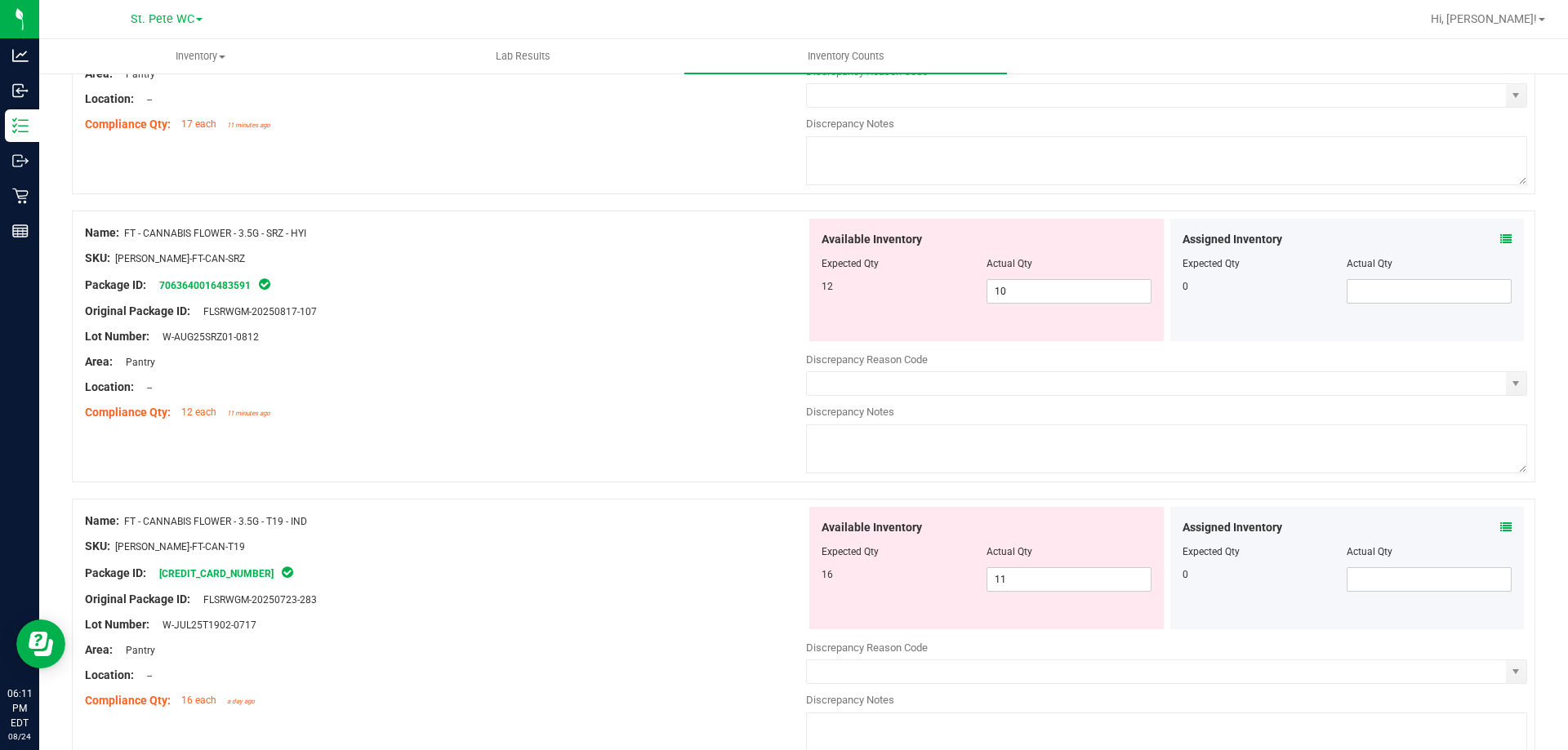
scroll to position [315, 0]
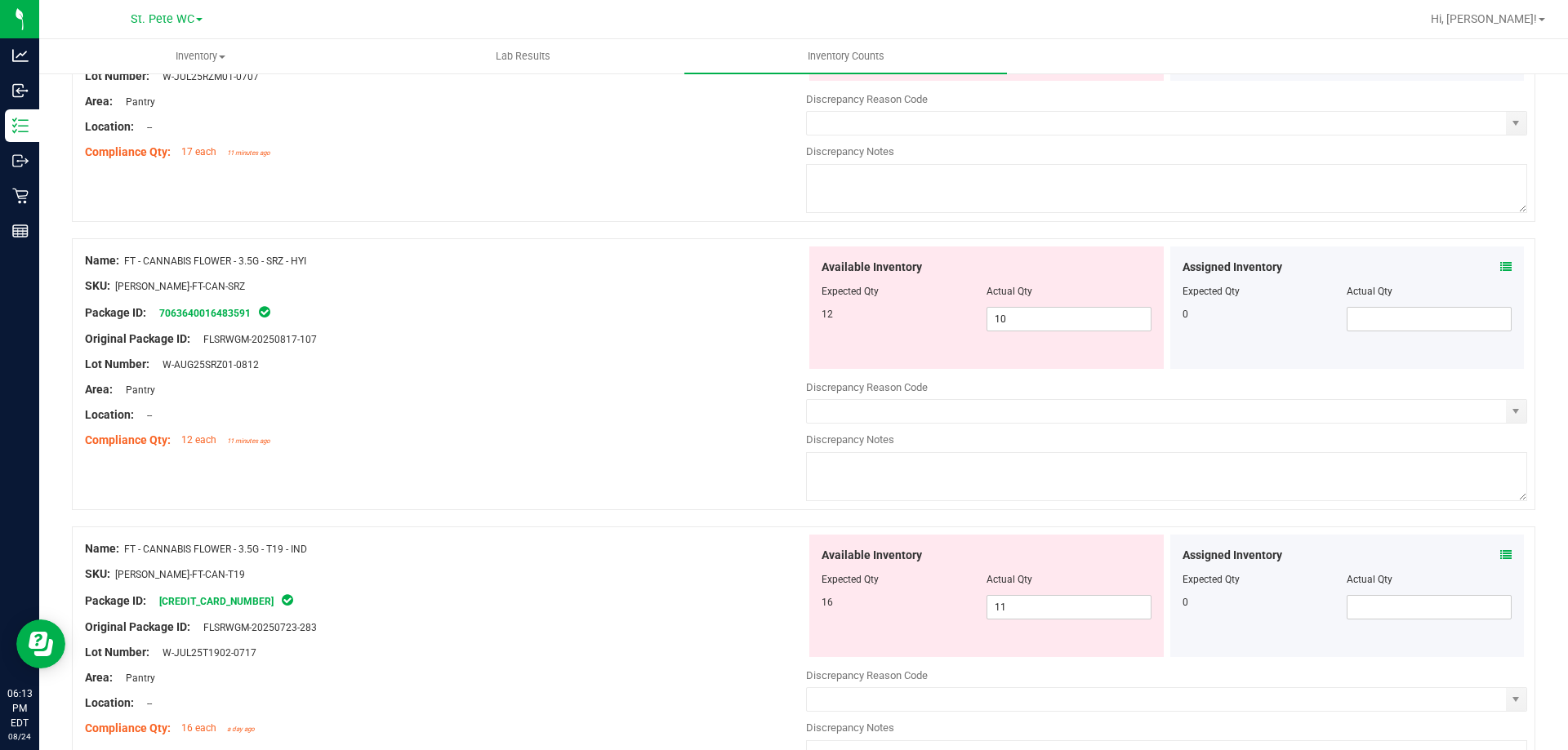
click at [888, 35] on div at bounding box center [856, 19] width 1128 height 32
click at [863, 56] on span "Inventory Counts" at bounding box center [847, 56] width 121 height 15
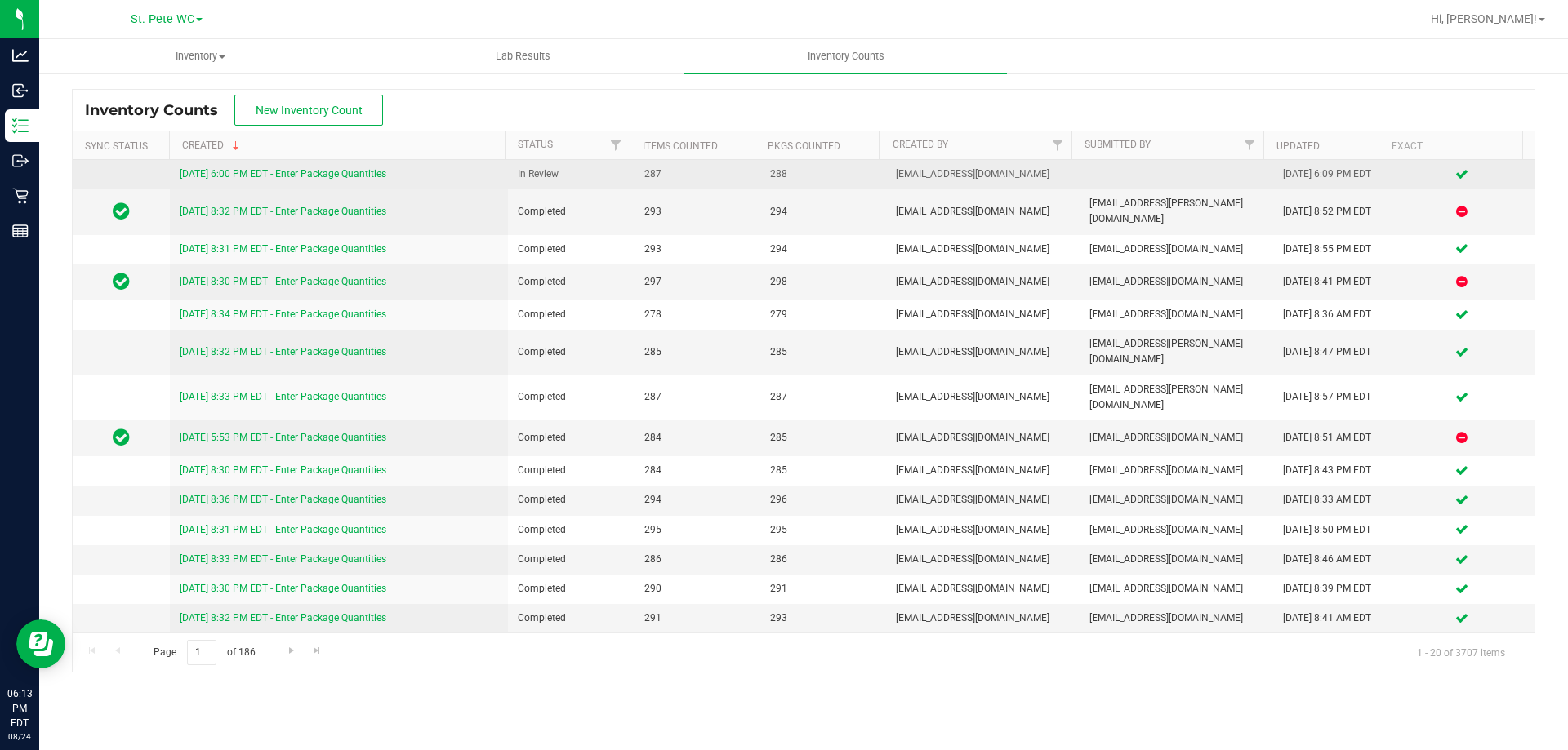
click at [368, 172] on link "[DATE] 6:00 PM EDT - Enter Package Quantities" at bounding box center [283, 174] width 207 height 12
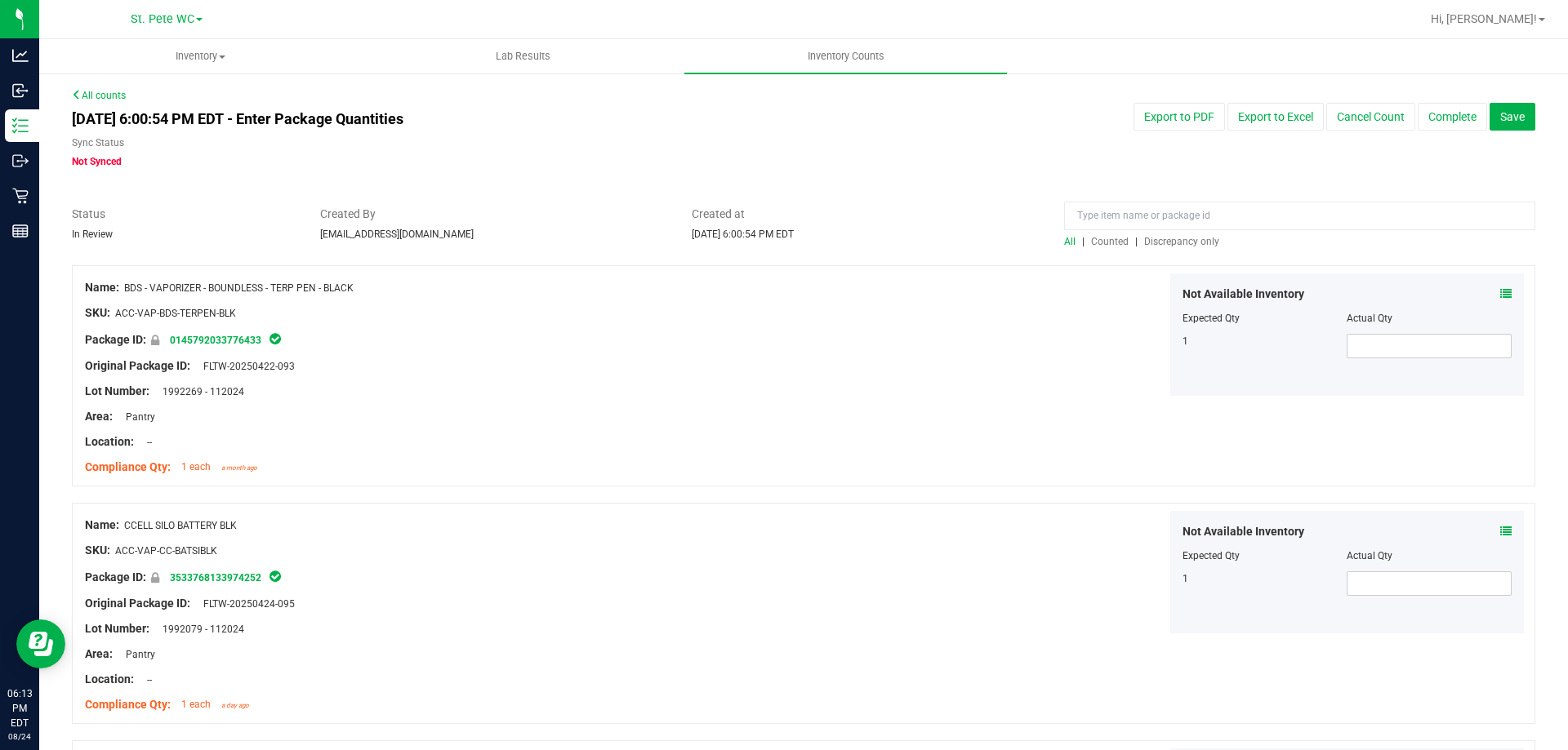
click at [1165, 239] on span "Discrepancy only" at bounding box center [1181, 242] width 76 height 12
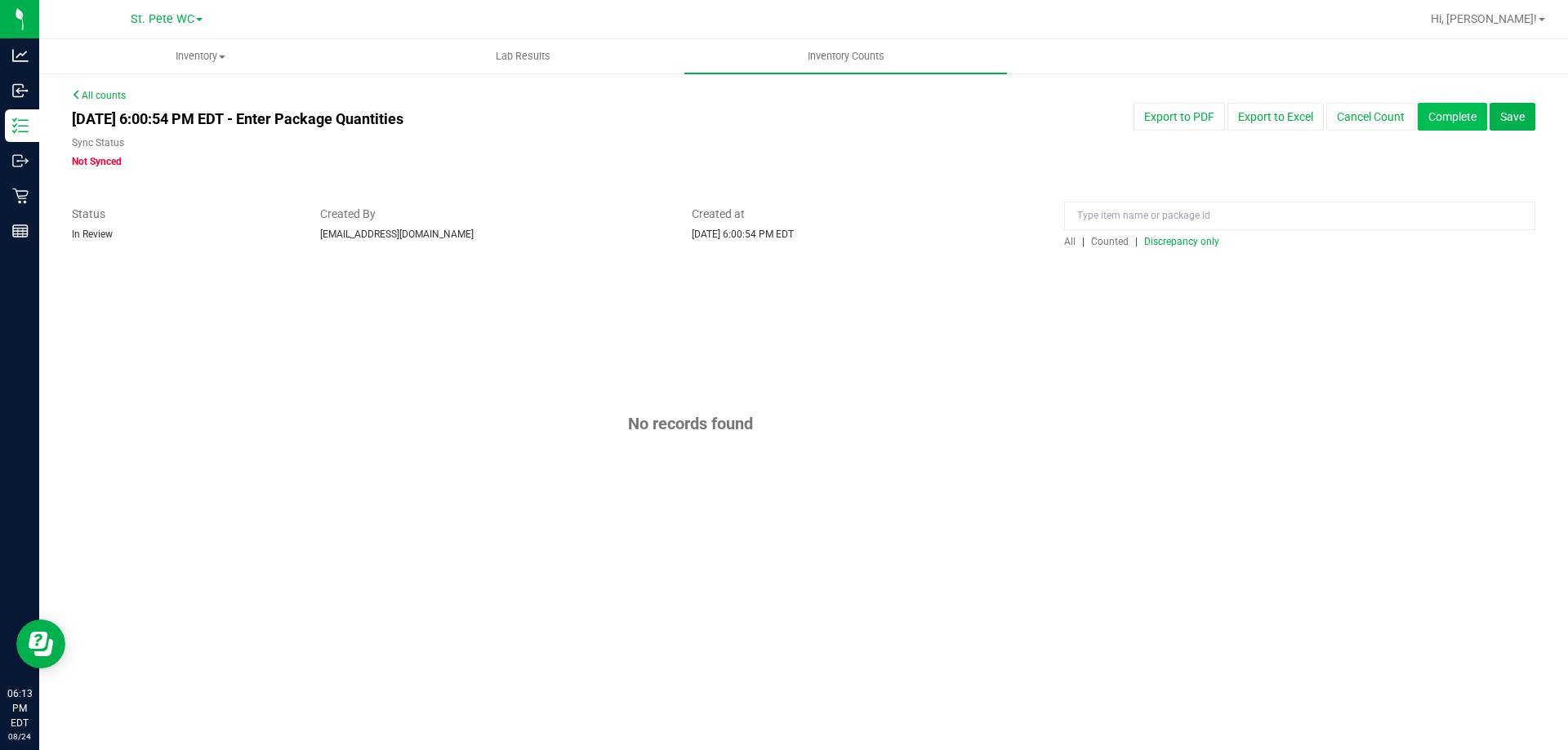
click at [1464, 116] on button "Complete" at bounding box center [1453, 117] width 70 height 28
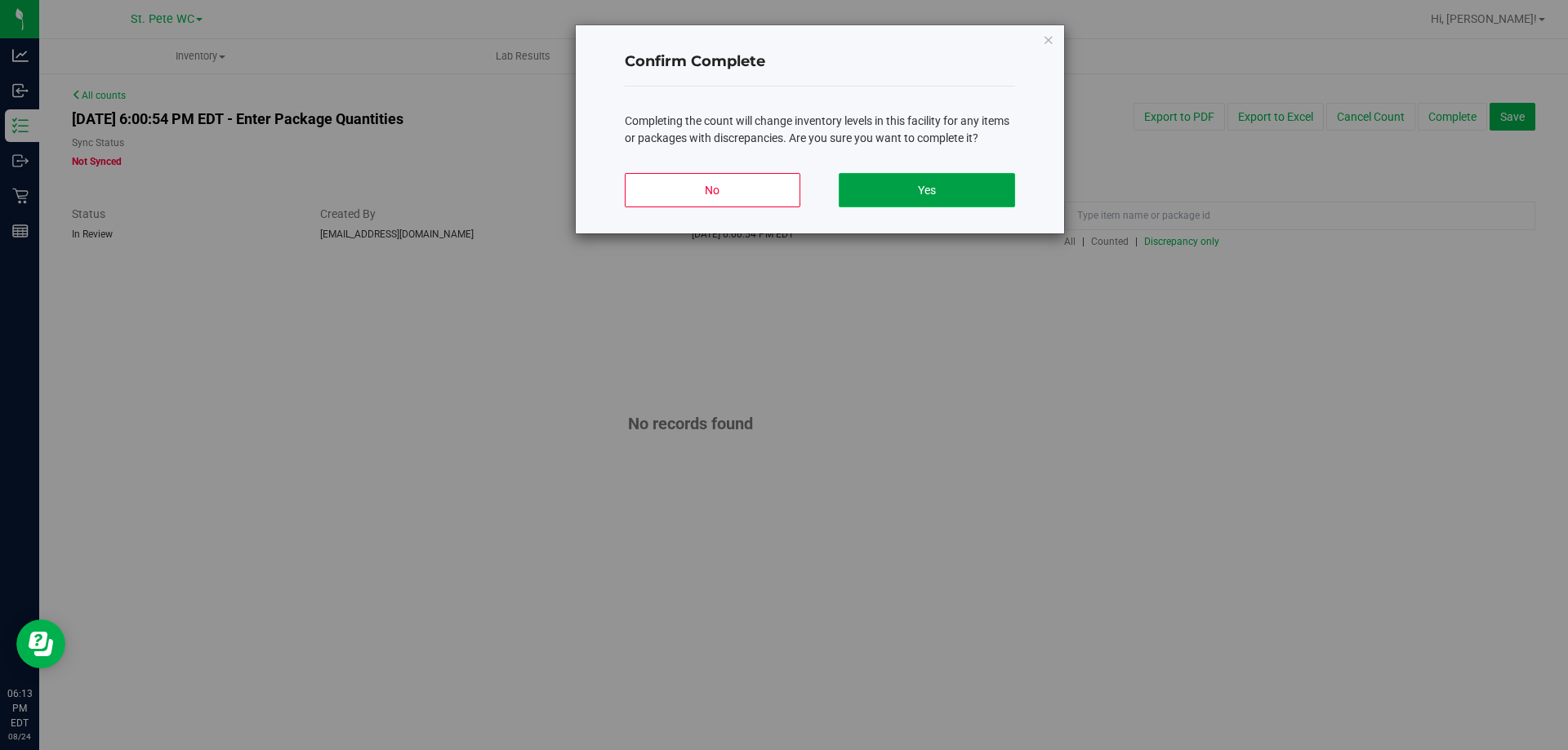
click at [893, 187] on button "Yes" at bounding box center [926, 190] width 176 height 35
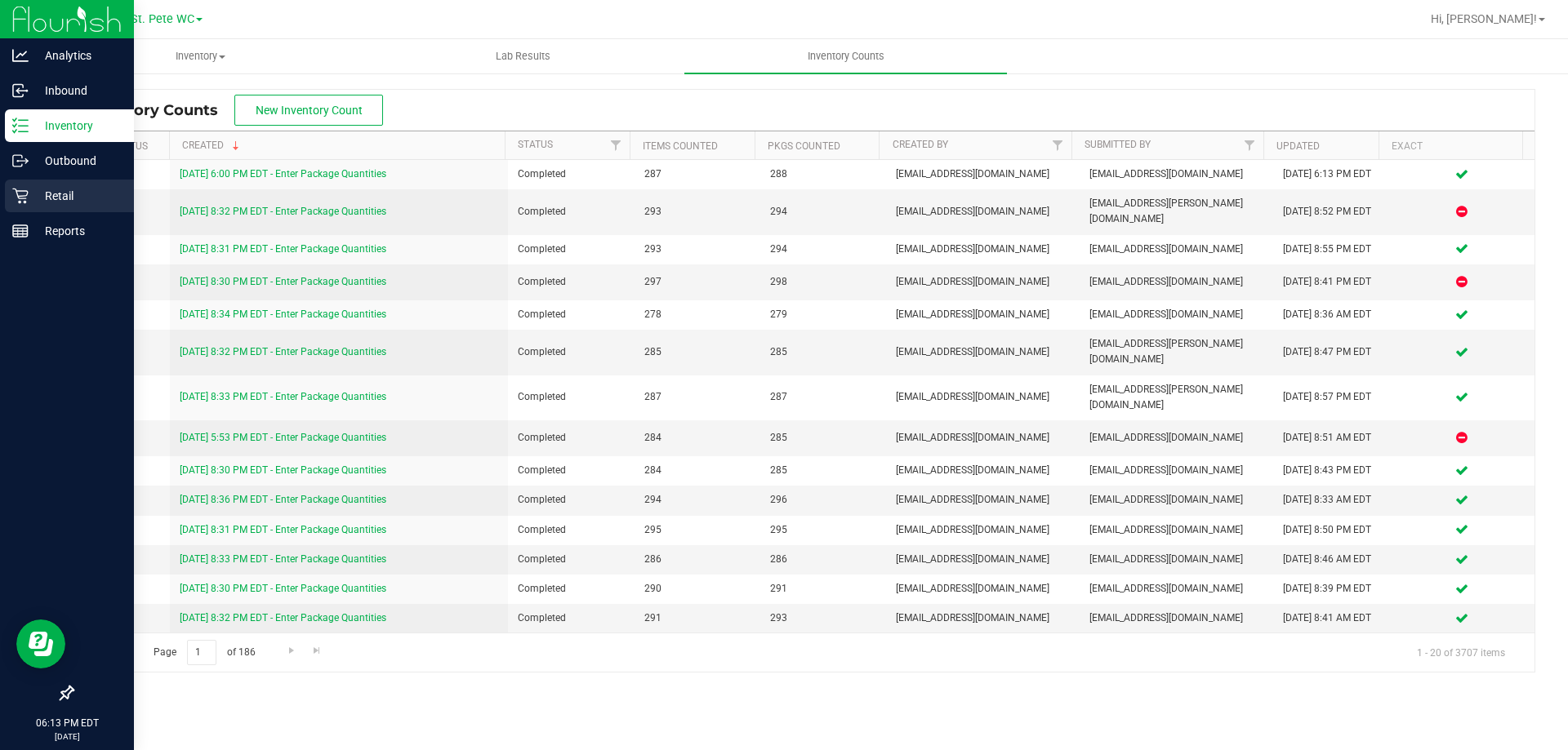
click at [42, 199] on p "Retail" at bounding box center [78, 196] width 98 height 20
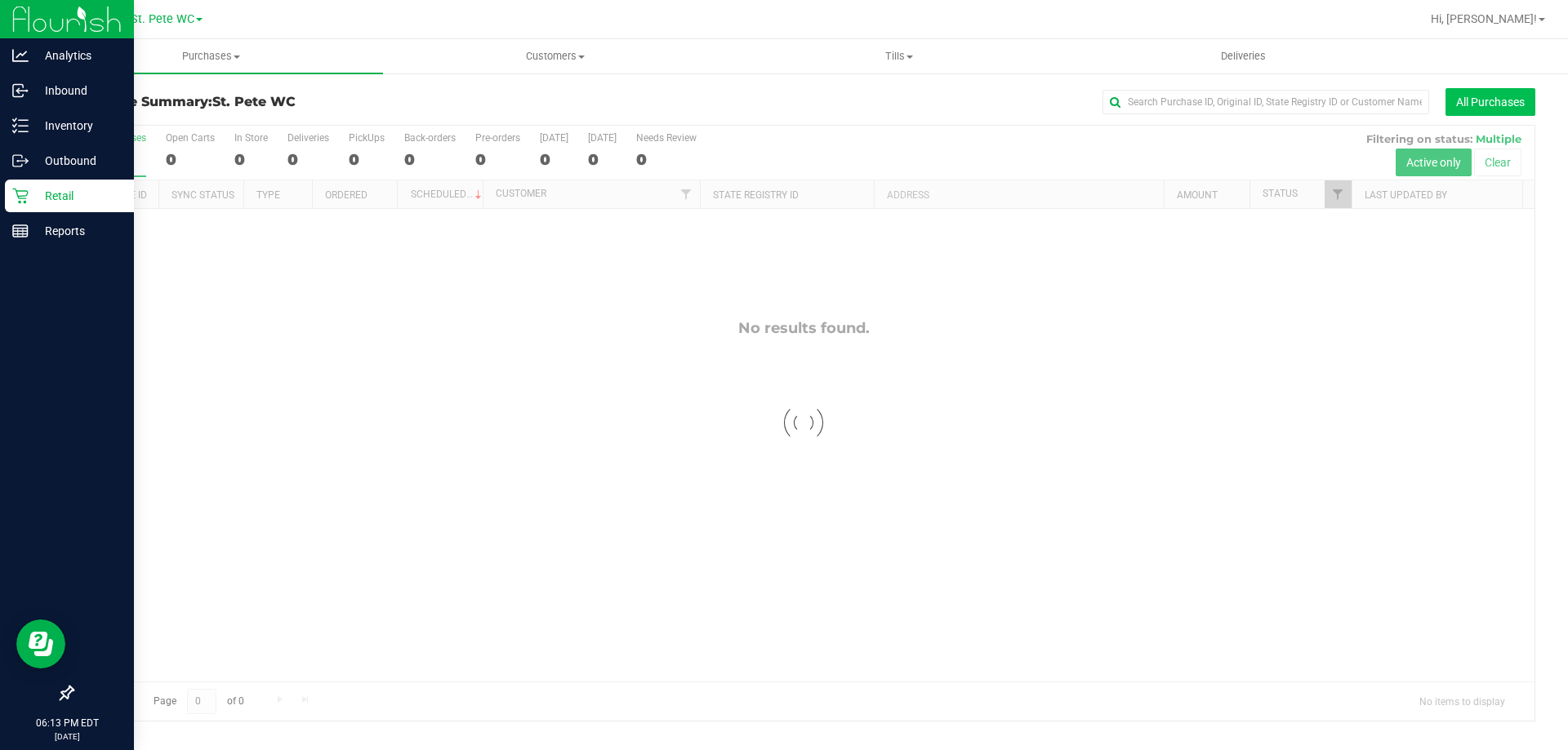
click at [1521, 102] on button "All Purchases" at bounding box center [1490, 102] width 89 height 28
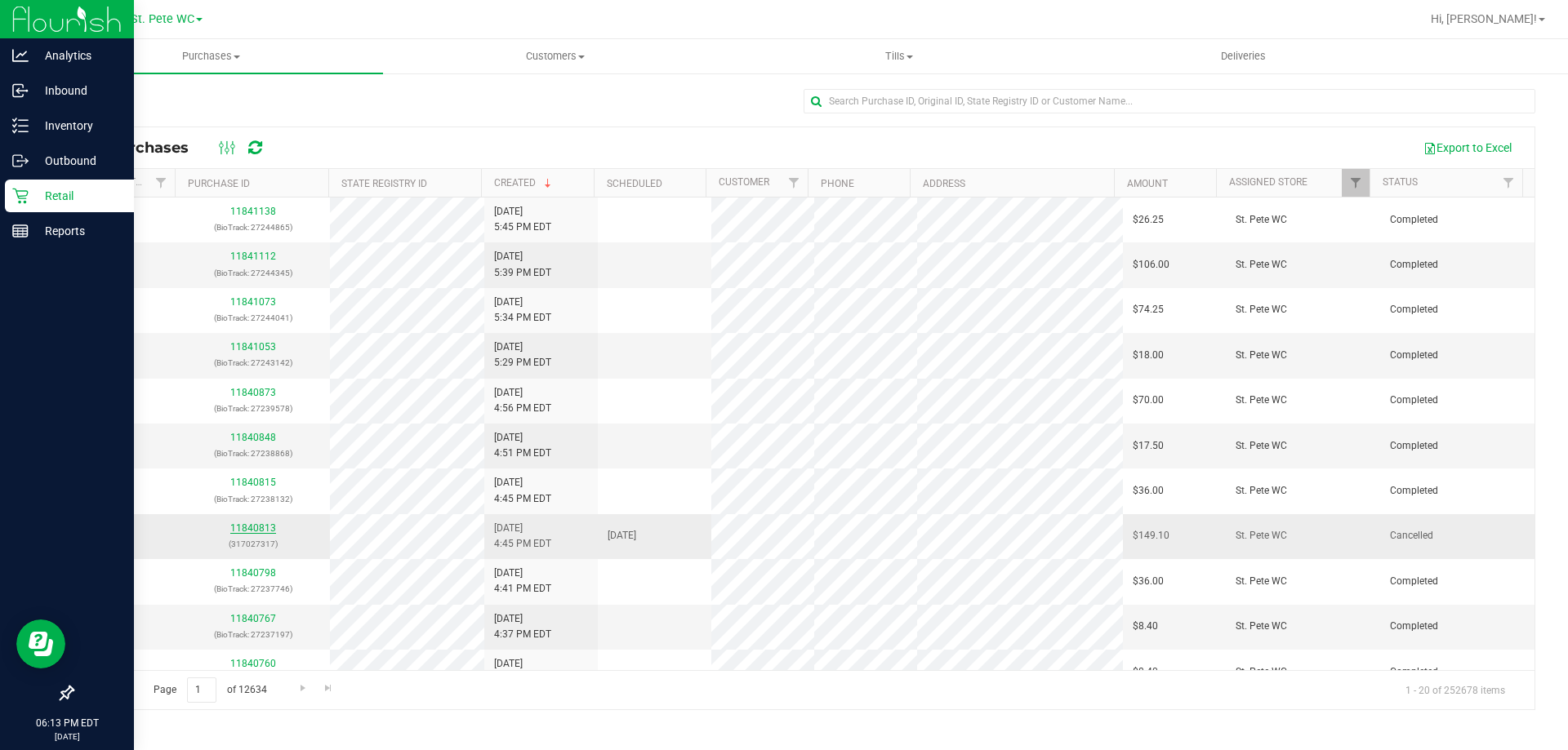
click at [254, 526] on link "11840813" at bounding box center [253, 528] width 46 height 12
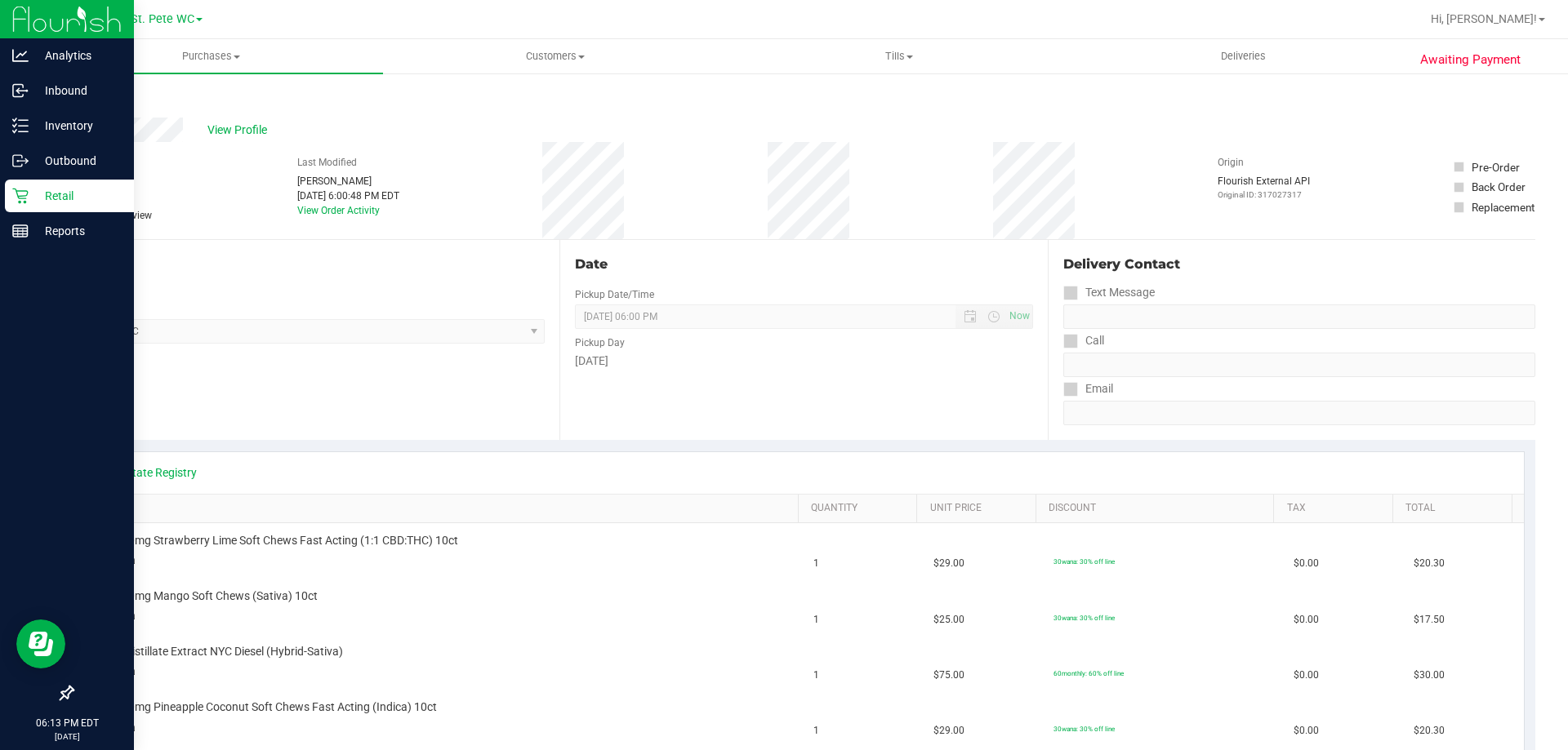
click at [21, 202] on icon at bounding box center [20, 196] width 16 height 16
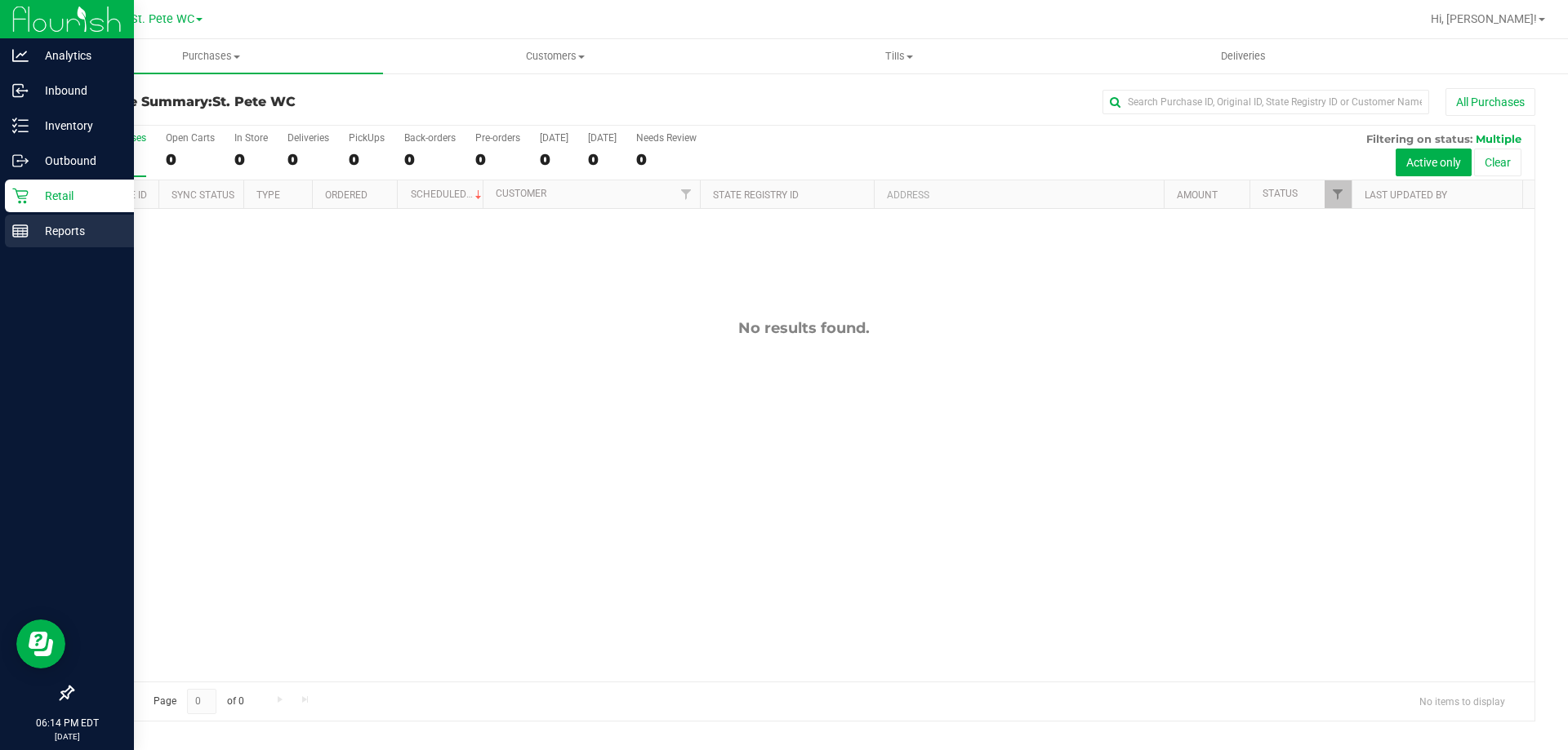
click at [63, 229] on p "Reports" at bounding box center [78, 231] width 98 height 20
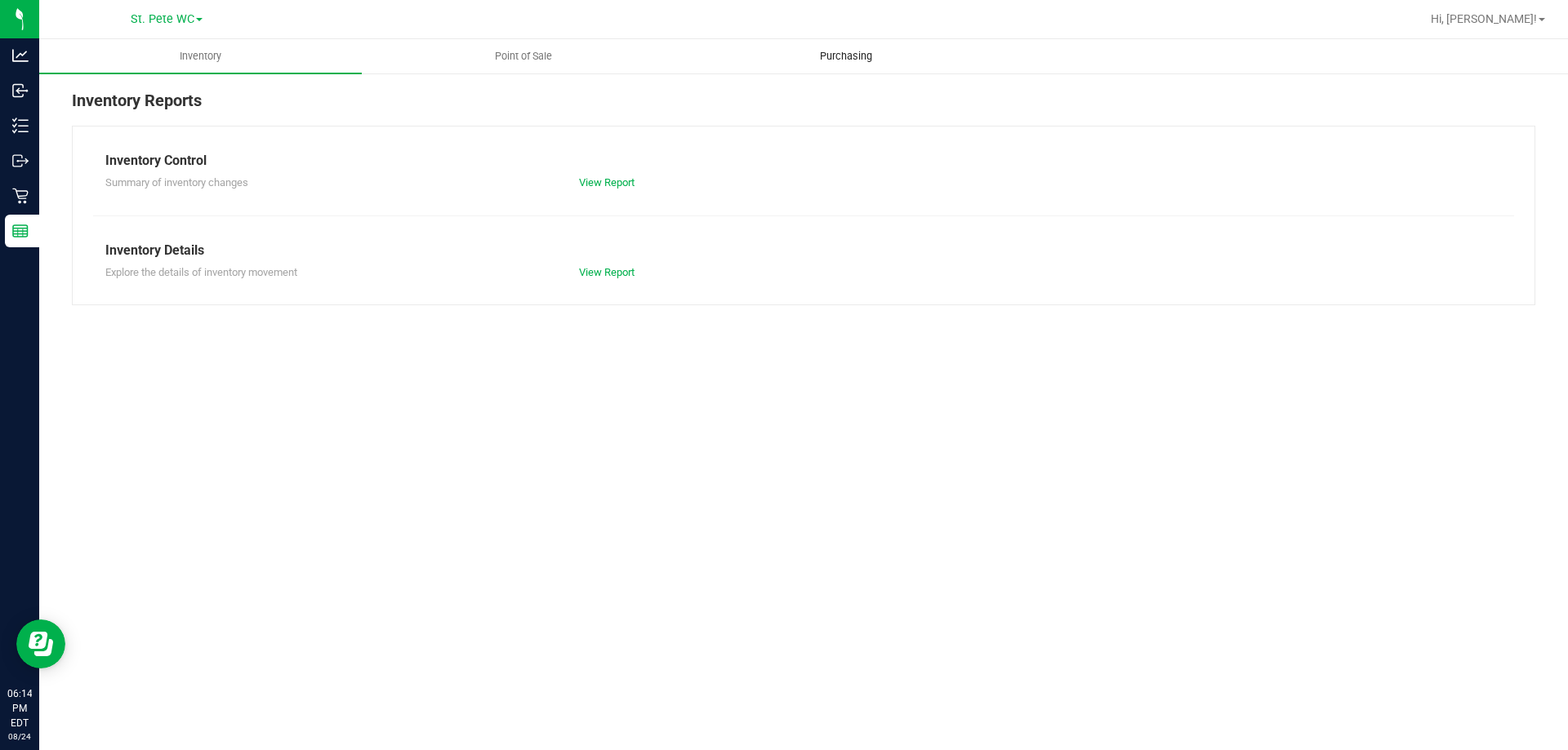
click at [821, 55] on span "Purchasing" at bounding box center [846, 56] width 96 height 15
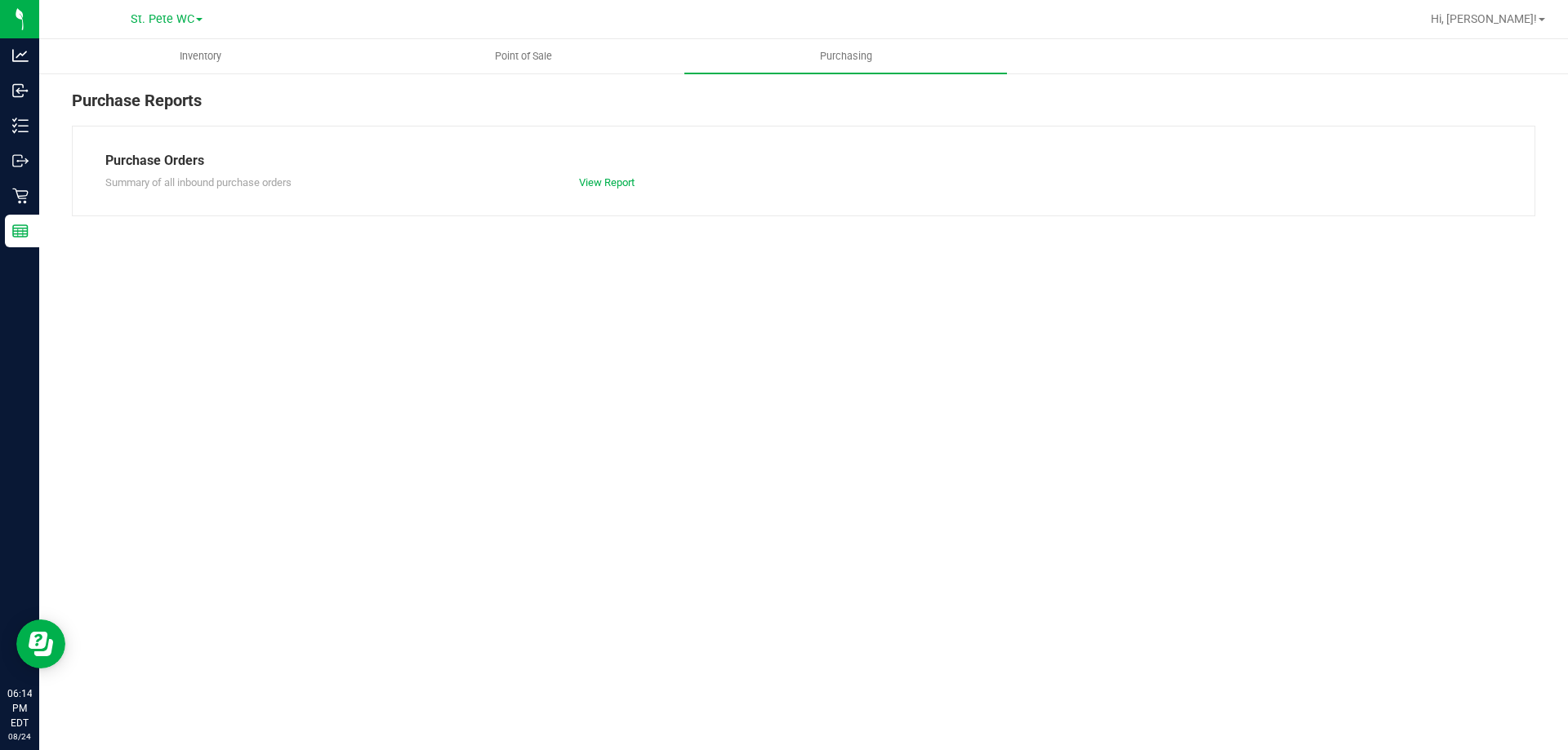
click at [612, 172] on div "Summary of all inbound purchase orders View Report" at bounding box center [804, 181] width 1421 height 21
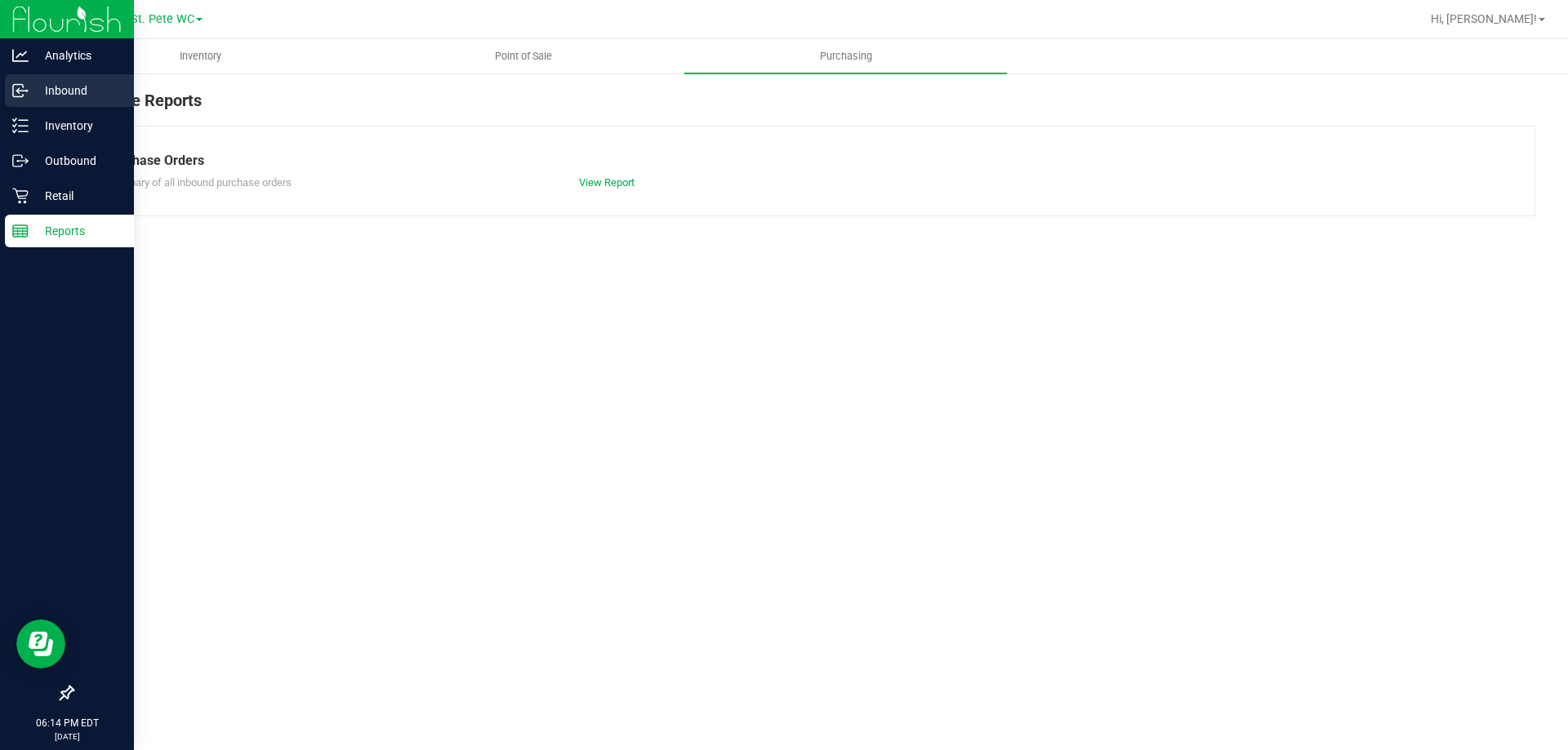
click at [6, 98] on div "Inbound" at bounding box center [70, 90] width 129 height 33
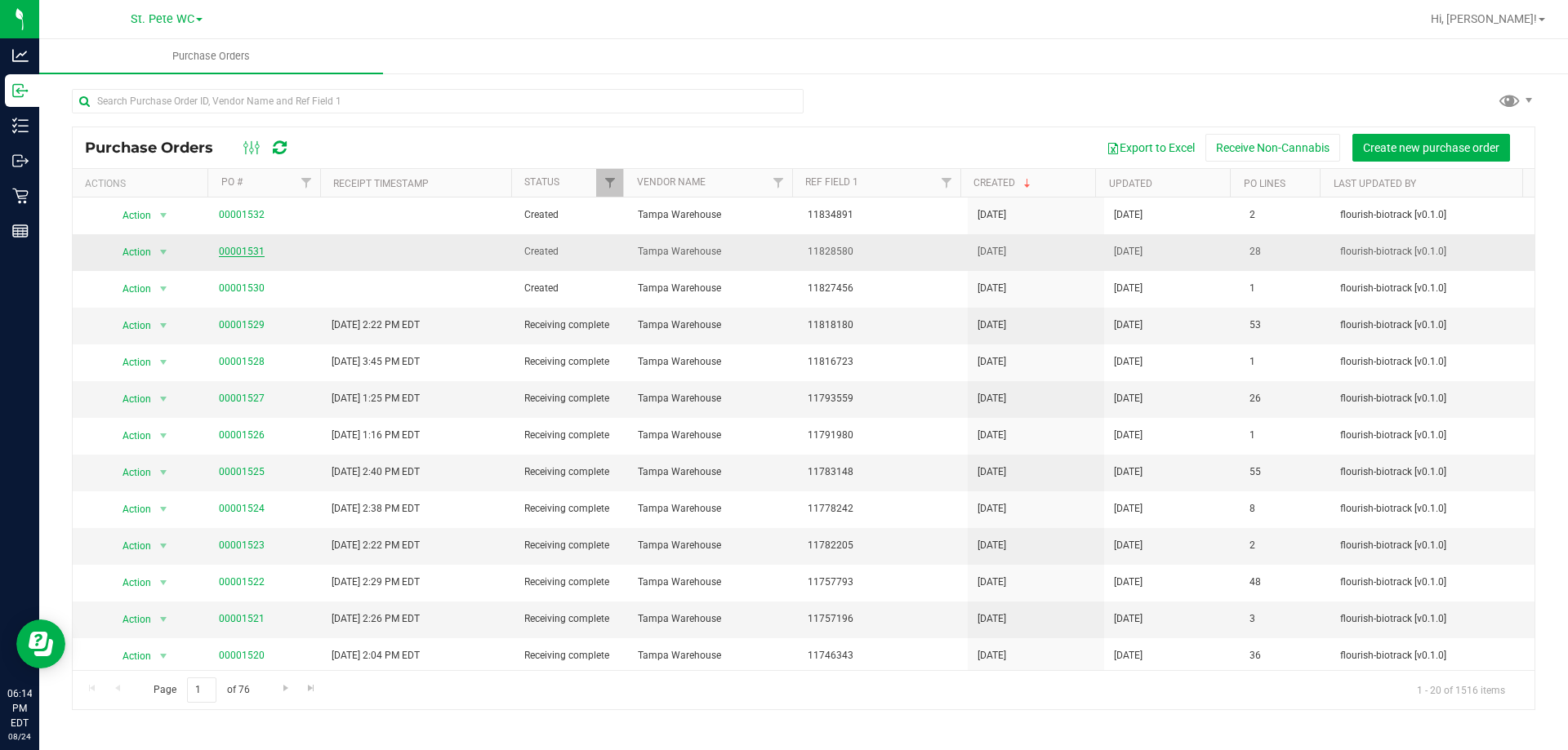
click at [237, 246] on link "00001531" at bounding box center [241, 251] width 46 height 12
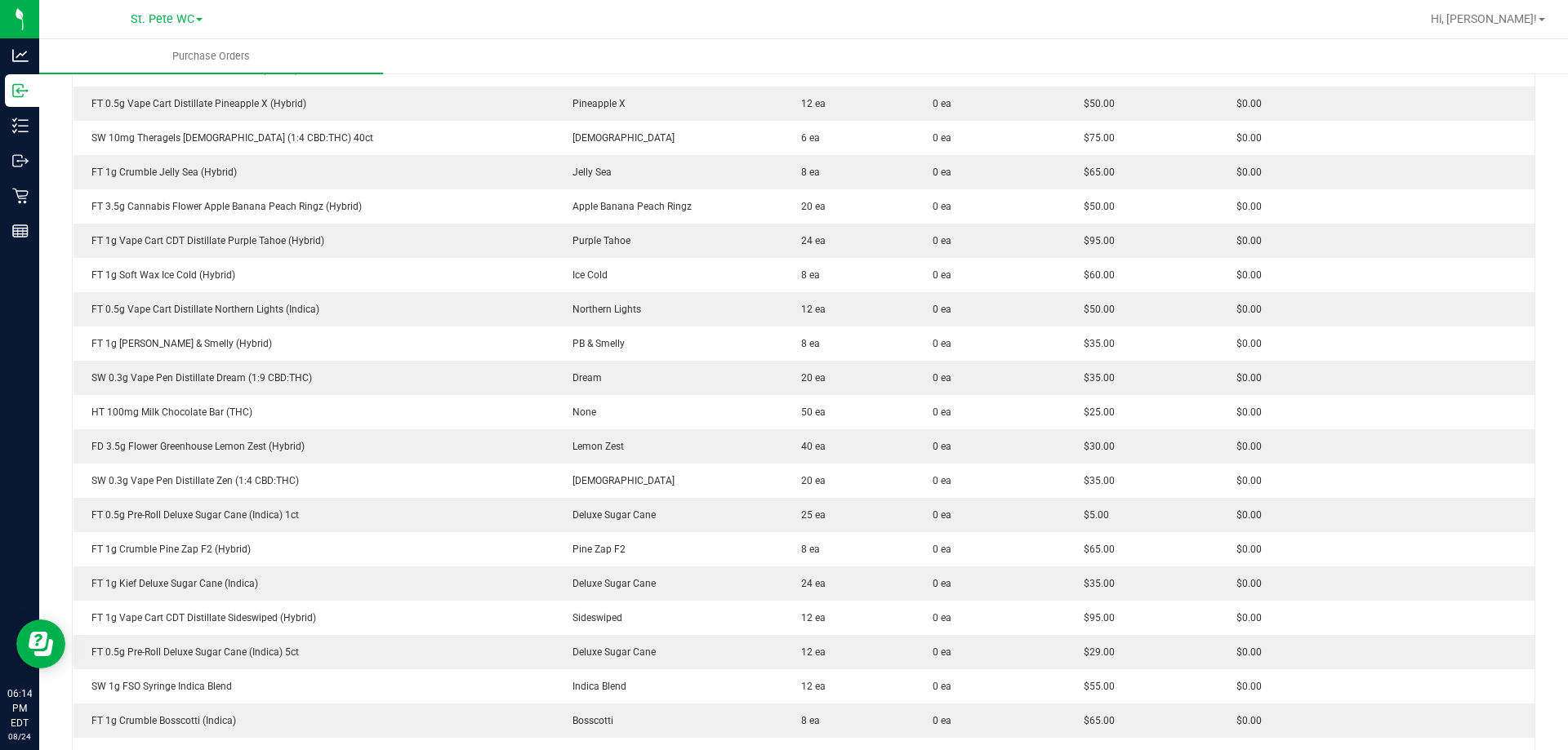
scroll to position [245, 0]
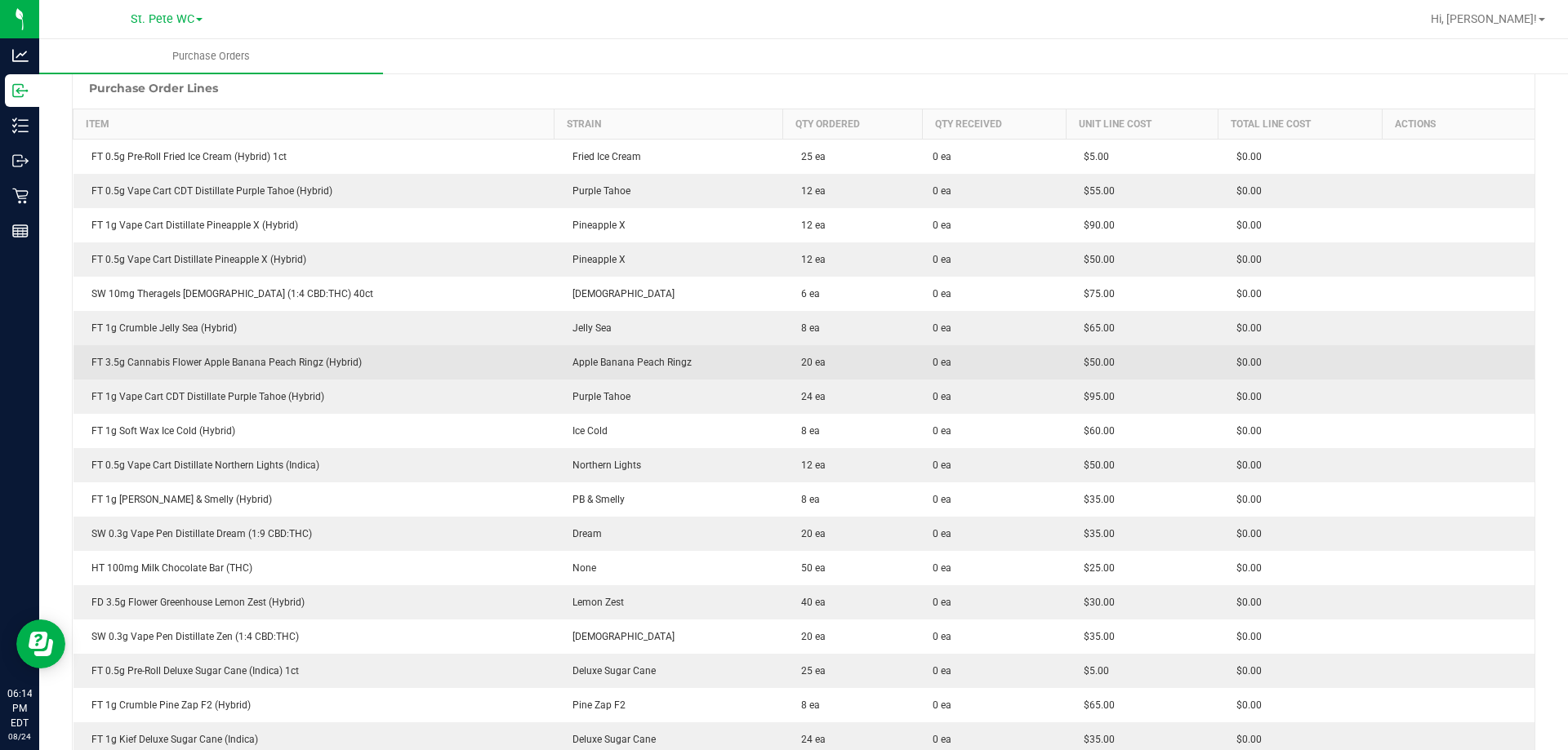
click at [933, 356] on span "0 ea" at bounding box center [942, 363] width 19 height 15
